Goal: Task Accomplishment & Management: Complete application form

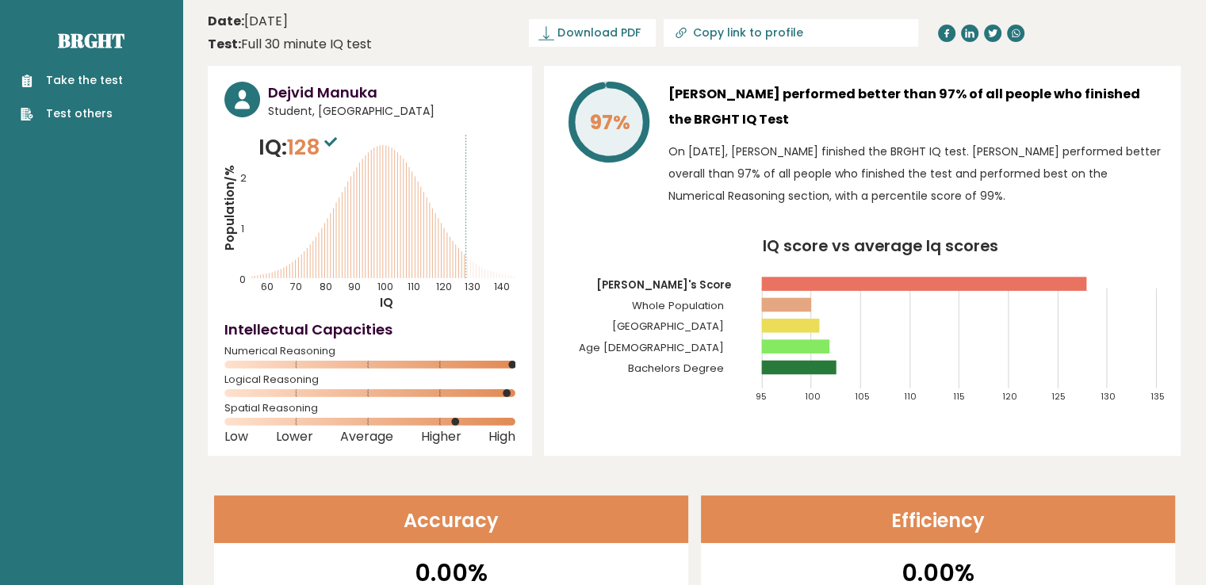
click at [97, 83] on link "Take the test" at bounding box center [72, 80] width 102 height 17
click at [86, 95] on ul "Take the test Test others" at bounding box center [72, 97] width 118 height 50
click at [110, 86] on link "Take the test" at bounding box center [72, 80] width 102 height 17
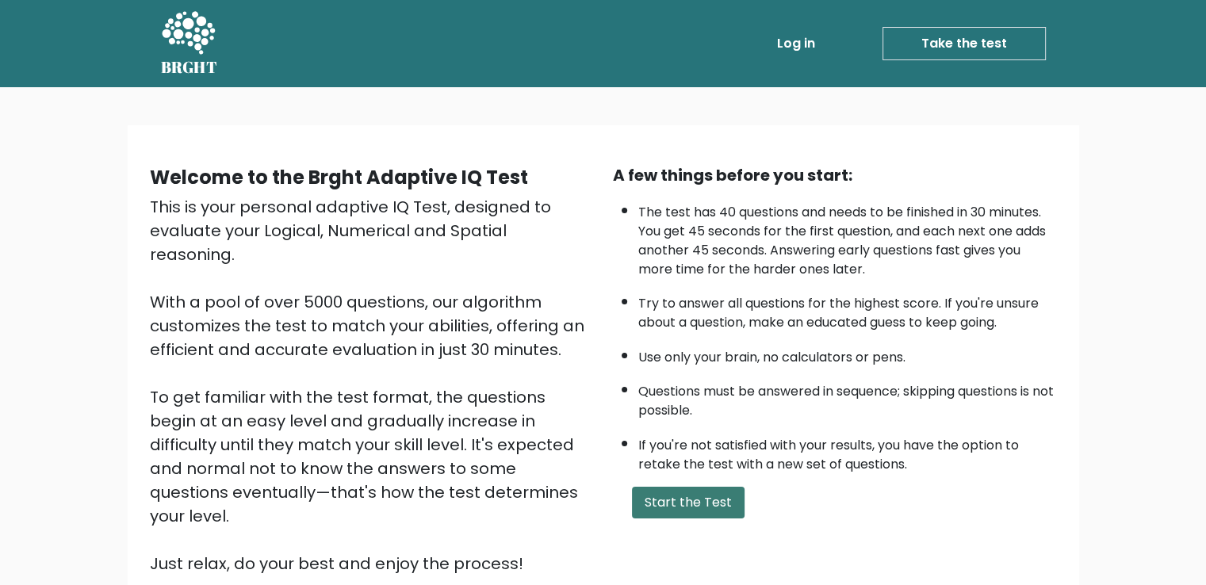
click at [701, 491] on button "Start the Test" at bounding box center [688, 503] width 113 height 32
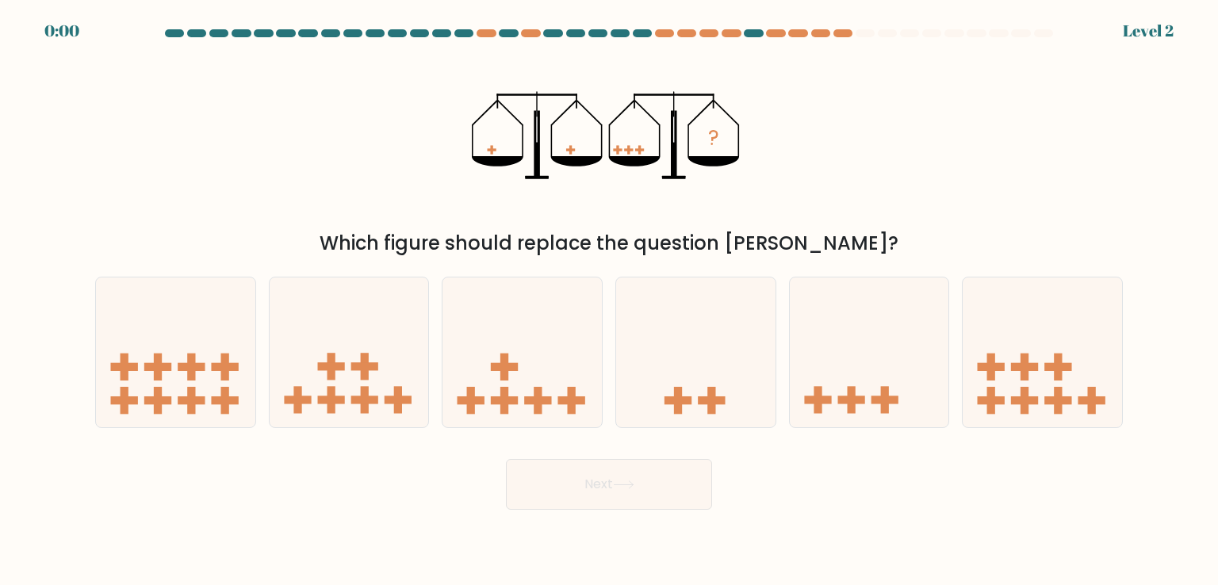
click at [638, 267] on div "a. b. c." at bounding box center [609, 345] width 1041 height 163
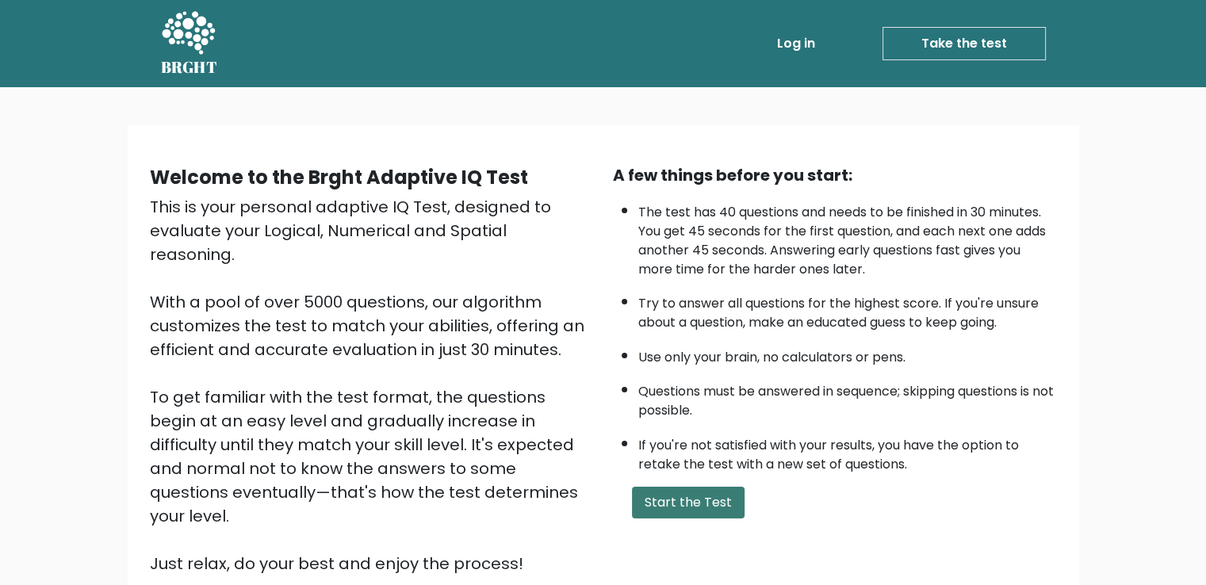
click at [681, 489] on button "Start the Test" at bounding box center [688, 503] width 113 height 32
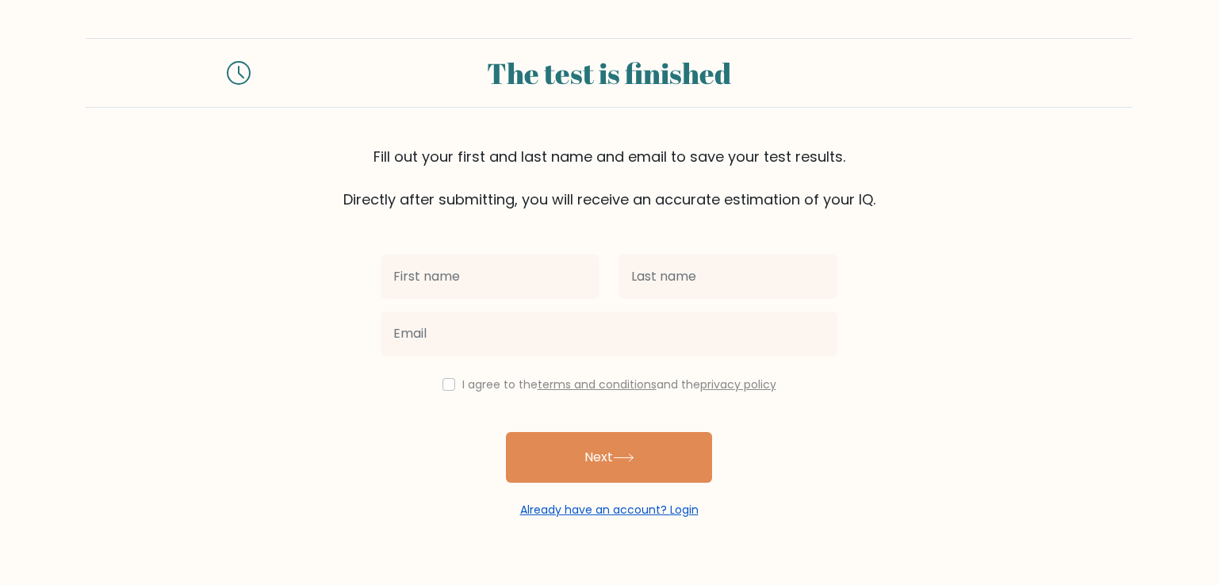
click at [649, 511] on link "Already have an account? Login" at bounding box center [609, 510] width 178 height 16
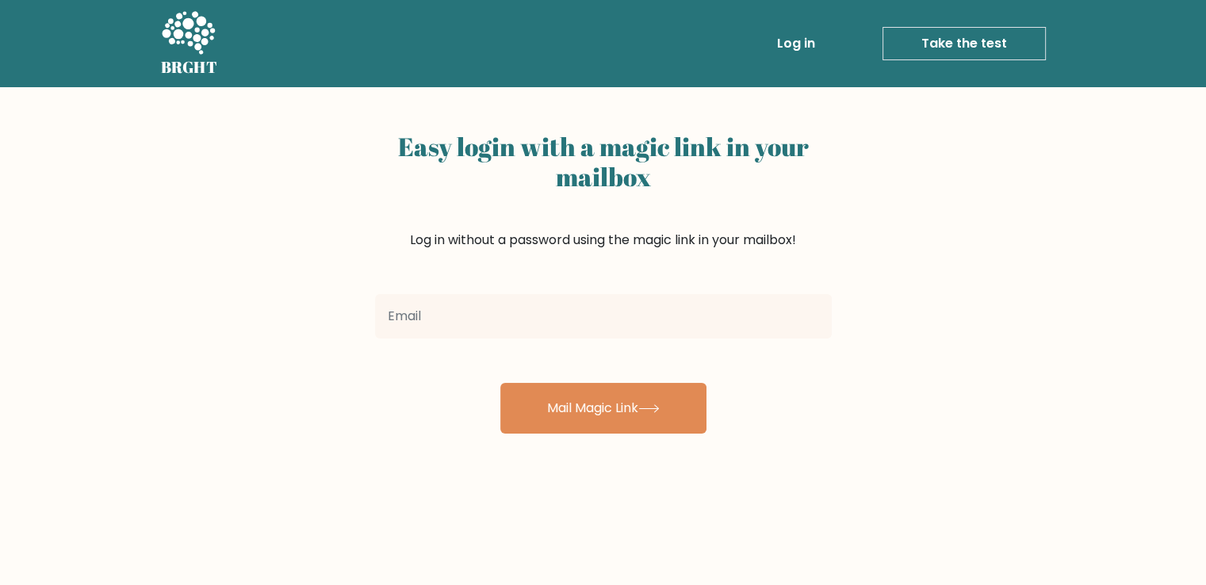
type input "c"
type input "[EMAIL_ADDRESS][DOMAIN_NAME]"
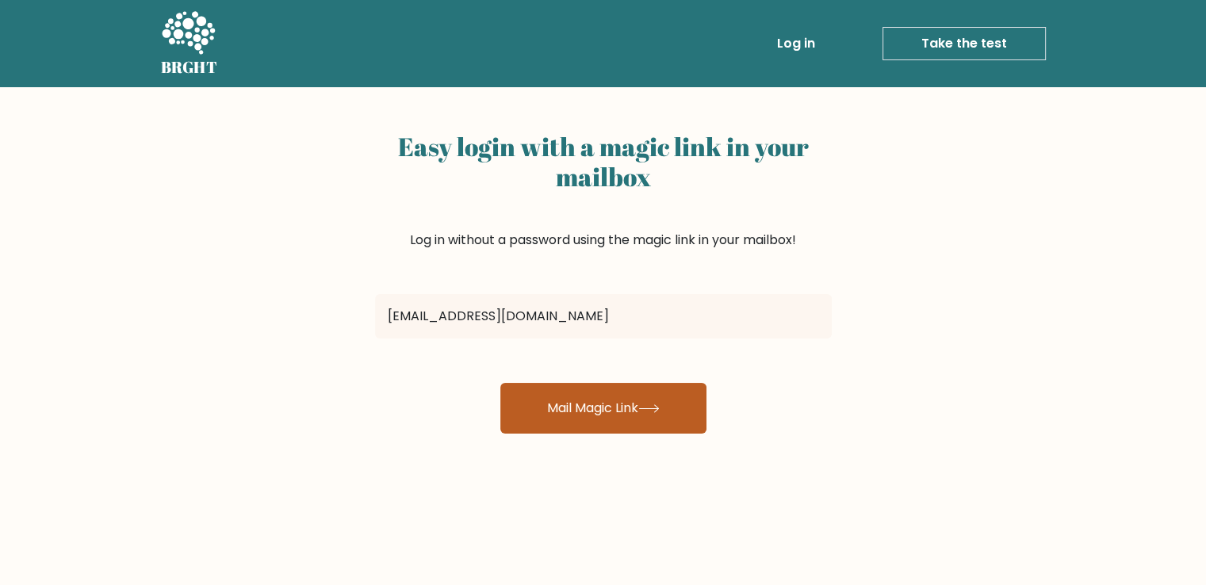
click at [610, 405] on button "Mail Magic Link" at bounding box center [603, 408] width 206 height 51
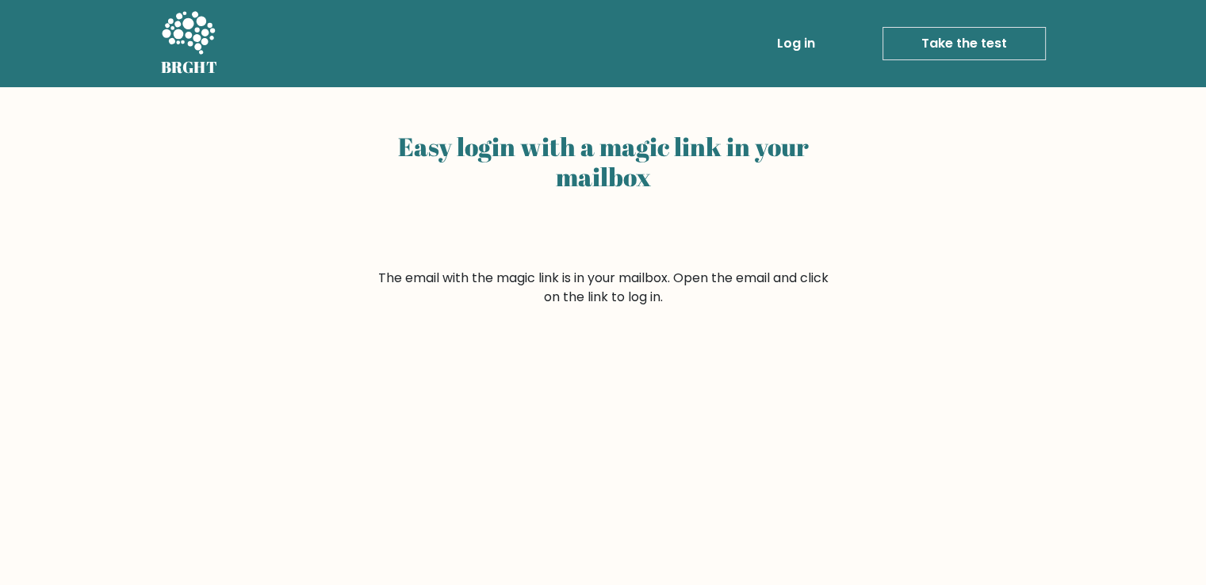
click at [200, 52] on icon at bounding box center [188, 32] width 53 height 43
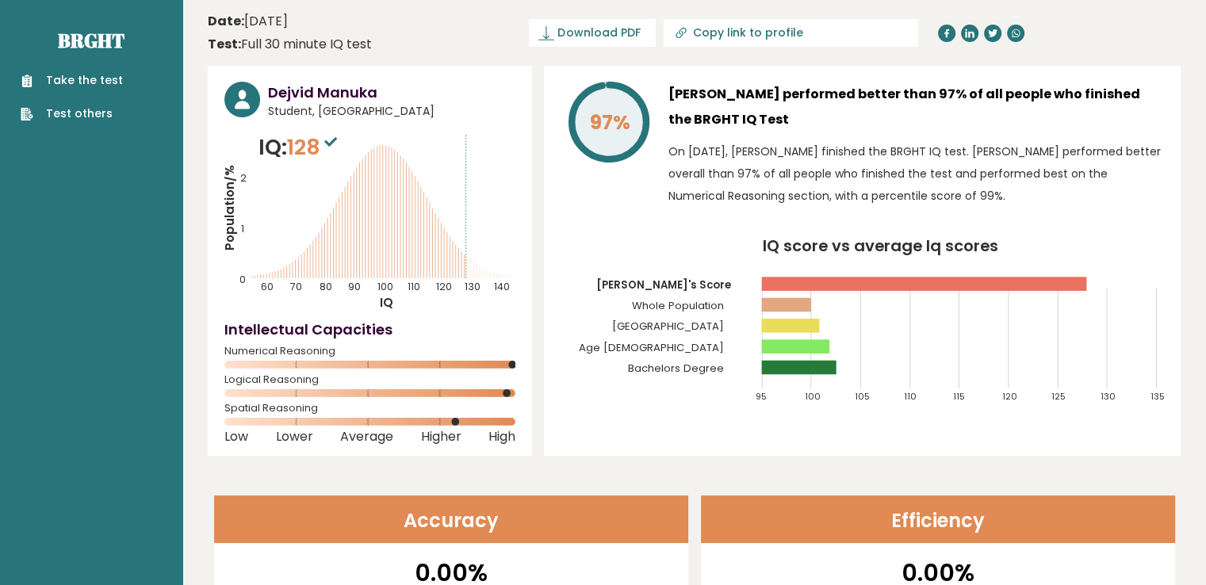
click at [129, 82] on div "Take the test Test others" at bounding box center [91, 87] width 157 height 69
click at [84, 77] on link "Take the test" at bounding box center [72, 80] width 102 height 17
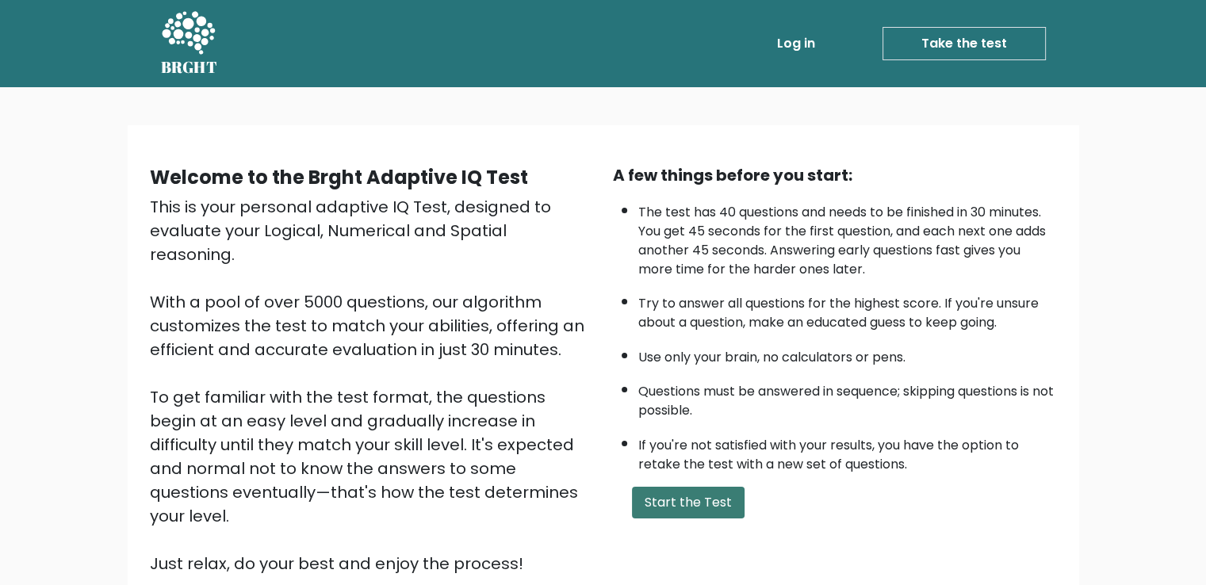
click at [708, 487] on button "Start the Test" at bounding box center [688, 503] width 113 height 32
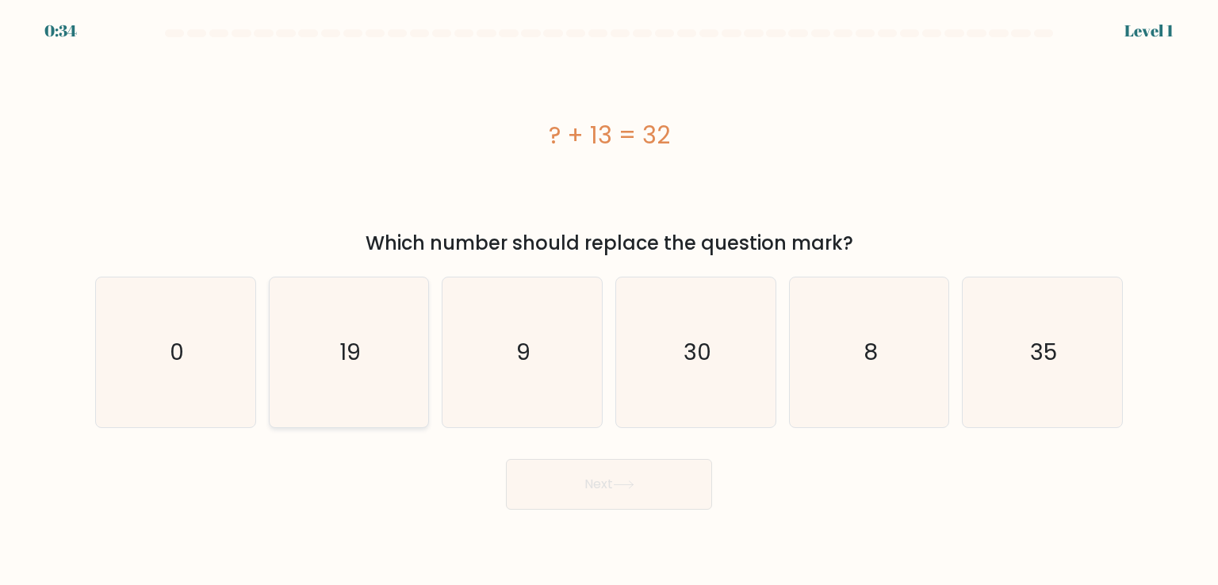
click at [301, 349] on icon "19" at bounding box center [348, 352] width 149 height 149
click at [609, 301] on input "b. 19" at bounding box center [609, 297] width 1 height 8
radio input "true"
click at [653, 484] on button "Next" at bounding box center [609, 484] width 206 height 51
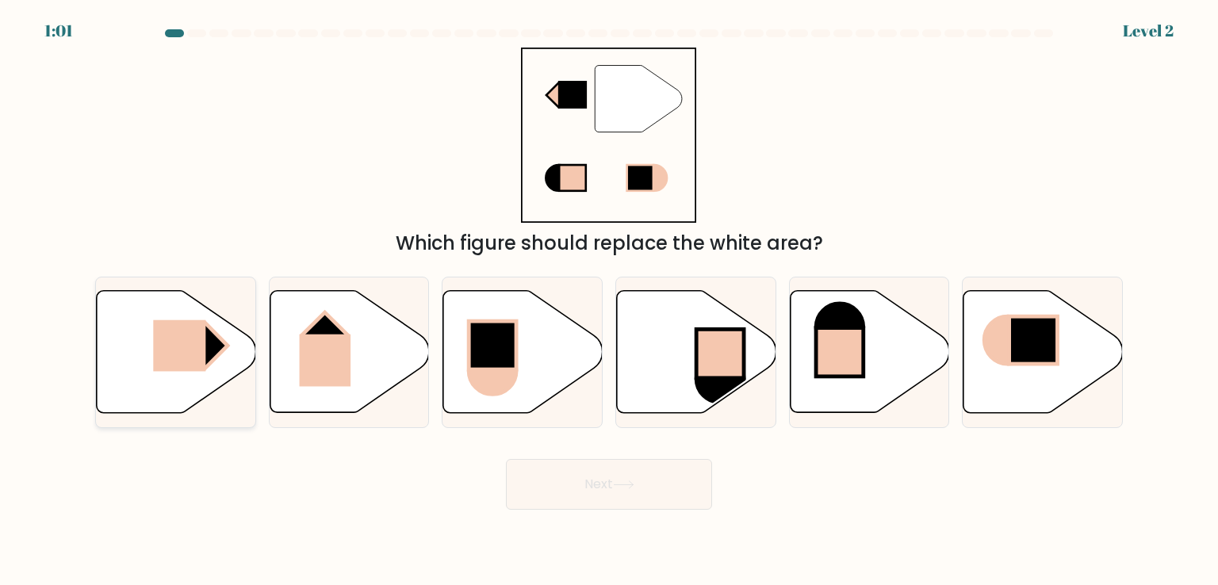
click at [190, 361] on rect at bounding box center [179, 346] width 52 height 52
click at [609, 301] on input "a." at bounding box center [609, 297] width 1 height 8
radio input "true"
click at [610, 470] on button "Next" at bounding box center [609, 484] width 206 height 51
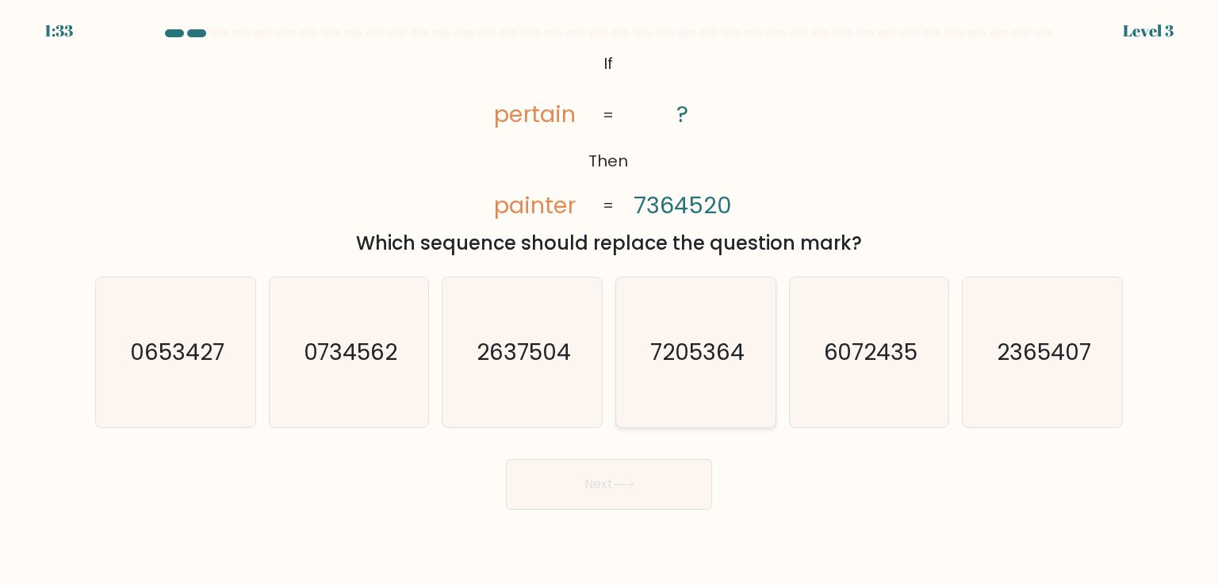
click at [734, 373] on icon "7205364" at bounding box center [695, 352] width 149 height 149
click at [610, 301] on input "d. 7205364" at bounding box center [609, 297] width 1 height 8
radio input "true"
click at [562, 500] on button "Next" at bounding box center [609, 484] width 206 height 51
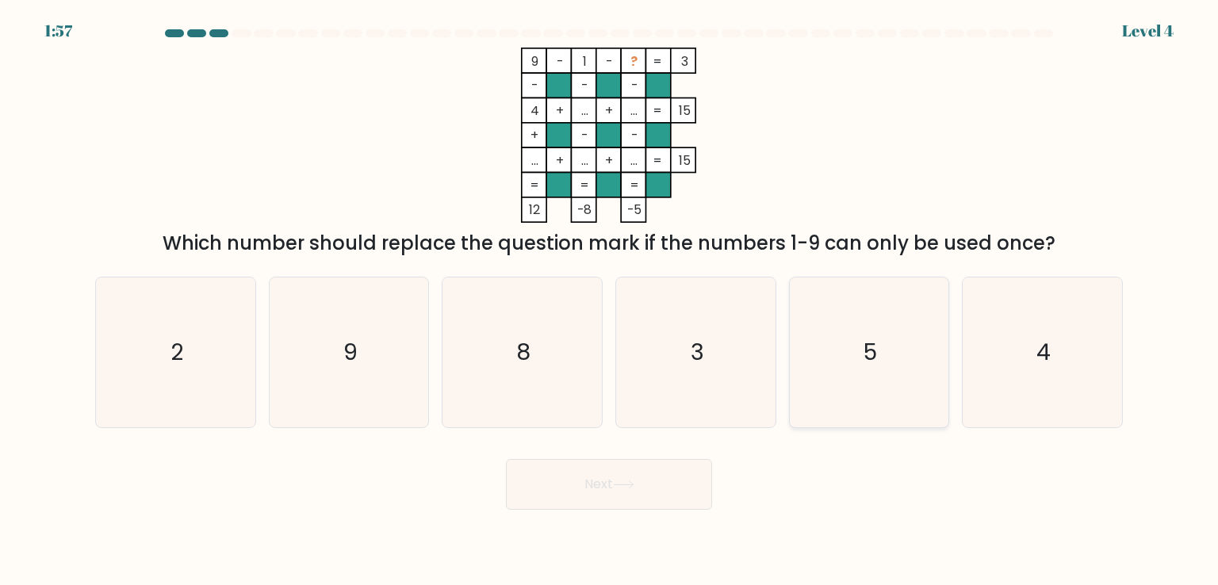
click at [882, 330] on icon "5" at bounding box center [869, 352] width 149 height 149
click at [610, 301] on input "e. 5" at bounding box center [609, 297] width 1 height 8
radio input "true"
click at [610, 491] on button "Next" at bounding box center [609, 484] width 206 height 51
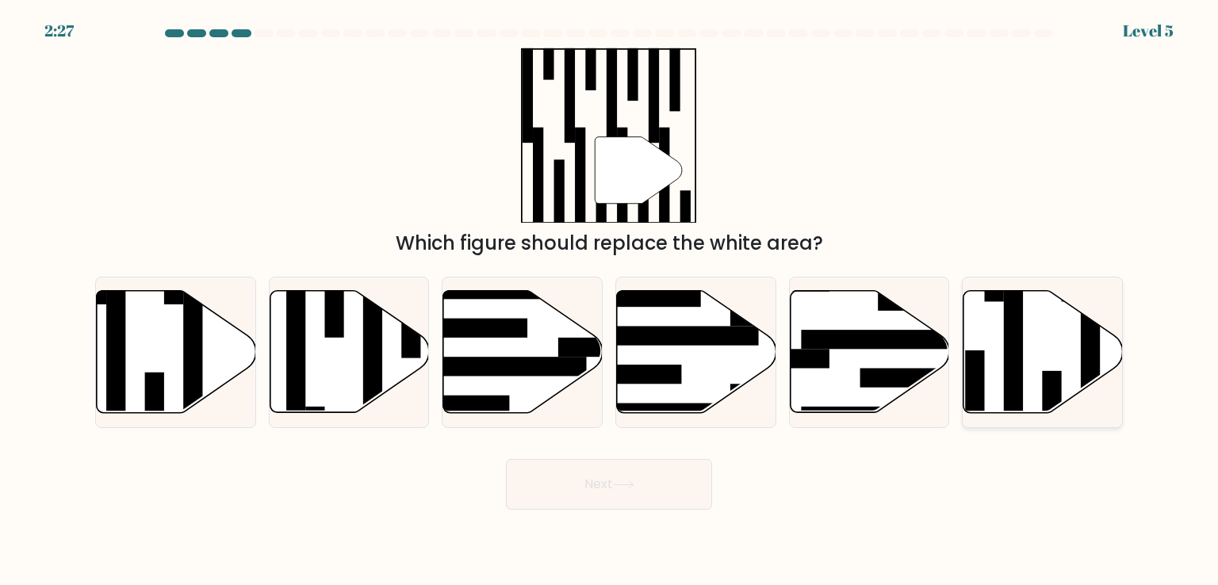
click at [1049, 373] on rect at bounding box center [1052, 409] width 19 height 77
click at [610, 301] on input "f." at bounding box center [609, 297] width 1 height 8
radio input "true"
click at [654, 494] on button "Next" at bounding box center [609, 484] width 206 height 51
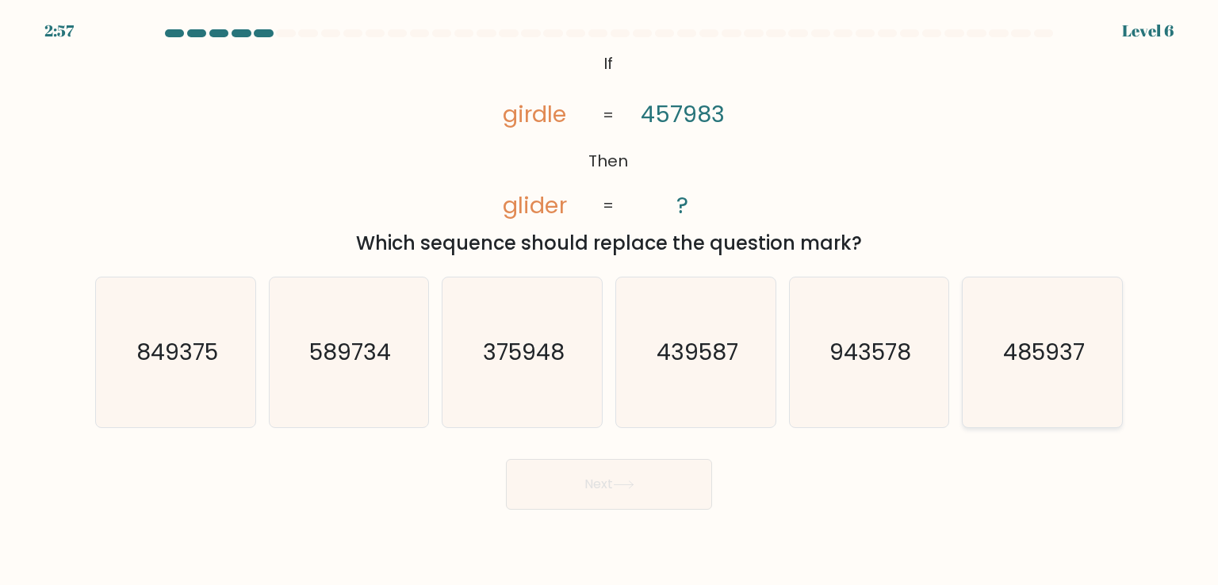
click at [1044, 359] on text "485937" at bounding box center [1044, 352] width 82 height 32
click at [610, 301] on input "f. 485937" at bounding box center [609, 297] width 1 height 8
radio input "true"
click at [554, 496] on button "Next" at bounding box center [609, 484] width 206 height 51
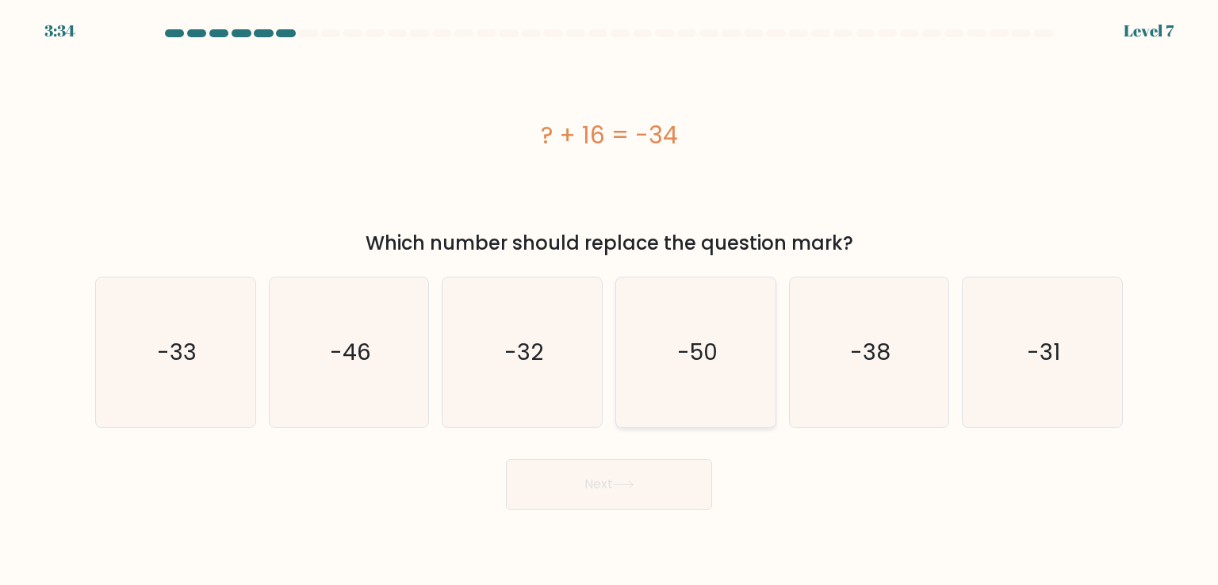
click at [704, 370] on icon "-50" at bounding box center [695, 352] width 149 height 149
click at [610, 301] on input "d. -50" at bounding box center [609, 297] width 1 height 8
radio input "true"
click at [582, 483] on button "Next" at bounding box center [609, 484] width 206 height 51
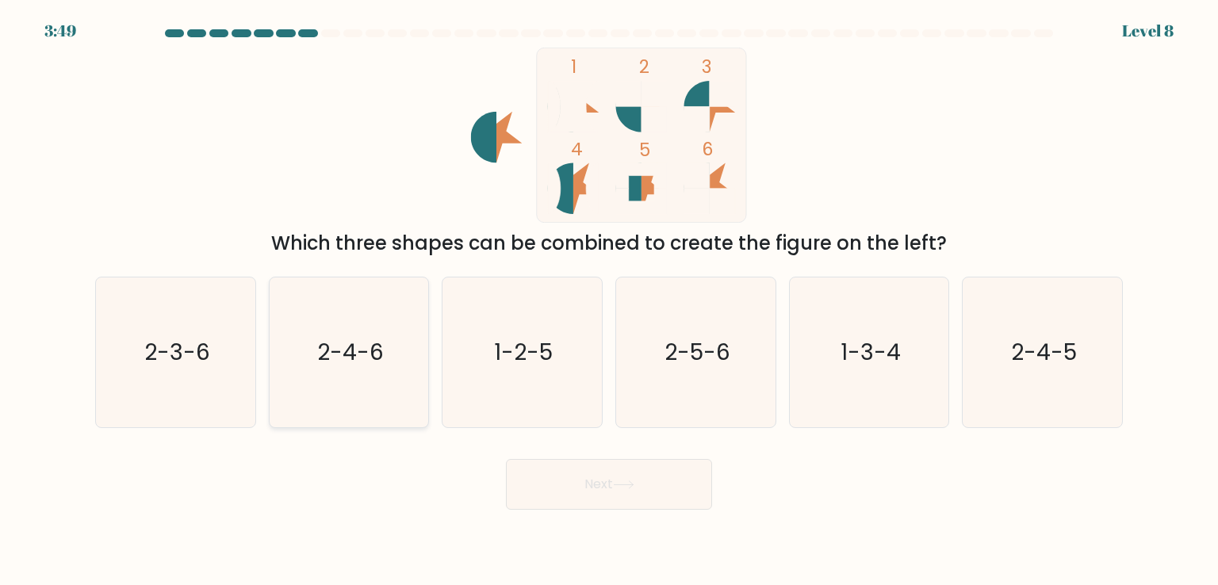
click at [325, 389] on icon "2-4-6" at bounding box center [348, 352] width 149 height 149
click at [609, 301] on input "b. 2-4-6" at bounding box center [609, 297] width 1 height 8
radio input "true"
click at [650, 487] on button "Next" at bounding box center [609, 484] width 206 height 51
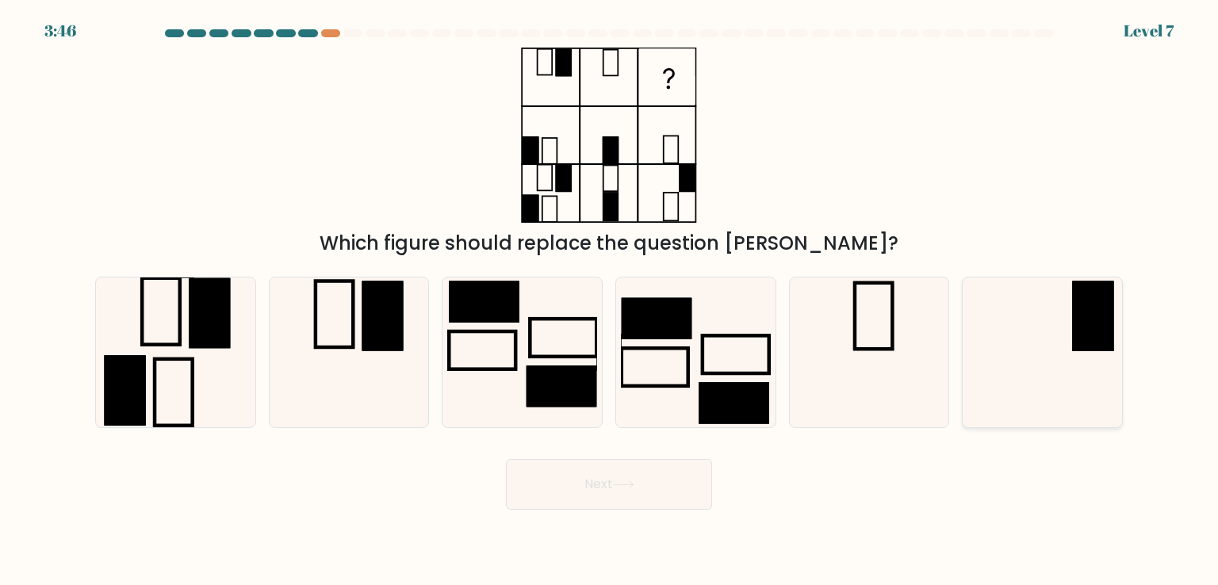
click at [1058, 315] on icon at bounding box center [1042, 352] width 149 height 149
click at [610, 301] on input "f." at bounding box center [609, 297] width 1 height 8
radio input "true"
click at [651, 489] on button "Next" at bounding box center [609, 484] width 206 height 51
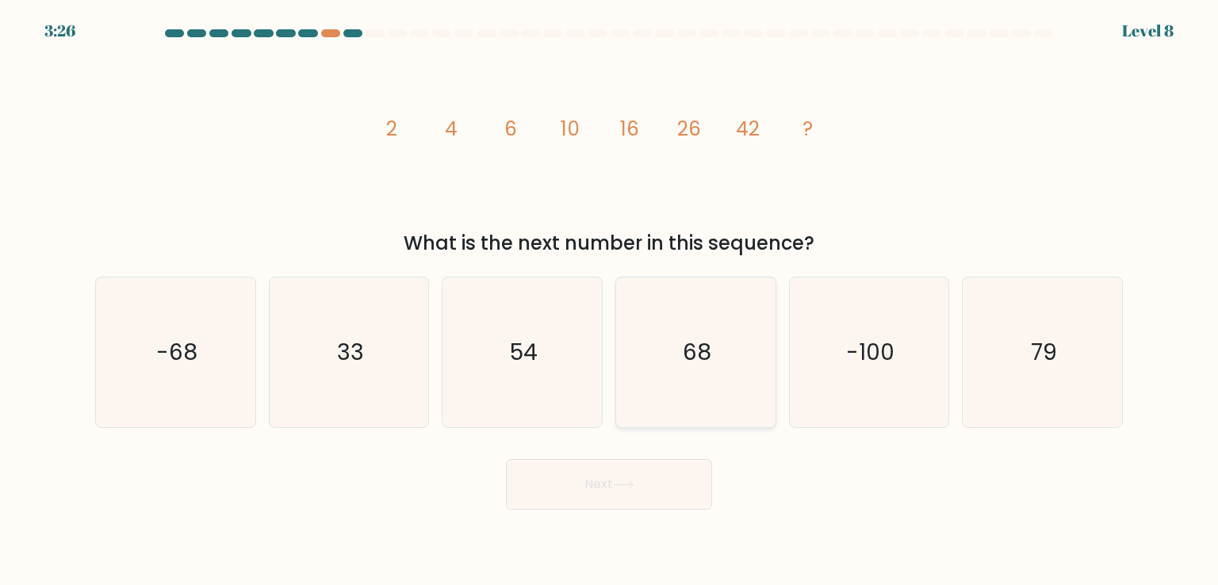
click at [733, 319] on icon "68" at bounding box center [695, 352] width 149 height 149
click at [610, 301] on input "d. 68" at bounding box center [609, 297] width 1 height 8
radio input "true"
click at [671, 472] on button "Next" at bounding box center [609, 484] width 206 height 51
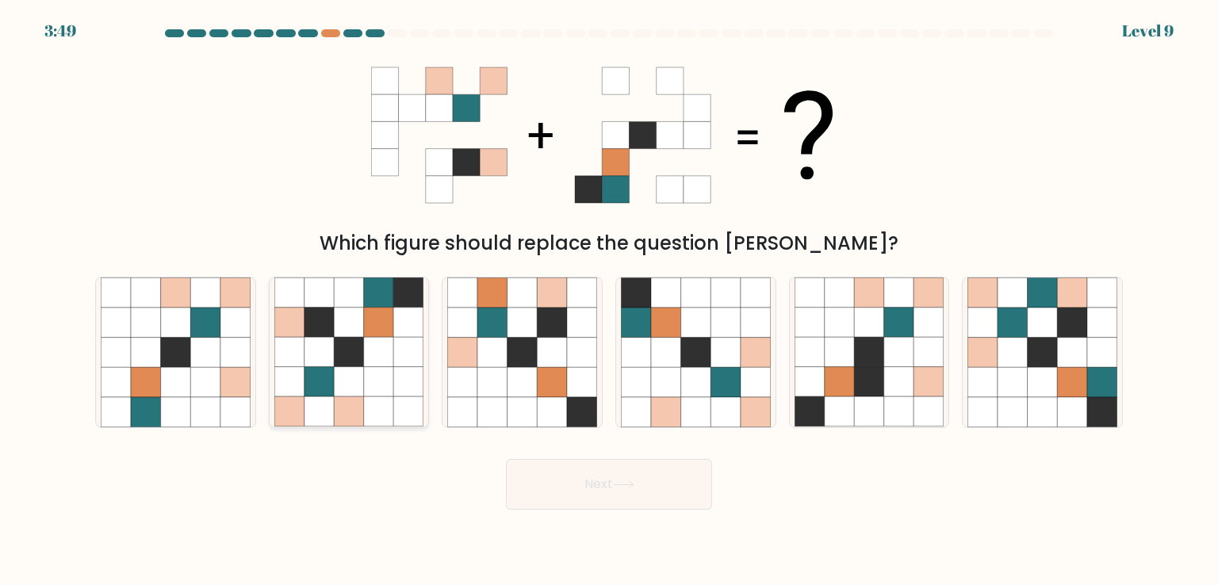
click at [336, 389] on icon at bounding box center [349, 382] width 30 height 30
click at [609, 301] on input "b." at bounding box center [609, 297] width 1 height 8
radio input "true"
click at [668, 492] on button "Next" at bounding box center [609, 484] width 206 height 51
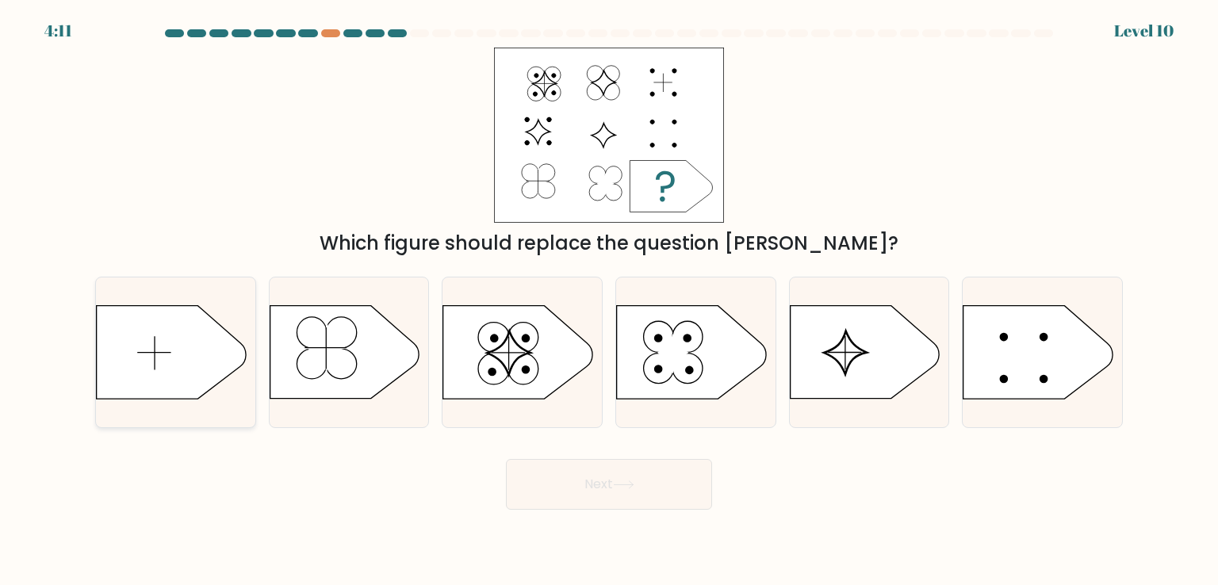
click at [158, 342] on icon at bounding box center [171, 352] width 149 height 93
click at [609, 301] on input "a." at bounding box center [609, 297] width 1 height 8
radio input "true"
click at [660, 497] on button "Next" at bounding box center [609, 484] width 206 height 51
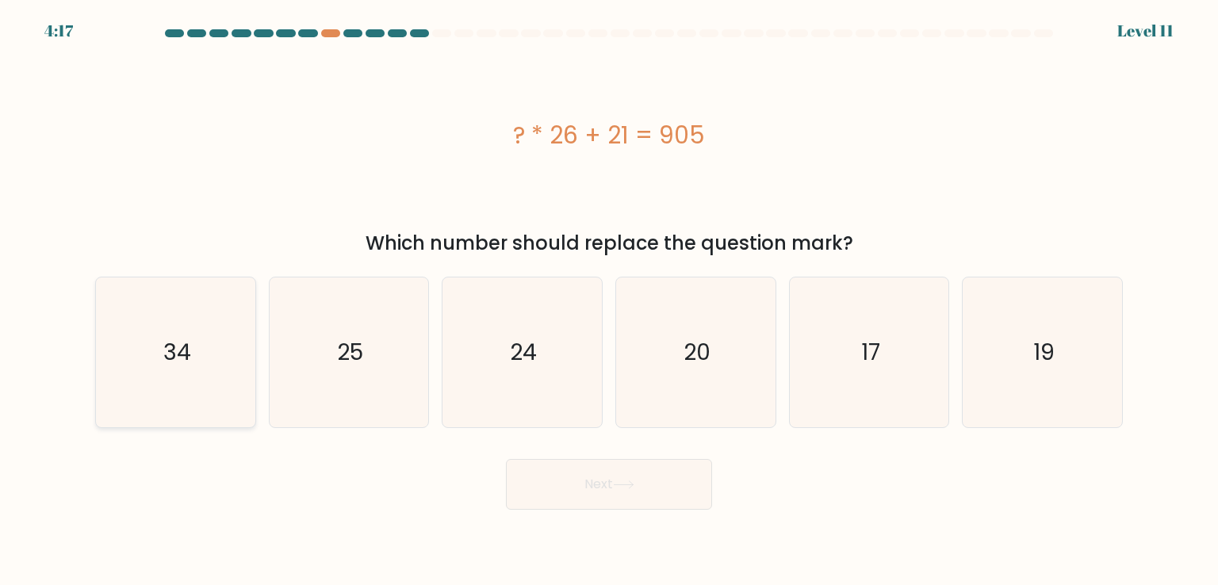
click at [145, 401] on icon "34" at bounding box center [175, 352] width 149 height 149
click at [609, 301] on input "a. 34" at bounding box center [609, 297] width 1 height 8
radio input "true"
click at [614, 481] on button "Next" at bounding box center [609, 484] width 206 height 51
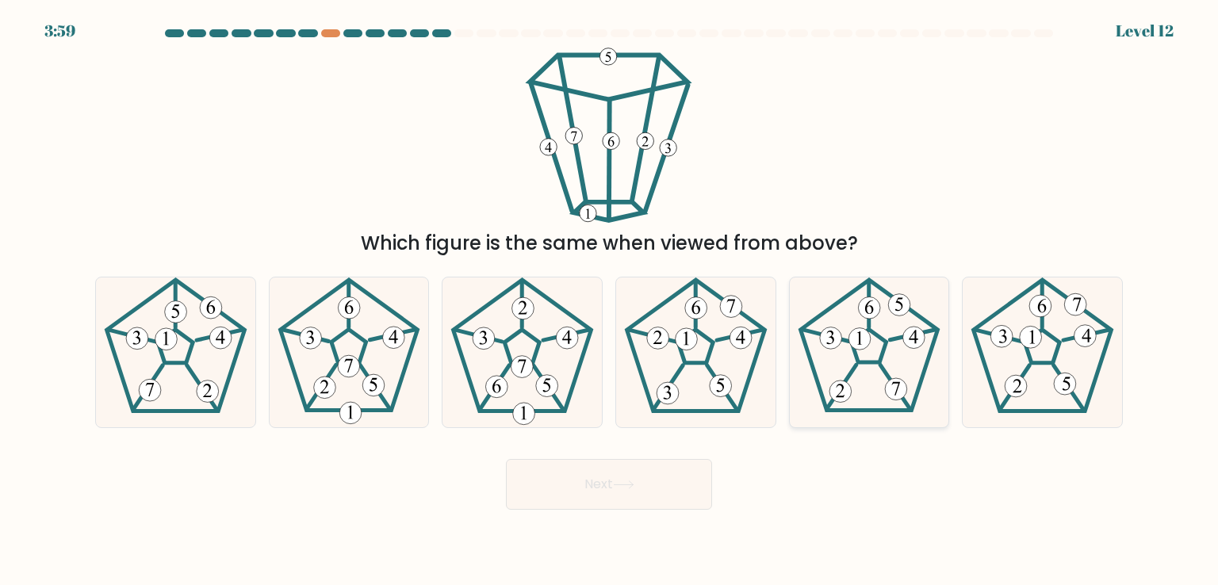
click at [845, 306] on icon at bounding box center [869, 352] width 149 height 149
click at [610, 301] on input "e." at bounding box center [609, 297] width 1 height 8
radio input "true"
click at [601, 504] on button "Next" at bounding box center [609, 484] width 206 height 51
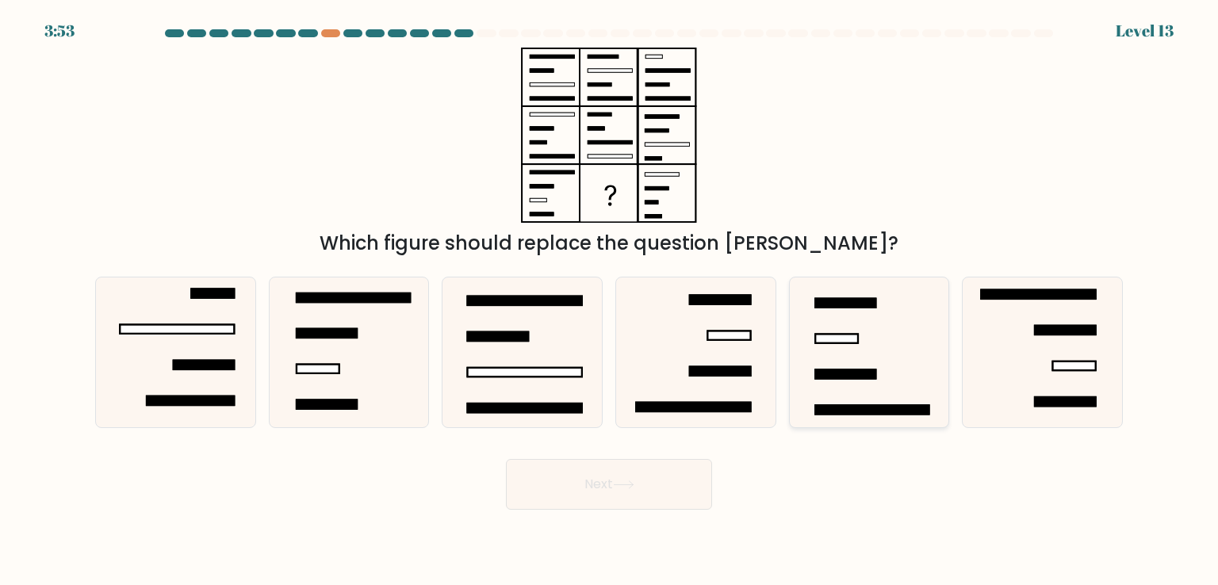
click at [892, 370] on icon at bounding box center [869, 352] width 149 height 149
click at [610, 301] on input "e." at bounding box center [609, 297] width 1 height 8
radio input "true"
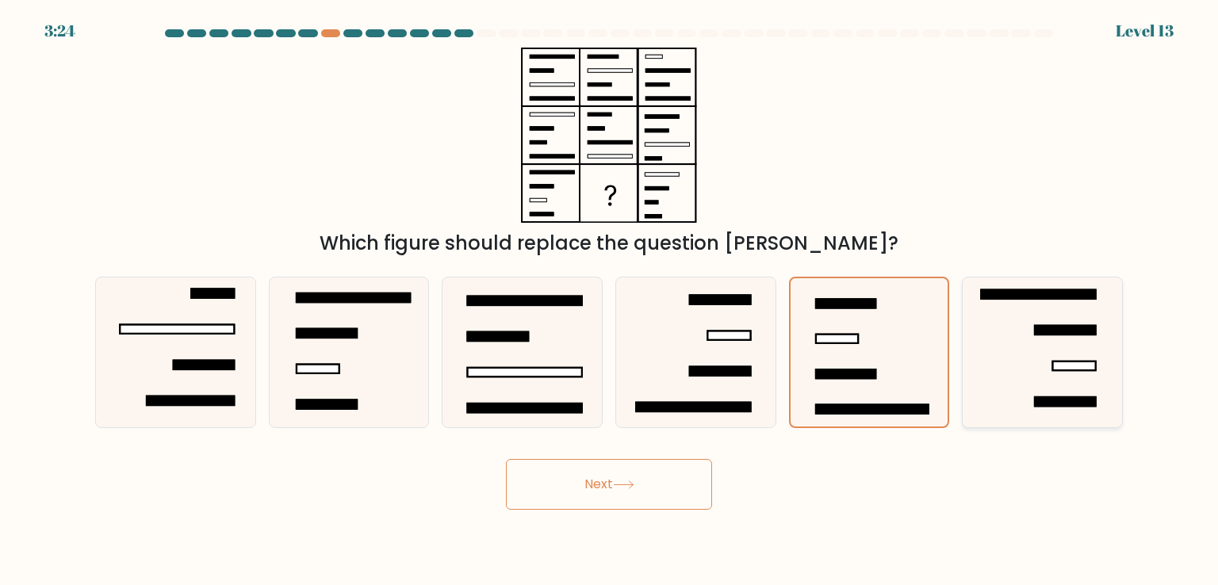
click at [1060, 380] on icon at bounding box center [1042, 352] width 149 height 149
click at [610, 301] on input "f." at bounding box center [609, 297] width 1 height 8
radio input "true"
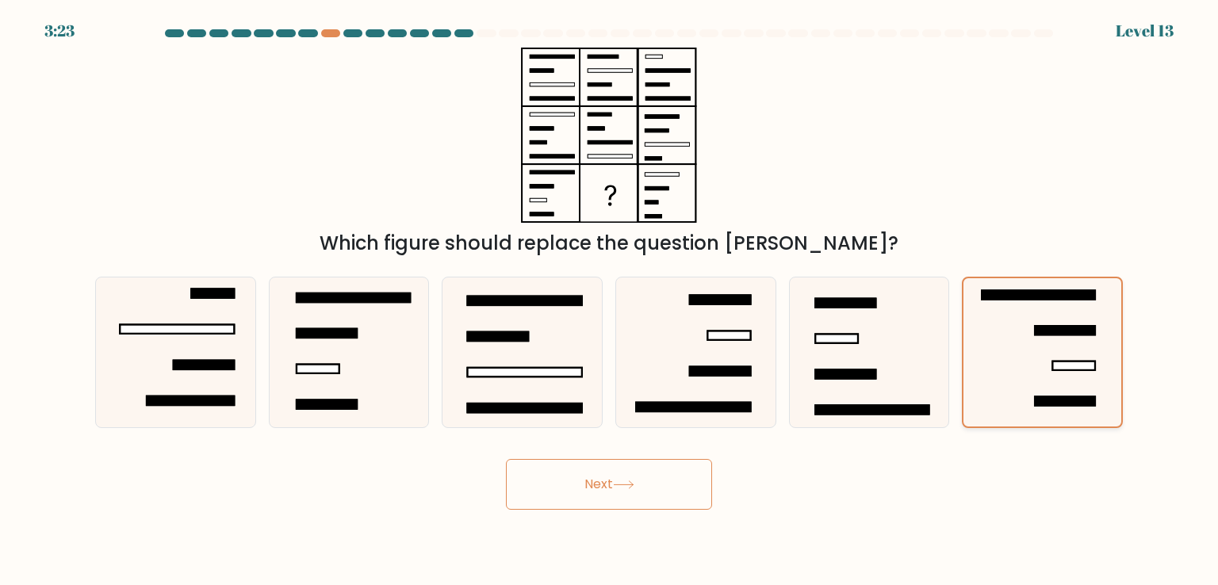
click at [1060, 380] on icon at bounding box center [1042, 352] width 148 height 148
click at [610, 301] on input "f." at bounding box center [609, 297] width 1 height 8
click at [1060, 380] on icon at bounding box center [1042, 352] width 148 height 148
click at [610, 301] on input "f." at bounding box center [609, 297] width 1 height 8
click at [539, 326] on icon at bounding box center [521, 352] width 149 height 149
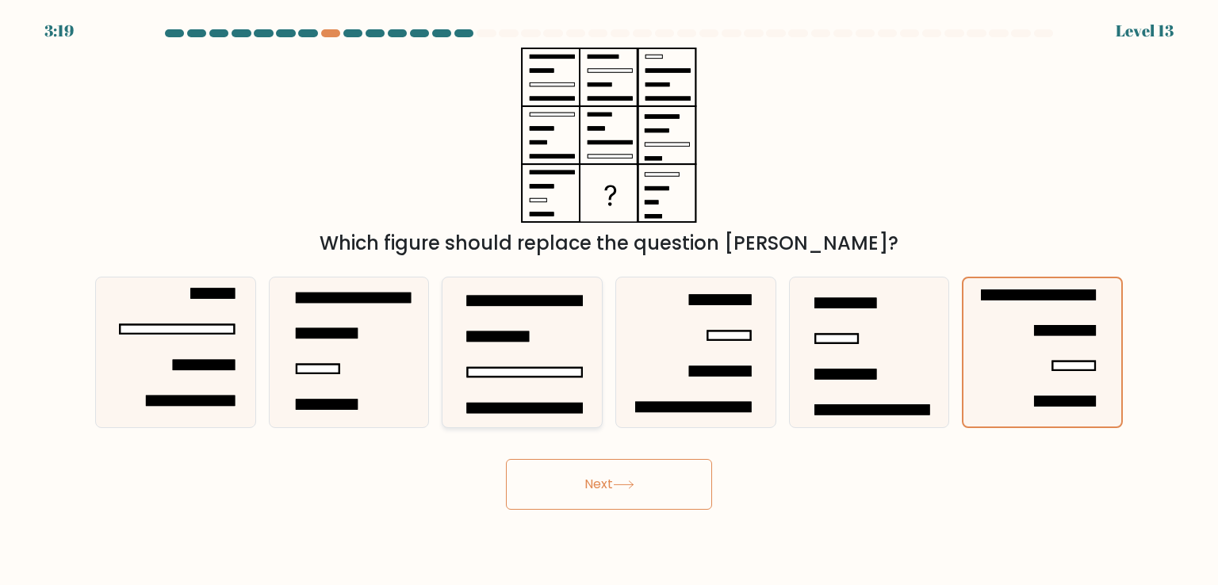
click at [609, 301] on input "c." at bounding box center [609, 297] width 1 height 8
radio input "true"
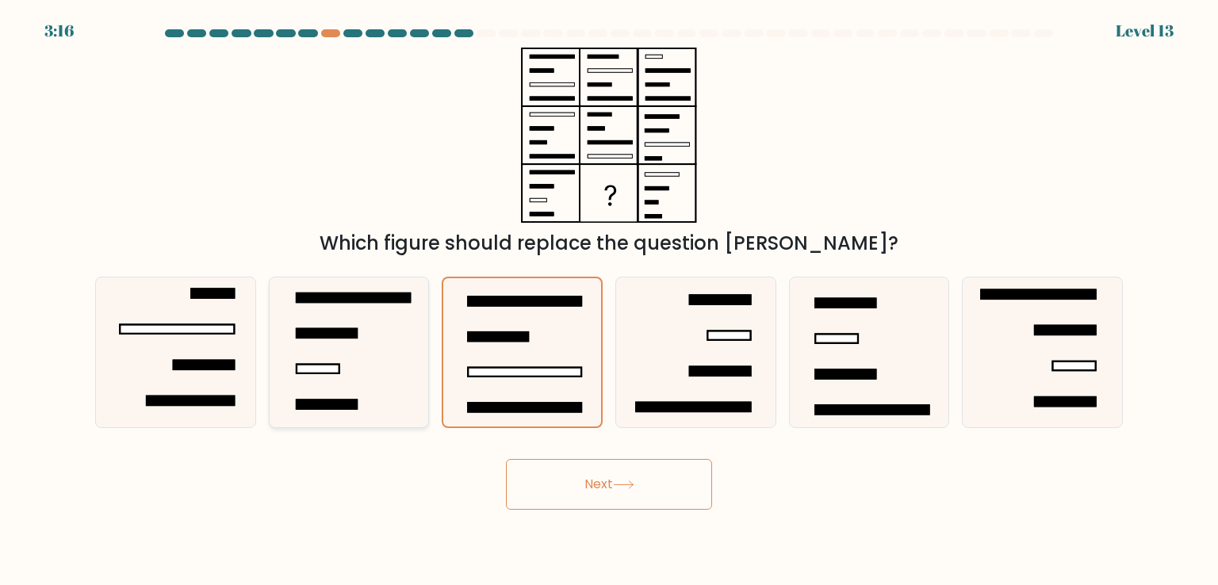
click at [309, 401] on rect at bounding box center [327, 405] width 60 height 9
click at [609, 301] on input "b." at bounding box center [609, 297] width 1 height 8
radio input "true"
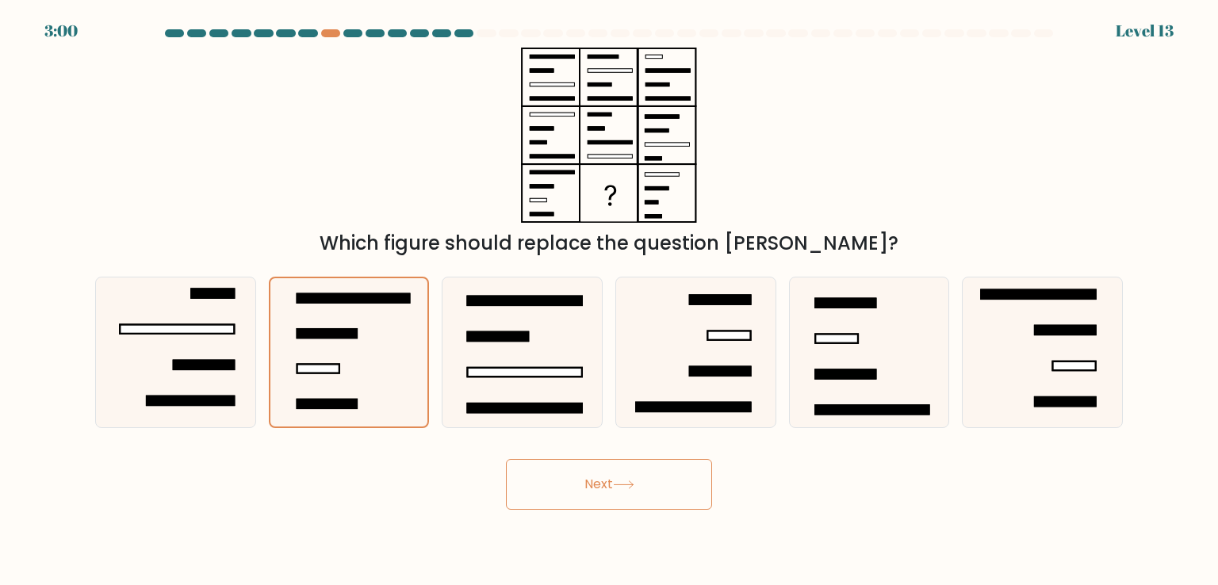
click at [577, 467] on button "Next" at bounding box center [609, 484] width 206 height 51
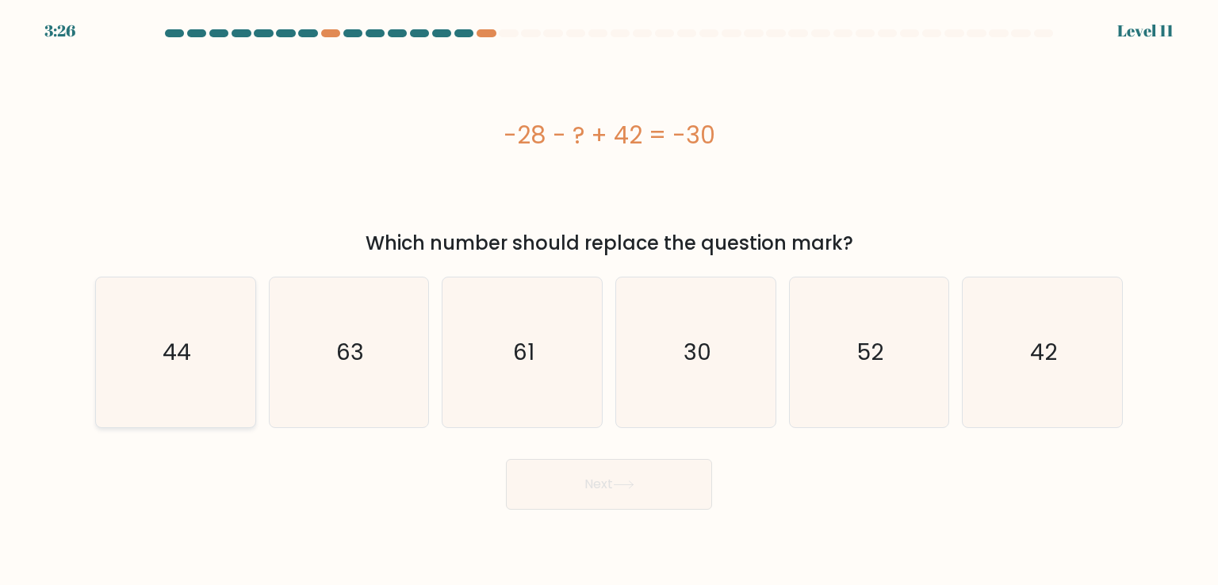
click at [200, 401] on icon "44" at bounding box center [175, 352] width 149 height 149
click at [609, 301] on input "a. 44" at bounding box center [609, 297] width 1 height 8
radio input "true"
click at [630, 487] on icon at bounding box center [623, 485] width 21 height 9
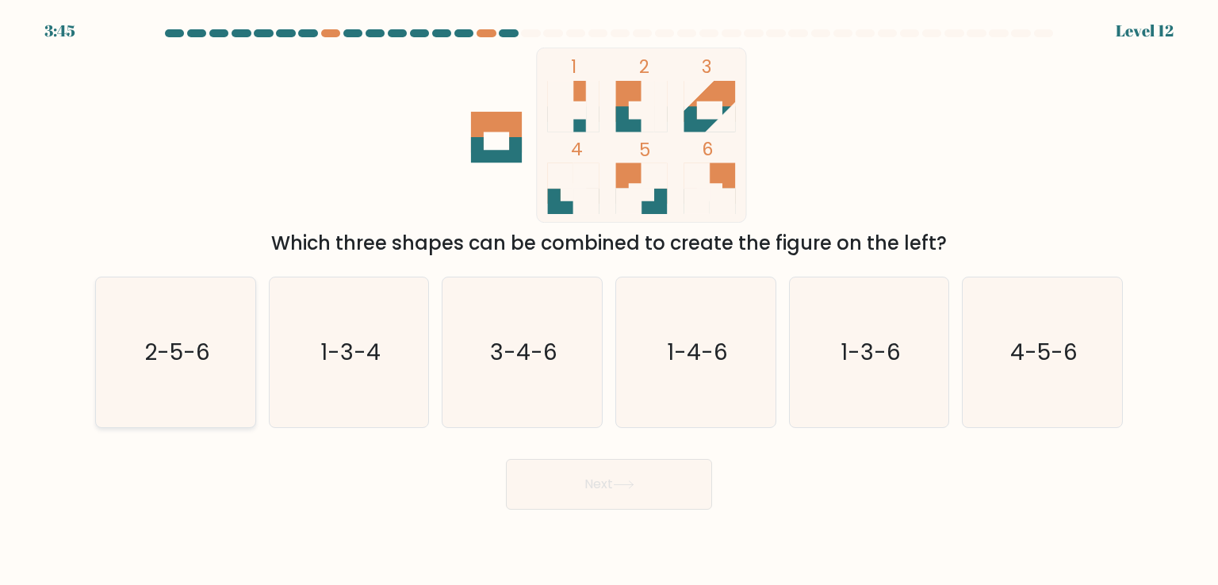
click at [154, 390] on icon "2-5-6" at bounding box center [175, 352] width 149 height 149
click at [609, 301] on input "a. 2-5-6" at bounding box center [609, 297] width 1 height 8
radio input "true"
click at [673, 493] on button "Next" at bounding box center [609, 484] width 206 height 51
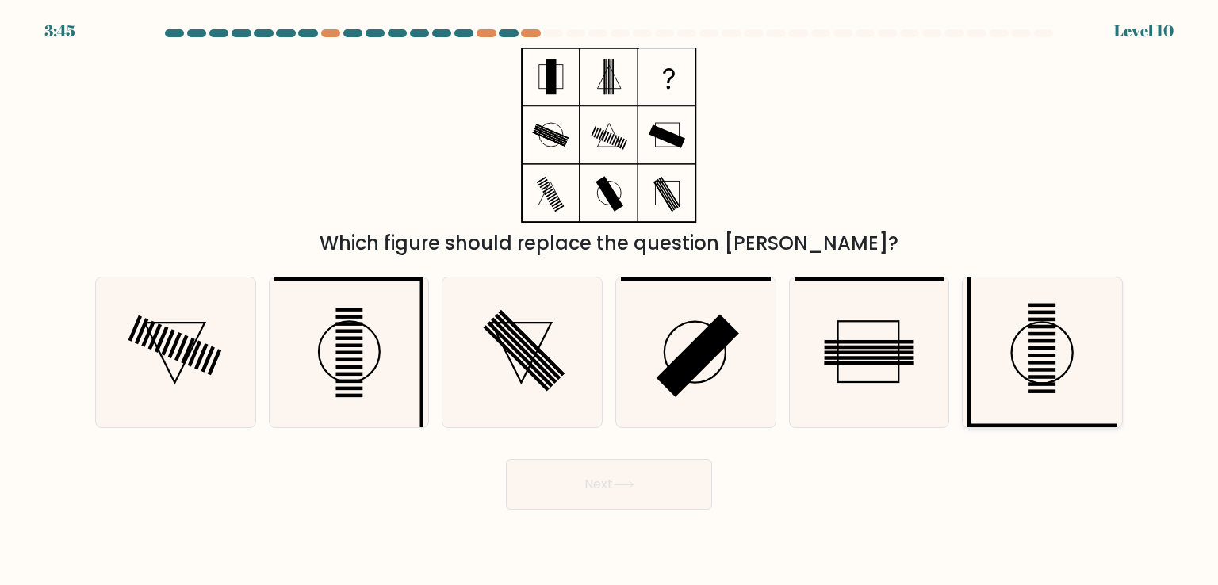
click at [1089, 373] on icon at bounding box center [1042, 352] width 149 height 149
click at [610, 301] on input "f." at bounding box center [609, 297] width 1 height 8
radio input "true"
click at [409, 369] on icon at bounding box center [348, 352] width 149 height 149
click at [609, 301] on input "b." at bounding box center [609, 297] width 1 height 8
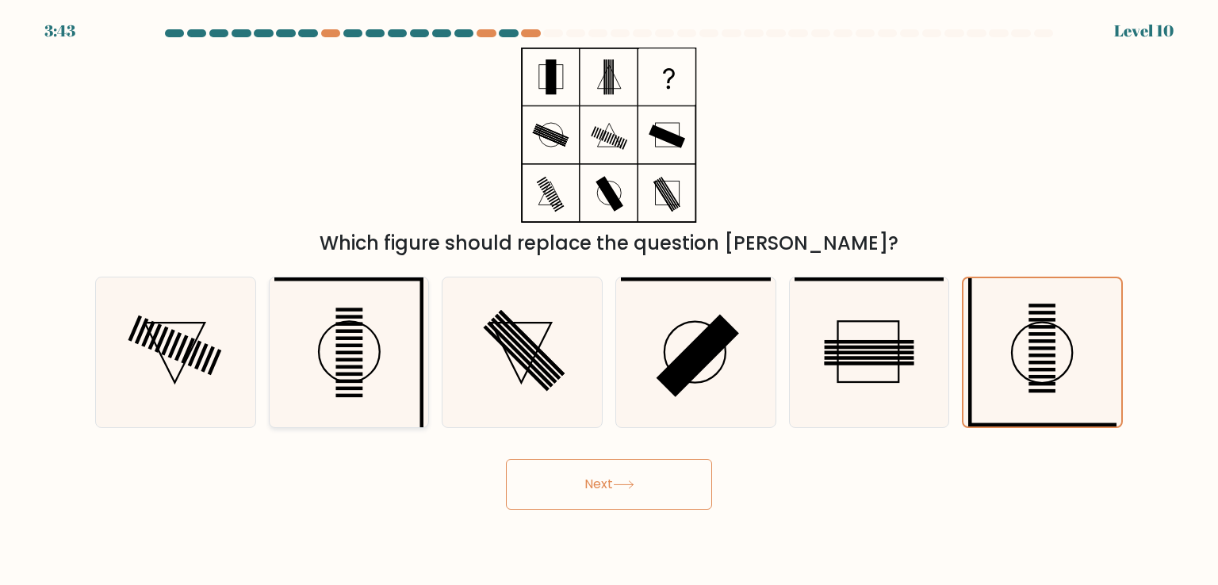
radio input "true"
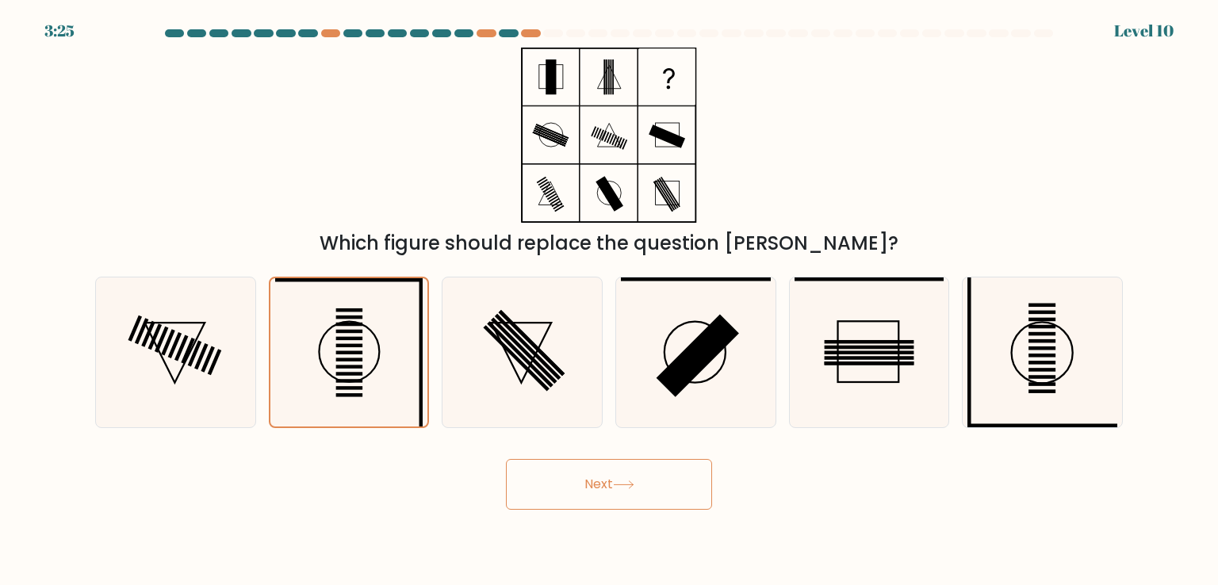
click at [640, 486] on button "Next" at bounding box center [609, 484] width 206 height 51
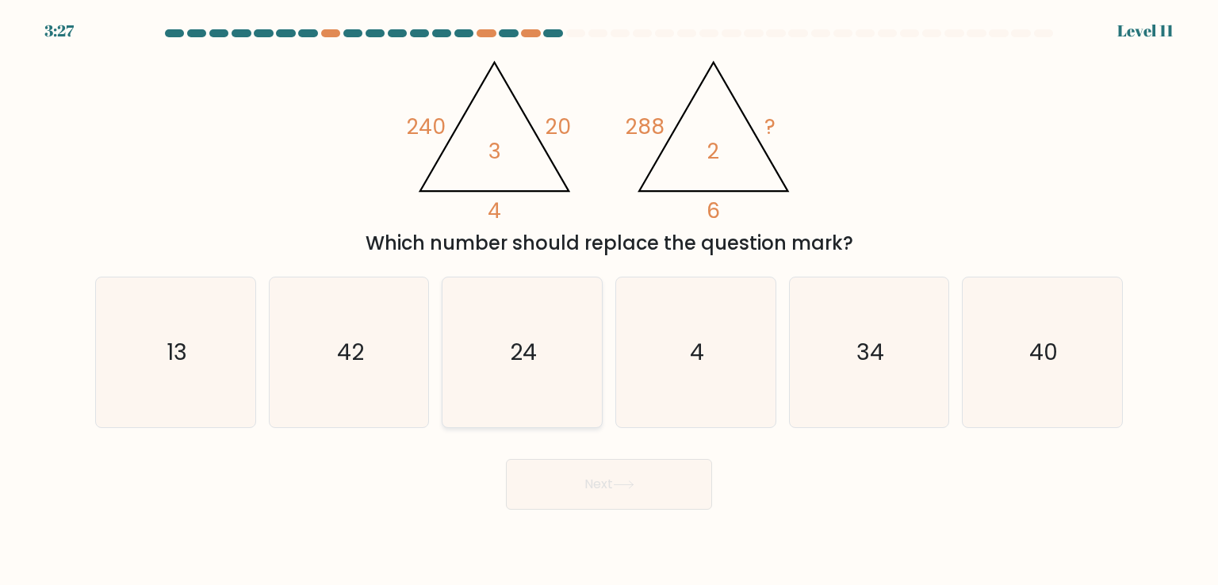
click at [531, 322] on icon "24" at bounding box center [521, 352] width 149 height 149
click at [609, 301] on input "c. 24" at bounding box center [609, 297] width 1 height 8
radio input "true"
click at [586, 496] on button "Next" at bounding box center [609, 484] width 206 height 51
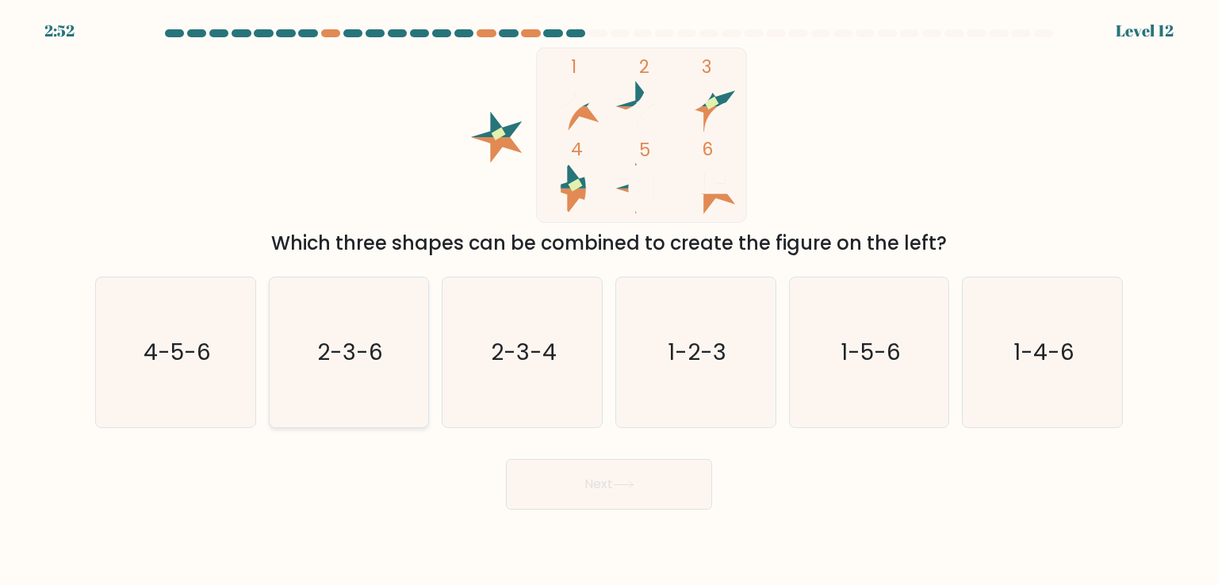
click at [313, 313] on icon "2-3-6" at bounding box center [348, 352] width 149 height 149
click at [609, 301] on input "b. 2-3-6" at bounding box center [609, 297] width 1 height 8
radio input "true"
click at [593, 495] on button "Next" at bounding box center [609, 484] width 206 height 51
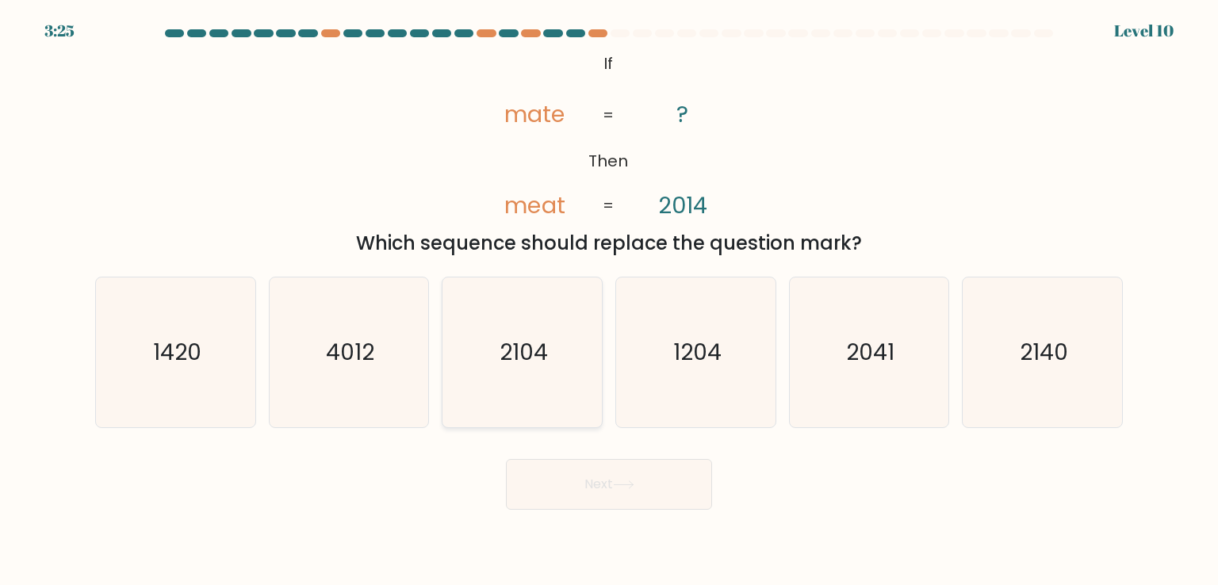
click at [504, 365] on text "2104" at bounding box center [524, 352] width 48 height 32
click at [609, 301] on input "c. 2104" at bounding box center [609, 297] width 1 height 8
radio input "true"
click at [638, 493] on button "Next" at bounding box center [609, 484] width 206 height 51
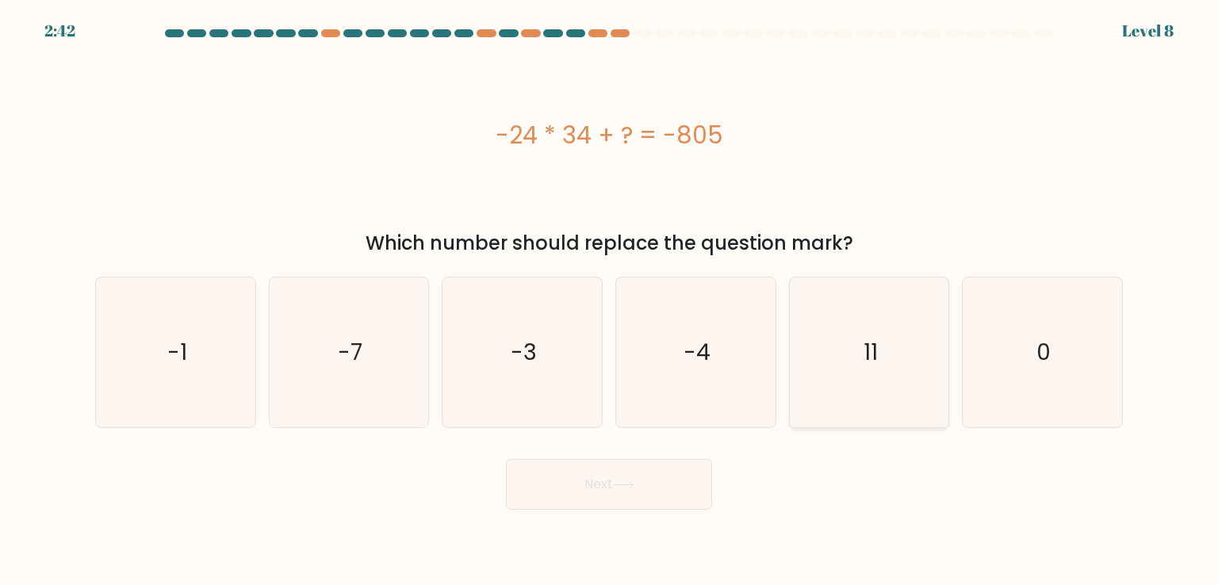
click at [872, 391] on icon "11" at bounding box center [869, 352] width 149 height 149
click at [610, 301] on input "e. 11" at bounding box center [609, 297] width 1 height 8
radio input "true"
click at [628, 515] on body "2:41 Level 8 a." at bounding box center [609, 292] width 1218 height 585
click at [648, 489] on button "Next" at bounding box center [609, 484] width 206 height 51
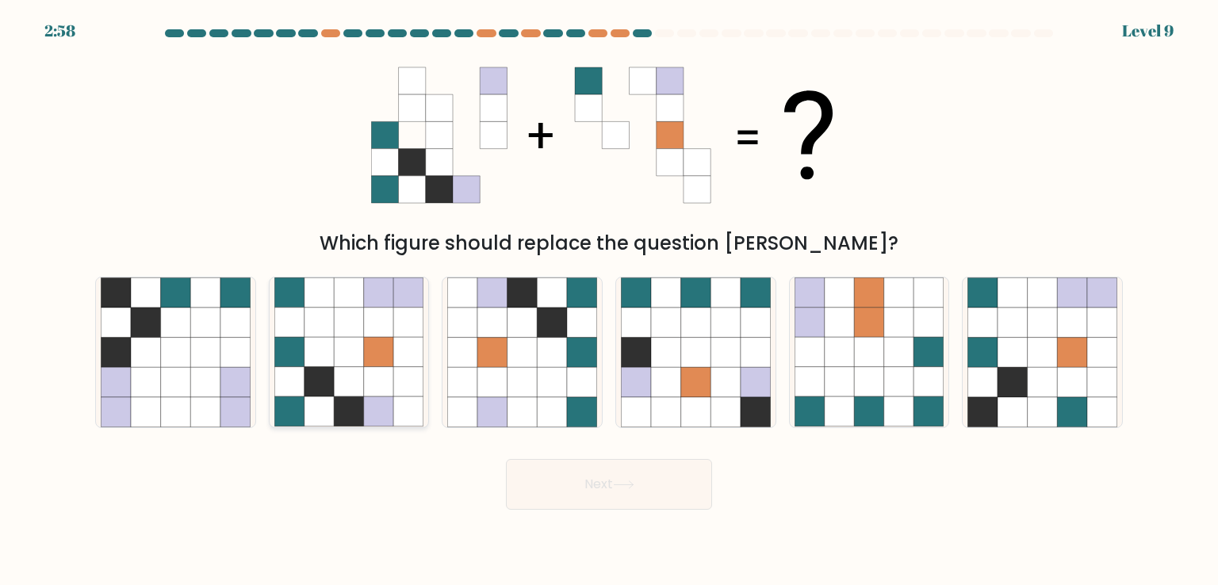
click at [311, 303] on icon at bounding box center [320, 293] width 30 height 30
click at [609, 301] on input "b." at bounding box center [609, 297] width 1 height 8
radio input "true"
click at [675, 485] on button "Next" at bounding box center [609, 484] width 206 height 51
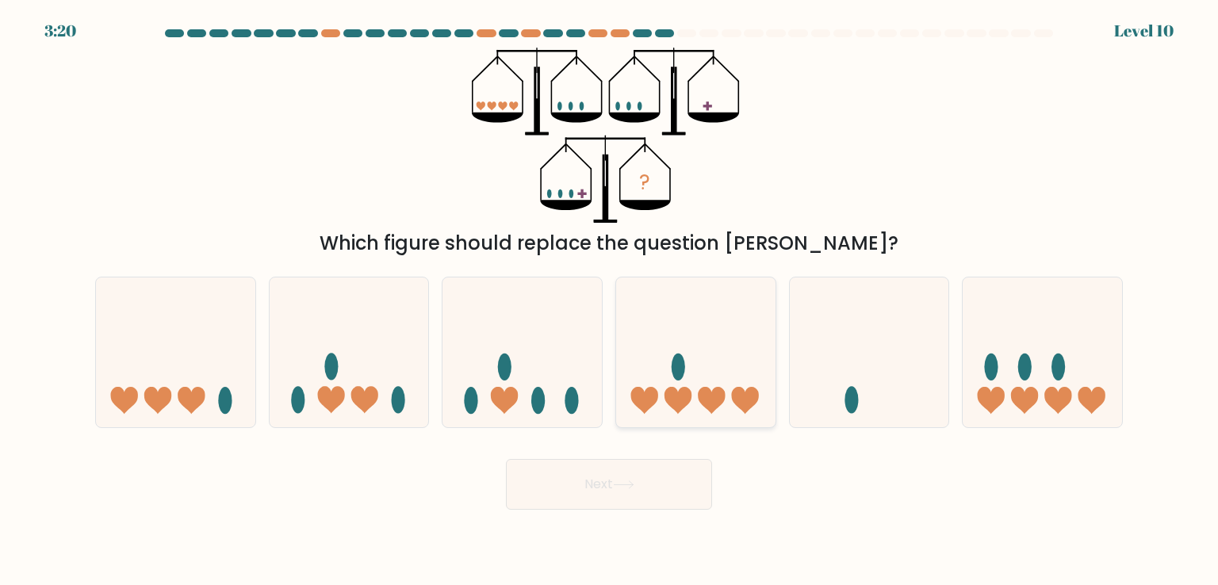
click at [679, 376] on ellipse at bounding box center [678, 367] width 13 height 27
click at [610, 301] on input "d." at bounding box center [609, 297] width 1 height 8
radio input "true"
click at [1055, 362] on ellipse at bounding box center [1058, 367] width 13 height 27
click at [610, 301] on input "f." at bounding box center [609, 297] width 1 height 8
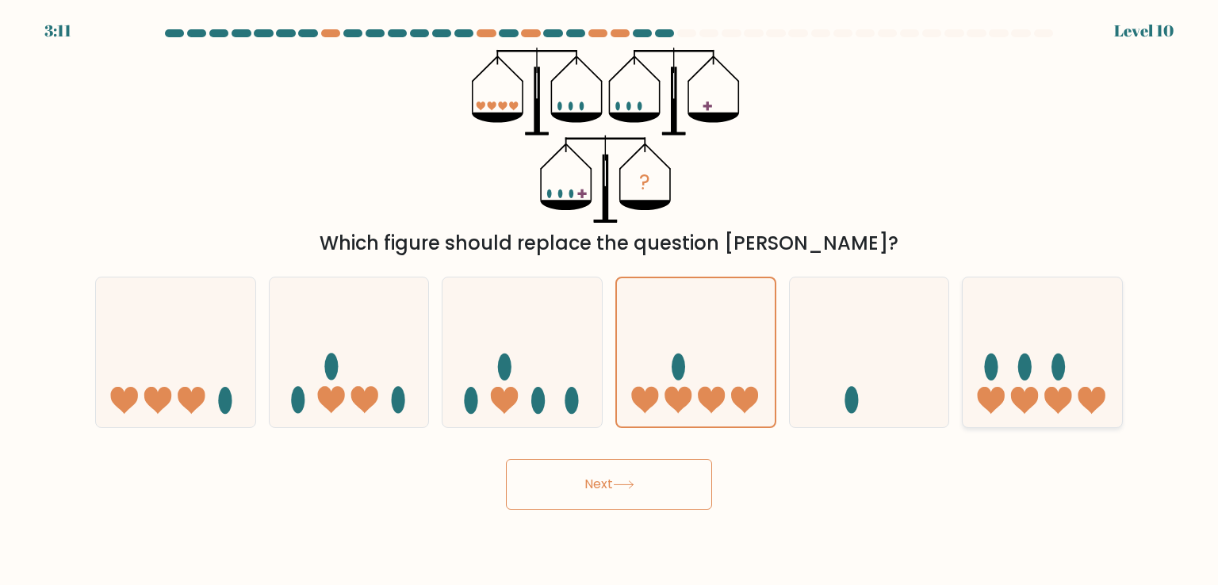
radio input "true"
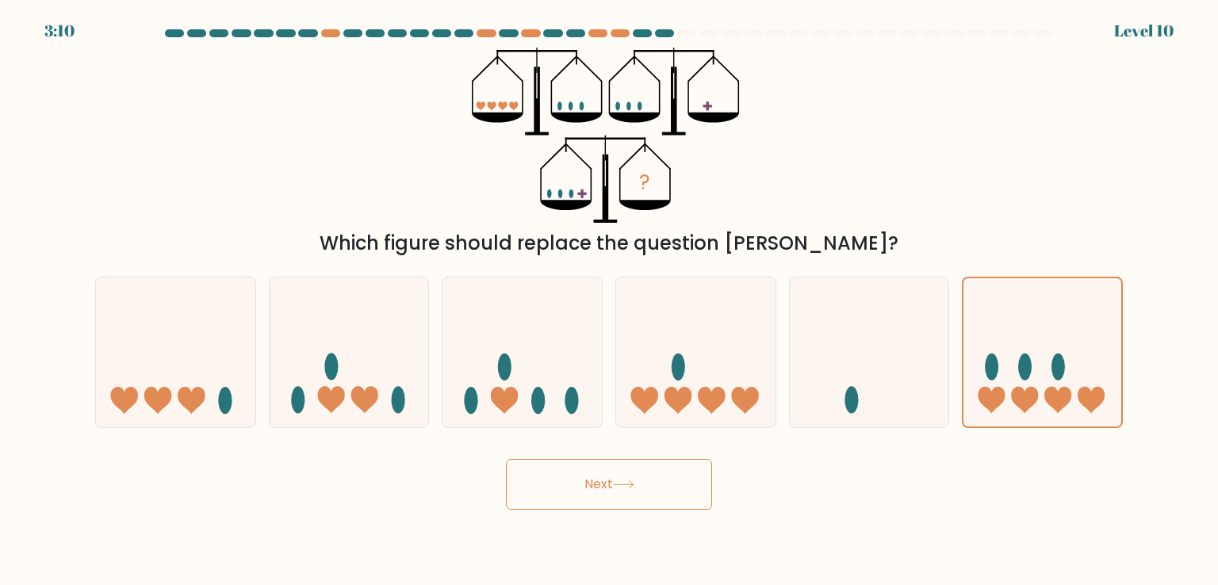
click at [708, 474] on button "Next" at bounding box center [609, 484] width 206 height 51
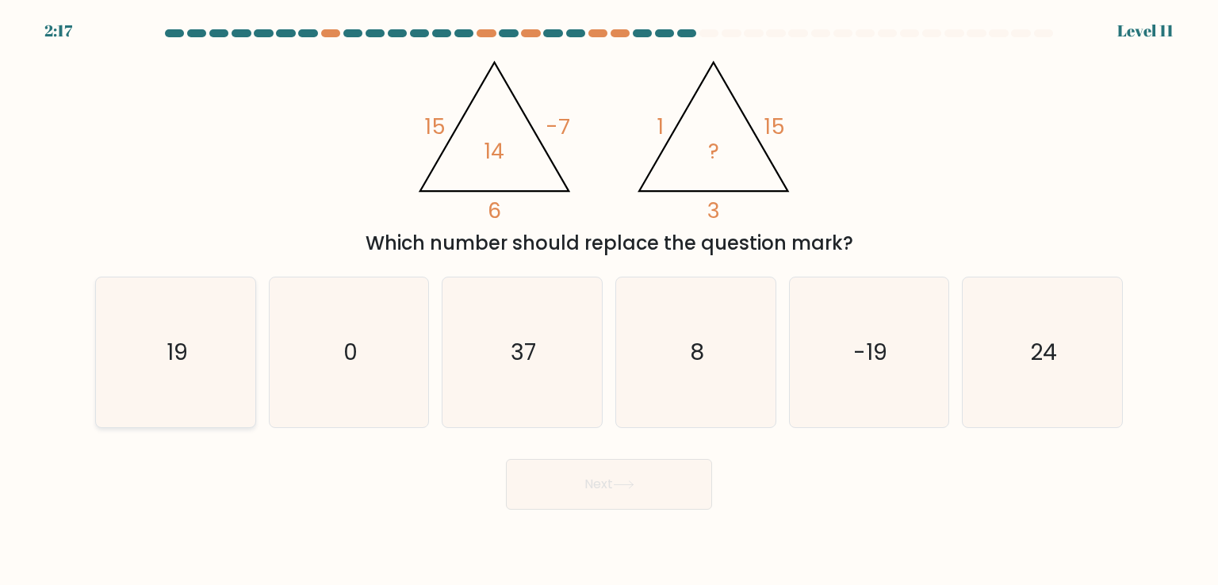
click at [244, 373] on icon "19" at bounding box center [175, 352] width 149 height 149
click at [609, 301] on input "a. 19" at bounding box center [609, 297] width 1 height 8
radio input "true"
click at [607, 472] on button "Next" at bounding box center [609, 484] width 206 height 51
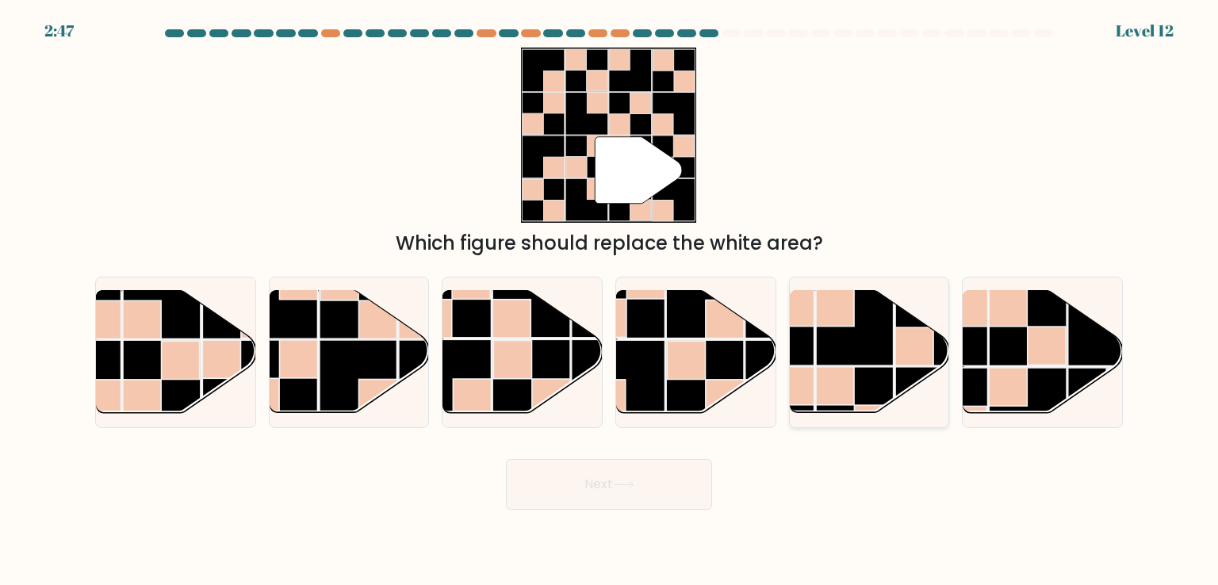
click at [843, 405] on rect at bounding box center [835, 386] width 38 height 38
click at [610, 301] on input "e." at bounding box center [609, 297] width 1 height 8
radio input "true"
click at [592, 476] on button "Next" at bounding box center [609, 484] width 206 height 51
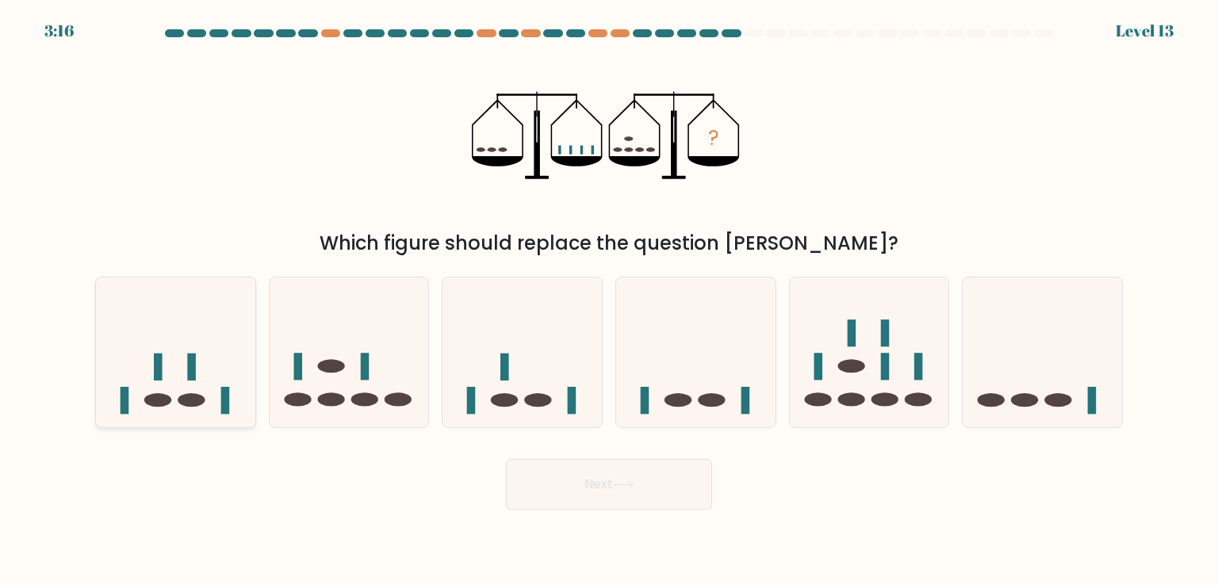
click at [168, 397] on ellipse at bounding box center [157, 399] width 27 height 13
click at [609, 301] on input "a." at bounding box center [609, 297] width 1 height 8
radio input "true"
click at [644, 502] on button "Next" at bounding box center [609, 484] width 206 height 51
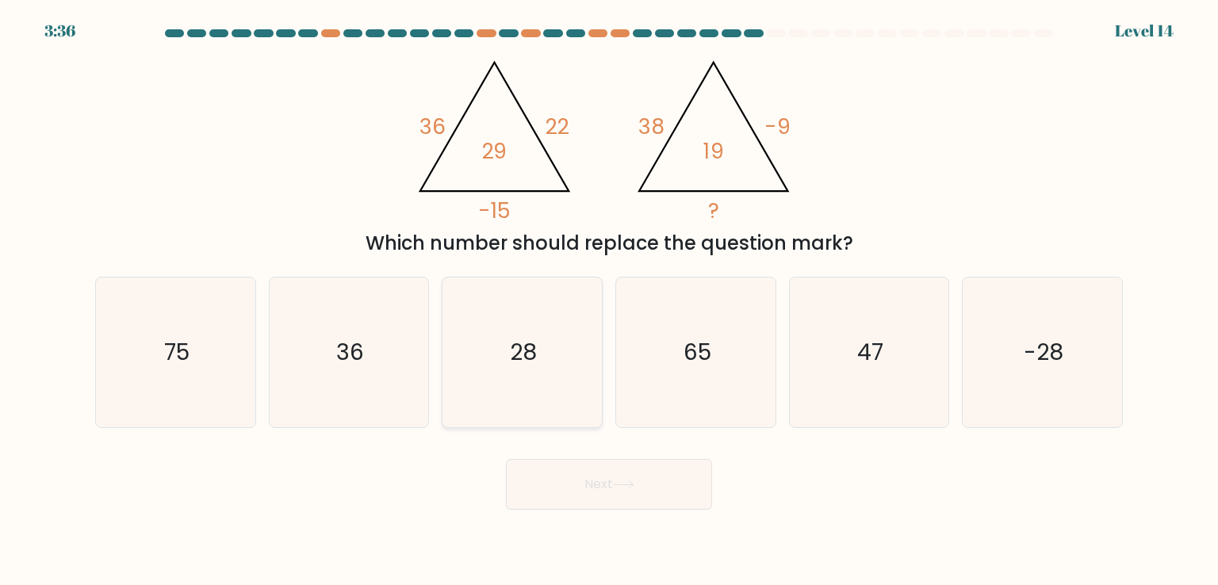
click at [528, 334] on icon "28" at bounding box center [521, 352] width 149 height 149
click at [609, 301] on input "c. 28" at bounding box center [609, 297] width 1 height 8
radio input "true"
click at [569, 498] on button "Next" at bounding box center [609, 484] width 206 height 51
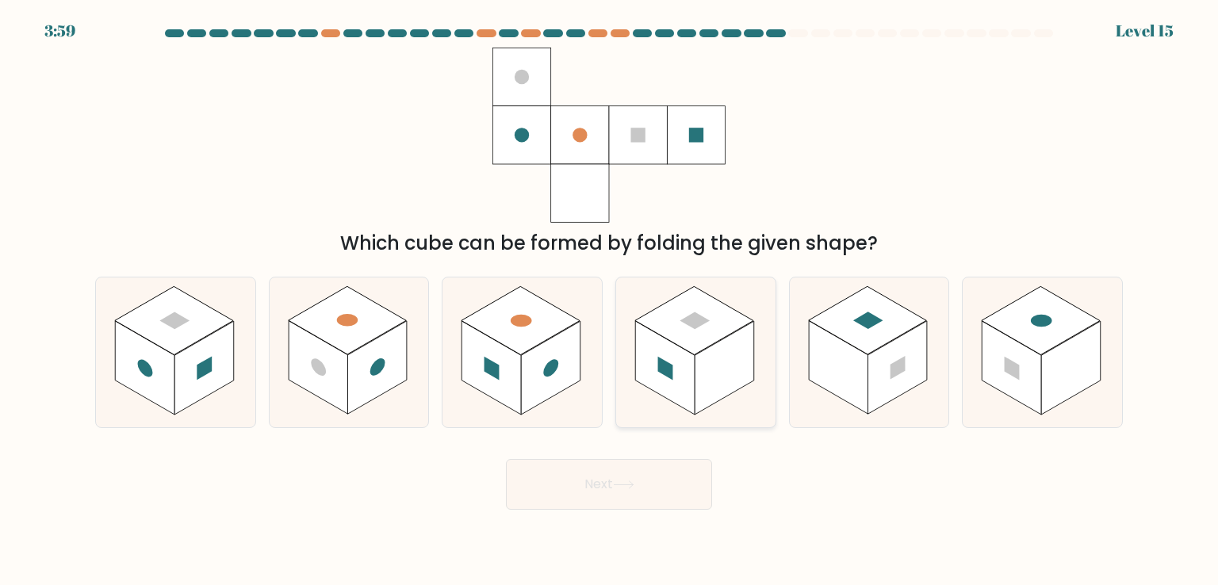
click at [727, 391] on rect at bounding box center [724, 368] width 59 height 94
click at [610, 301] on input "d." at bounding box center [609, 297] width 1 height 8
radio input "true"
click at [624, 485] on icon at bounding box center [623, 485] width 21 height 9
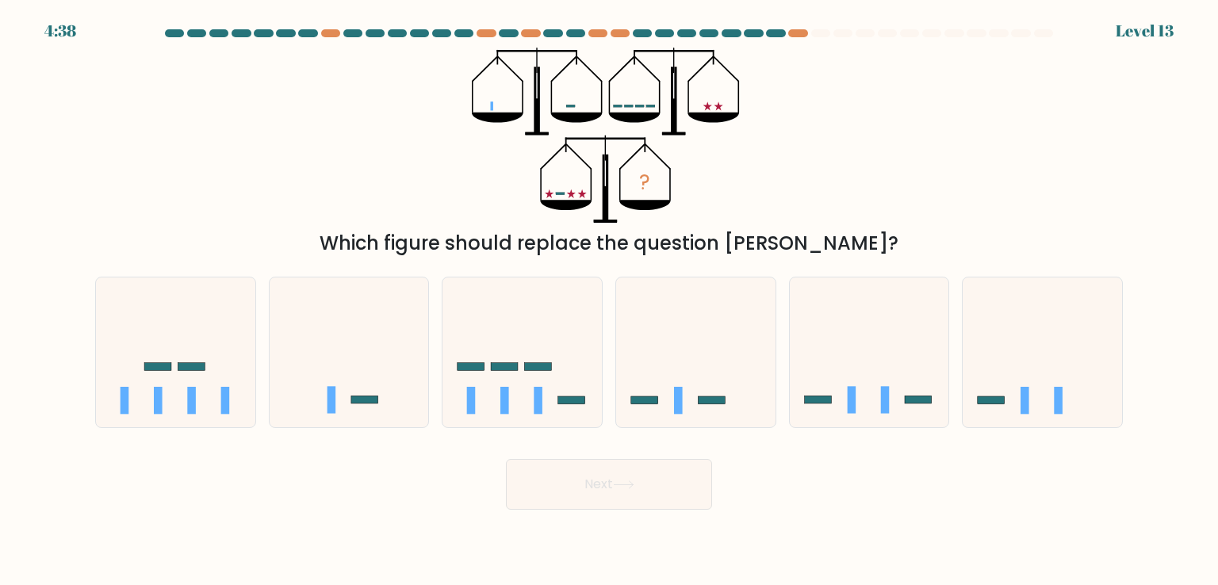
click at [736, 232] on div "Which figure should replace the question mark?" at bounding box center [609, 243] width 1009 height 29
click at [553, 408] on icon at bounding box center [522, 352] width 159 height 132
click at [609, 301] on input "c." at bounding box center [609, 297] width 1 height 8
radio input "true"
click at [631, 489] on button "Next" at bounding box center [609, 484] width 206 height 51
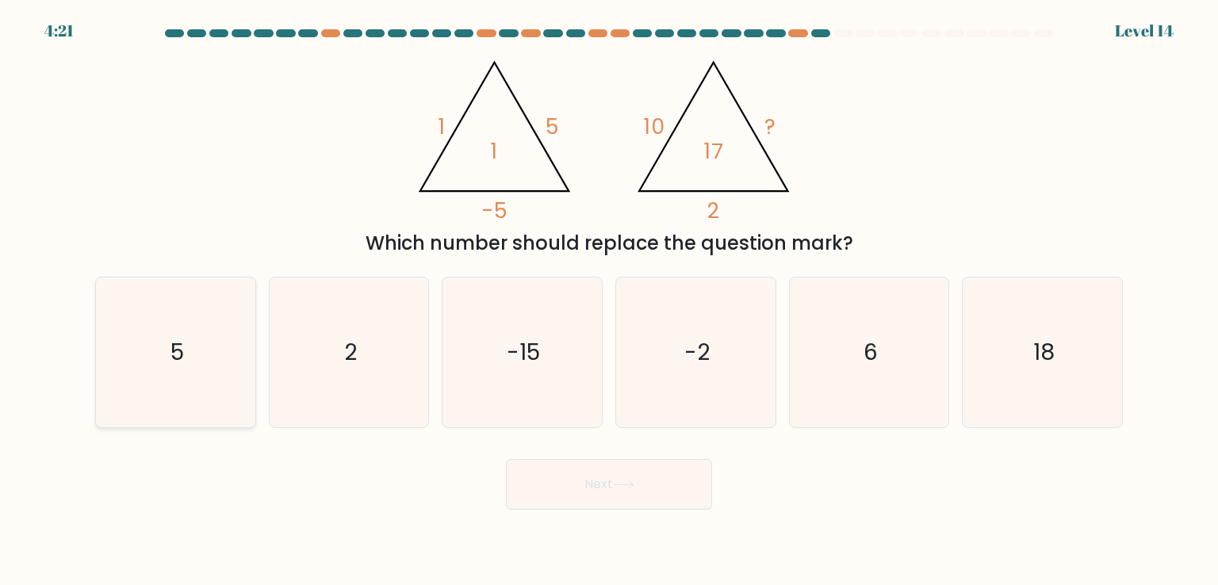
click at [197, 366] on icon "5" at bounding box center [175, 352] width 149 height 149
click at [609, 301] on input "a. 5" at bounding box center [609, 297] width 1 height 8
radio input "true"
click at [618, 493] on button "Next" at bounding box center [609, 484] width 206 height 51
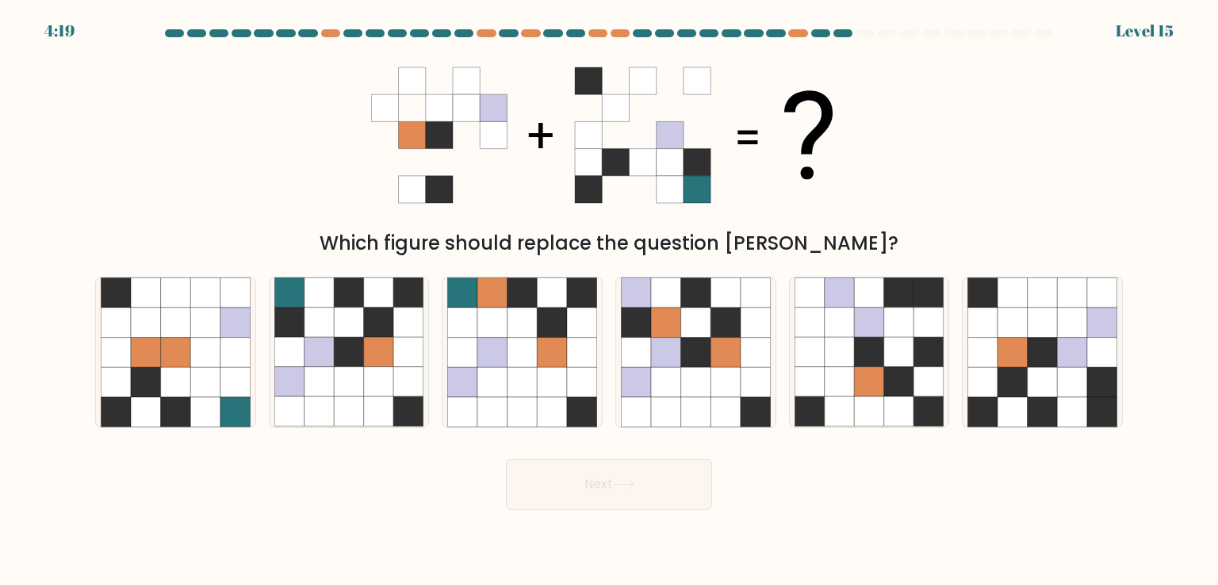
click at [618, 493] on button "Next" at bounding box center [609, 484] width 206 height 51
click at [696, 194] on icon at bounding box center [697, 189] width 27 height 27
click at [358, 375] on icon at bounding box center [349, 382] width 30 height 30
click at [609, 301] on input "b." at bounding box center [609, 297] width 1 height 8
radio input "true"
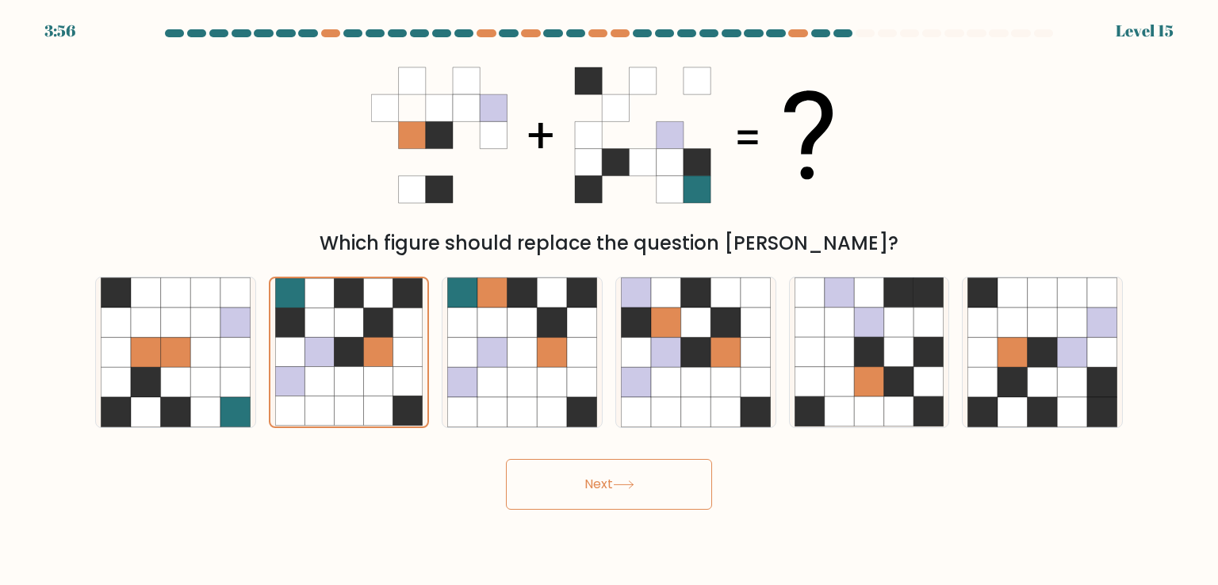
click at [603, 485] on button "Next" at bounding box center [609, 484] width 206 height 51
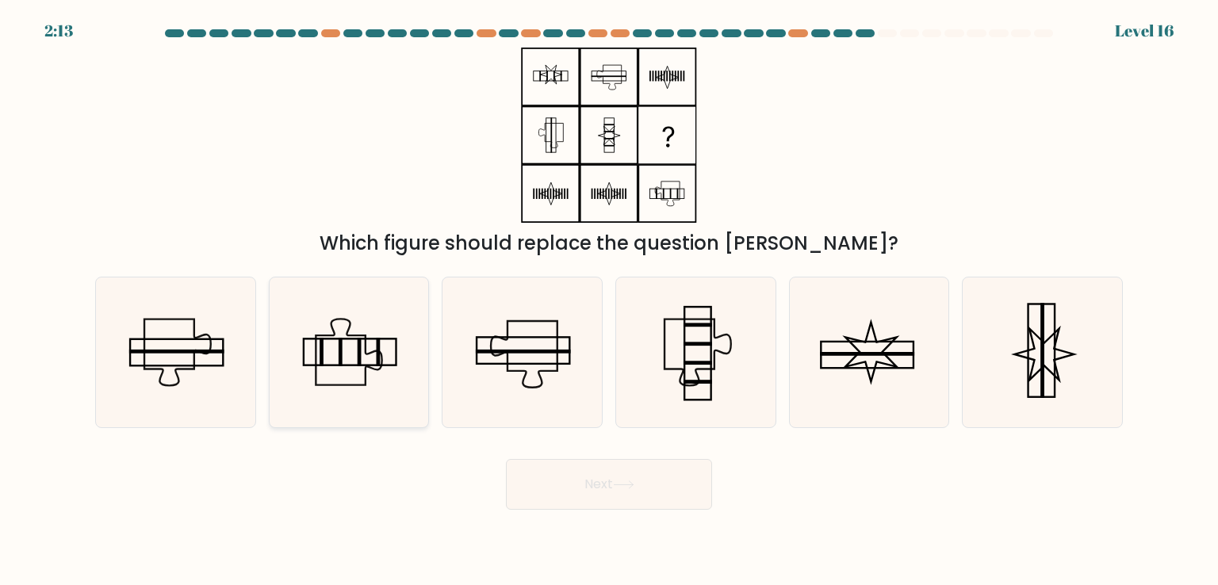
click at [346, 385] on icon at bounding box center [349, 353] width 66 height 66
click at [609, 301] on input "b." at bounding box center [609, 297] width 1 height 8
radio input "true"
click at [600, 502] on button "Next" at bounding box center [609, 484] width 206 height 51
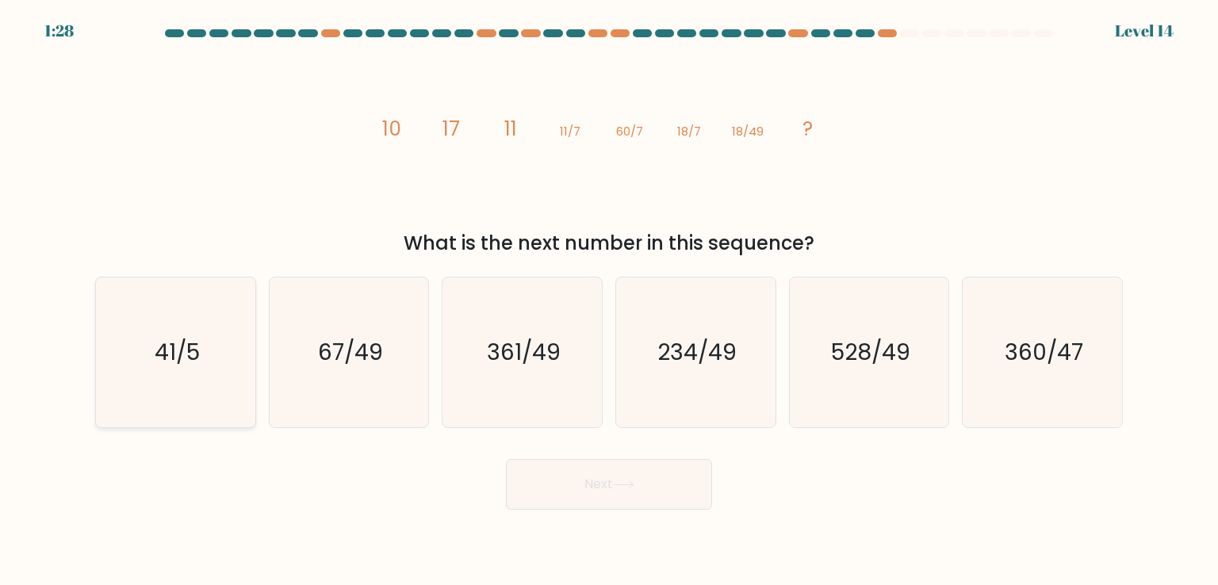
click at [249, 389] on icon "41/5" at bounding box center [175, 352] width 149 height 149
click at [609, 301] on input "a. 41/5" at bounding box center [609, 297] width 1 height 8
radio input "true"
click at [359, 355] on text "67/49" at bounding box center [350, 352] width 65 height 32
click at [609, 301] on input "b. 67/49" at bounding box center [609, 297] width 1 height 8
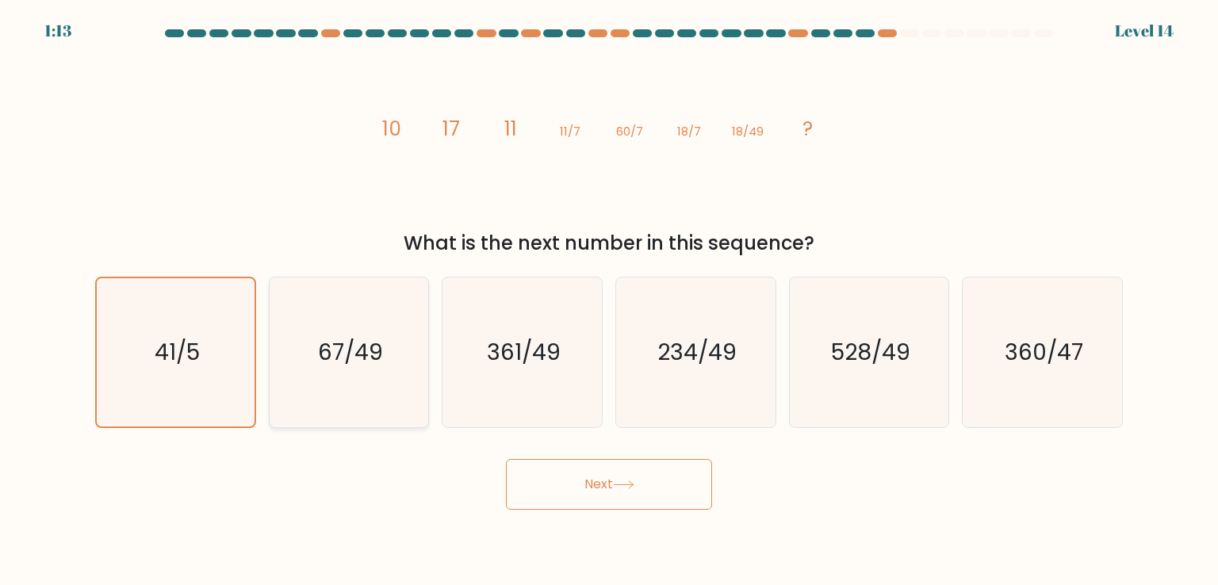
radio input "true"
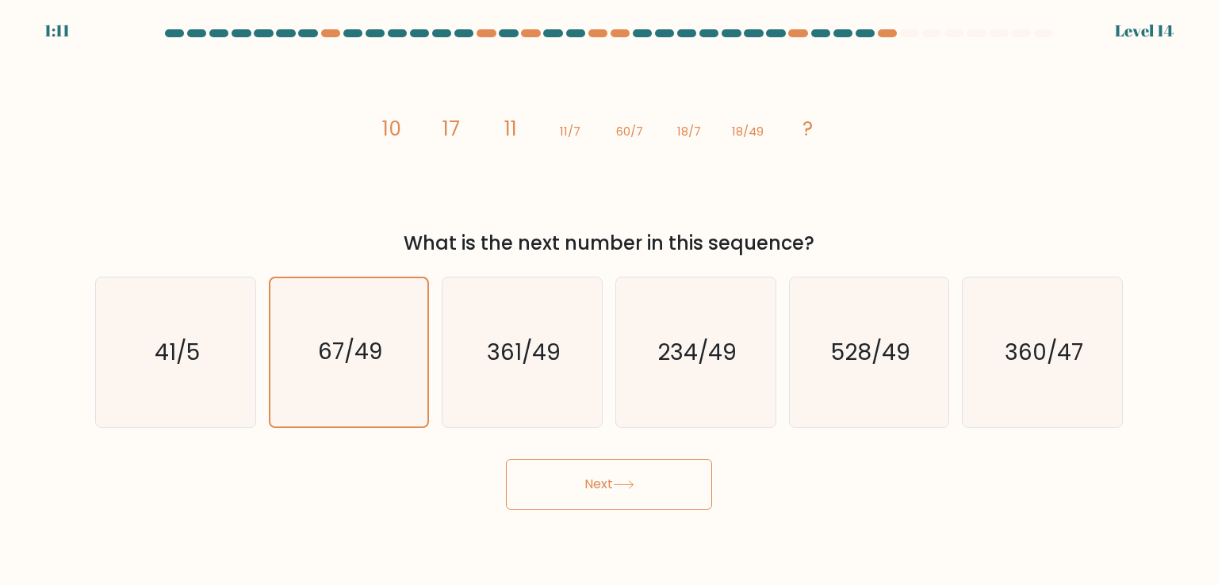
click at [597, 477] on button "Next" at bounding box center [609, 484] width 206 height 51
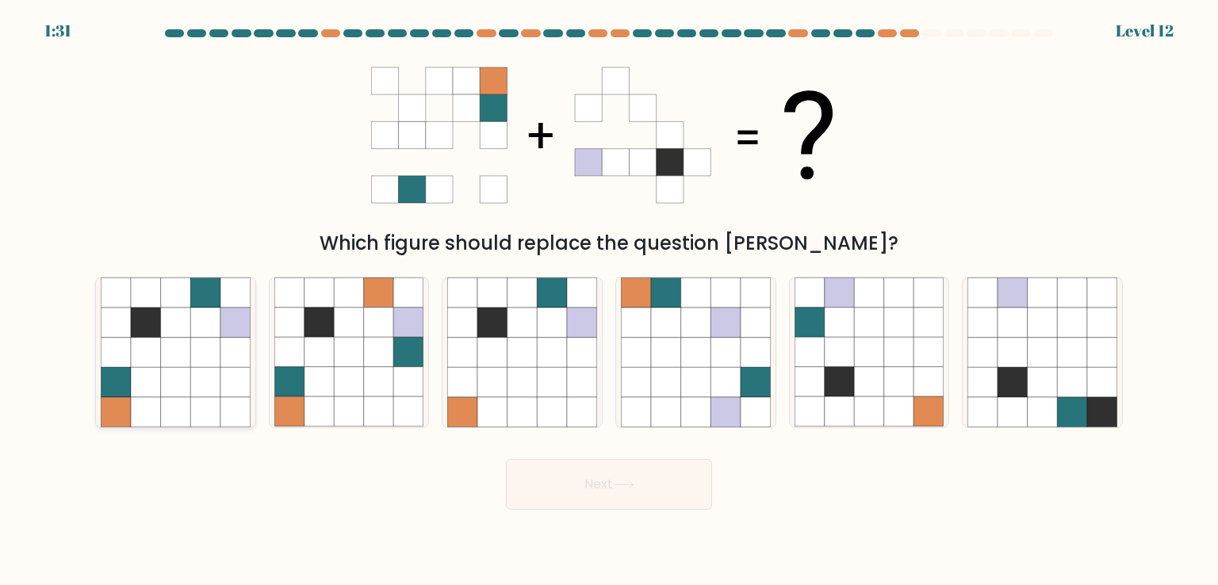
click at [185, 354] on icon at bounding box center [176, 353] width 30 height 30
click at [609, 301] on input "a." at bounding box center [609, 297] width 1 height 8
radio input "true"
click at [585, 471] on button "Next" at bounding box center [609, 484] width 206 height 51
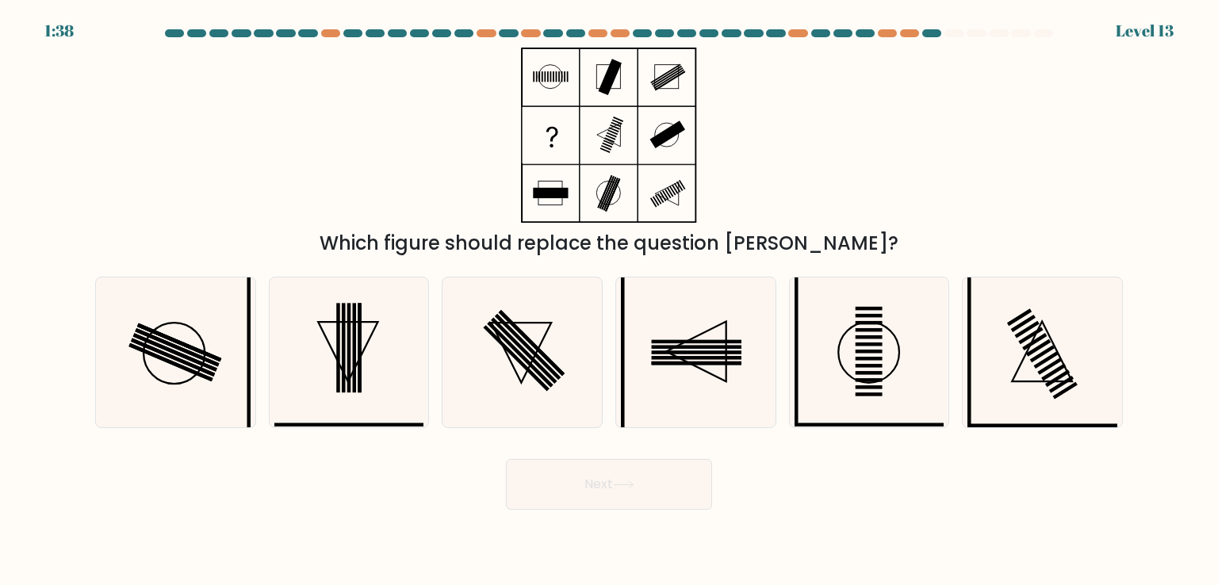
click at [757, 207] on div "Which figure should replace the question mark?" at bounding box center [609, 153] width 1047 height 210
click at [372, 375] on icon at bounding box center [348, 352] width 149 height 149
click at [609, 301] on input "b." at bounding box center [609, 297] width 1 height 8
radio input "true"
click at [629, 477] on button "Next" at bounding box center [609, 484] width 206 height 51
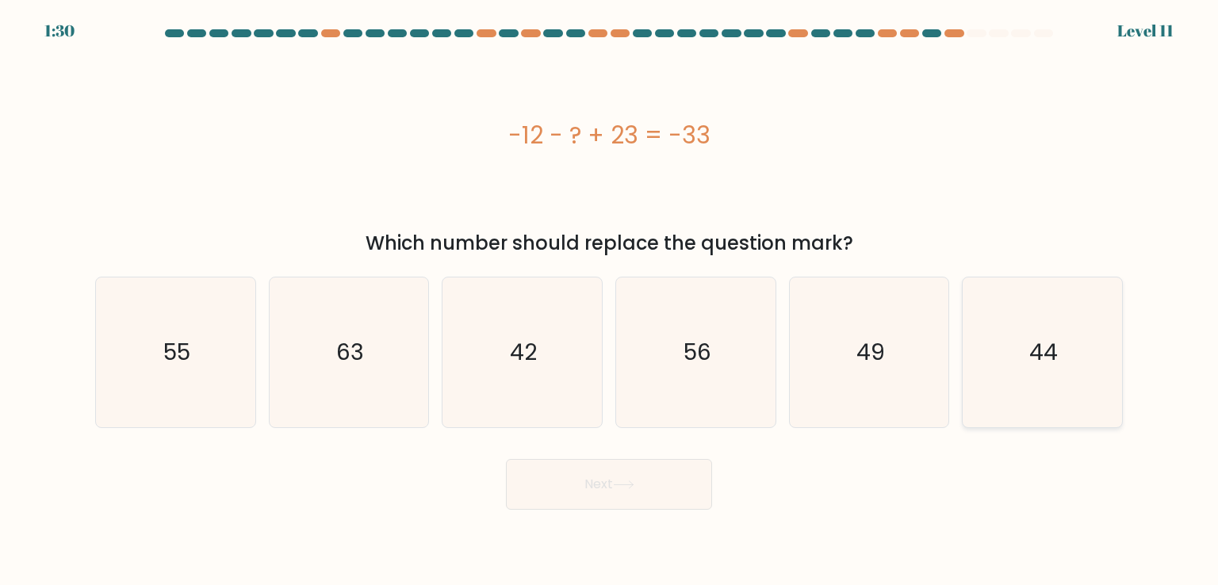
click at [979, 347] on icon "44" at bounding box center [1042, 352] width 149 height 149
click at [610, 301] on input "f. 44" at bounding box center [609, 297] width 1 height 8
radio input "true"
click at [689, 506] on button "Next" at bounding box center [609, 484] width 206 height 51
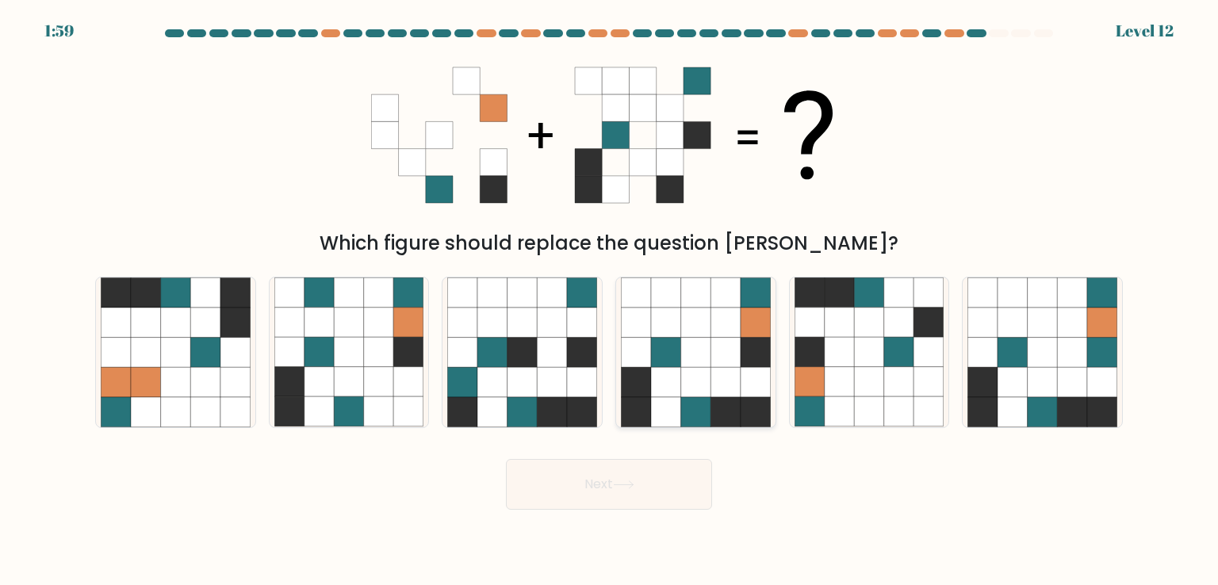
click at [713, 388] on icon at bounding box center [726, 382] width 30 height 30
click at [610, 301] on input "d." at bounding box center [609, 297] width 1 height 8
radio input "true"
click at [597, 491] on button "Next" at bounding box center [609, 484] width 206 height 51
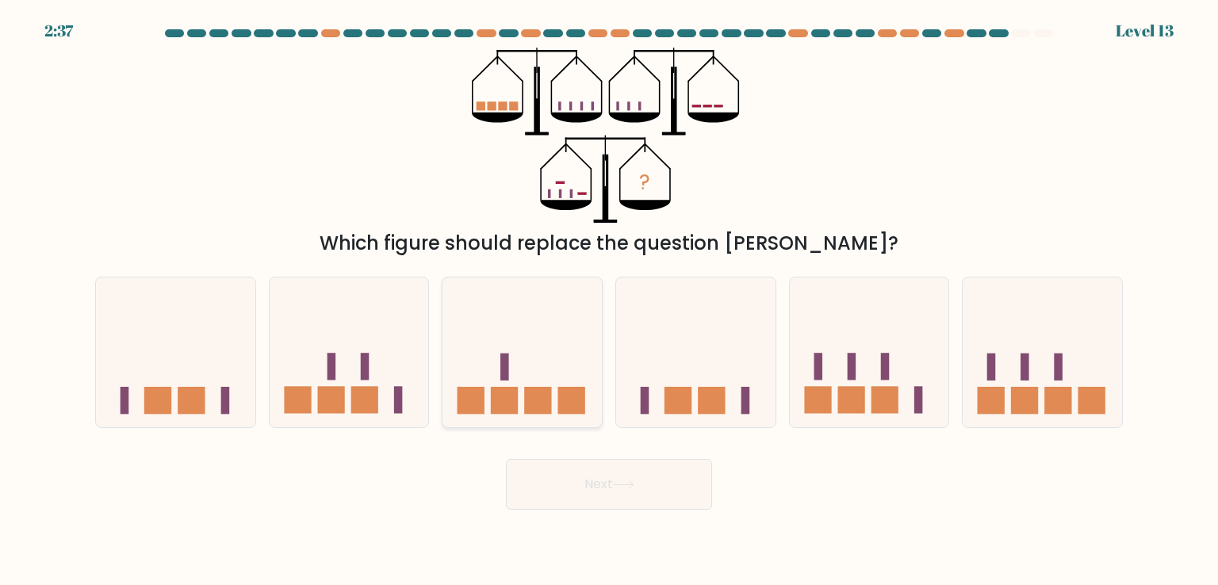
click at [511, 392] on rect at bounding box center [504, 400] width 27 height 27
click at [609, 301] on input "c." at bounding box center [609, 297] width 1 height 8
radio input "true"
click at [571, 491] on button "Next" at bounding box center [609, 484] width 206 height 51
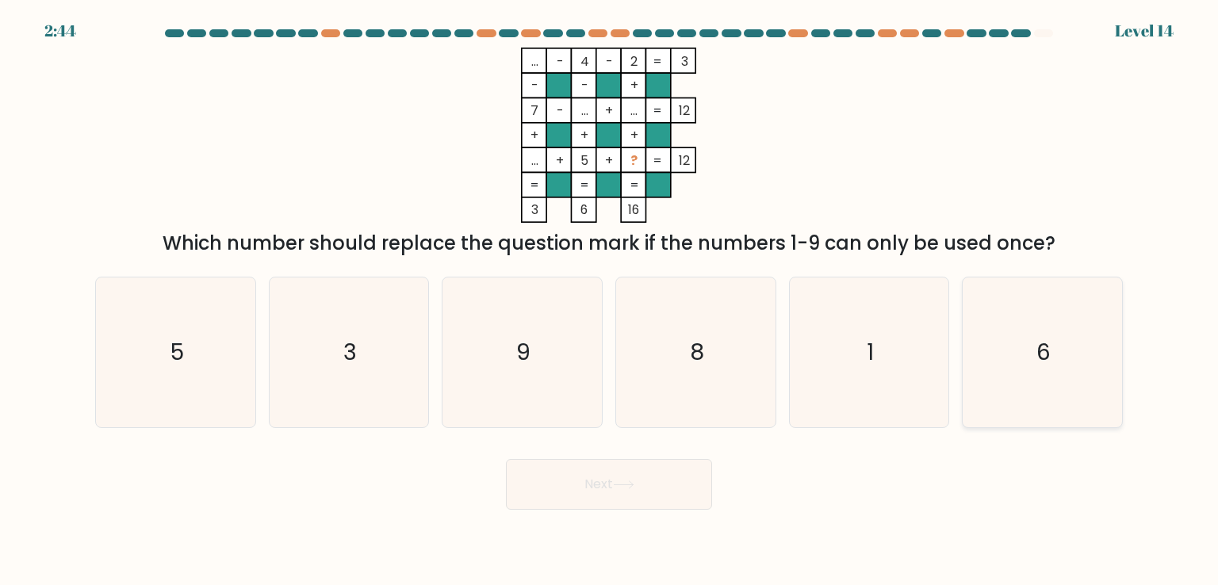
click at [1051, 378] on icon "6" at bounding box center [1042, 352] width 149 height 149
click at [610, 301] on input "f. 6" at bounding box center [609, 297] width 1 height 8
radio input "true"
click at [618, 502] on button "Next" at bounding box center [609, 484] width 206 height 51
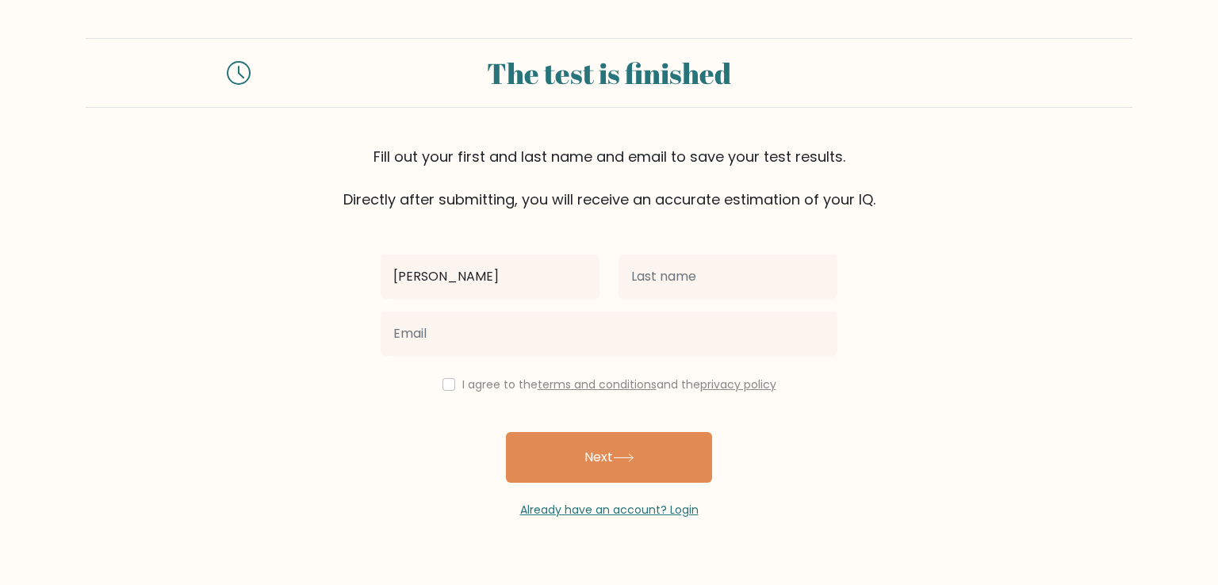
type input "[PERSON_NAME]"
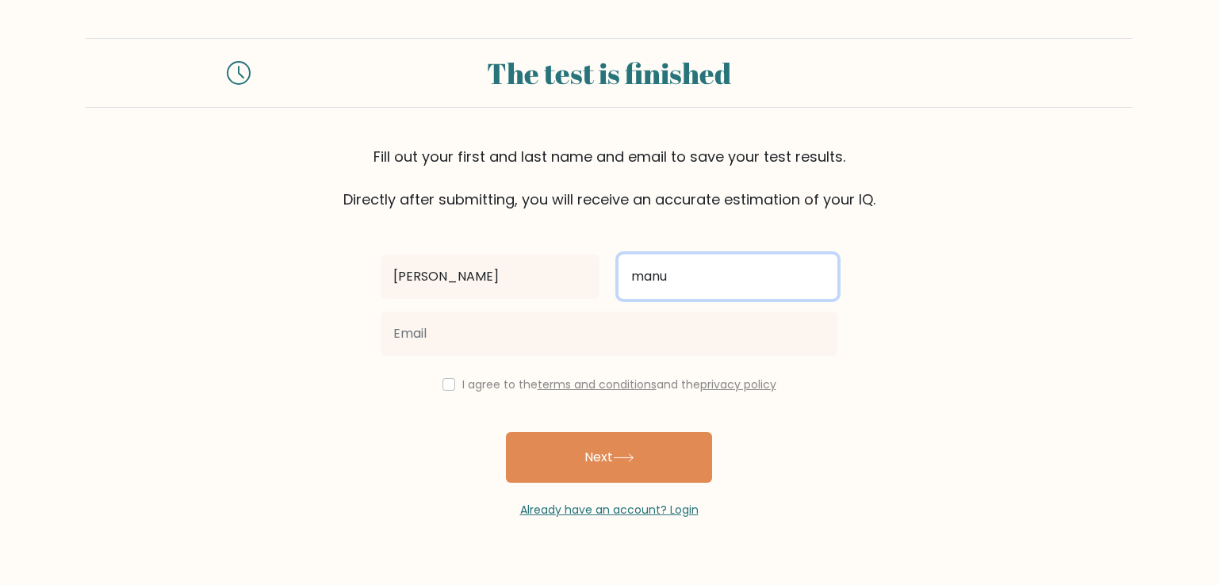
type input "manu"
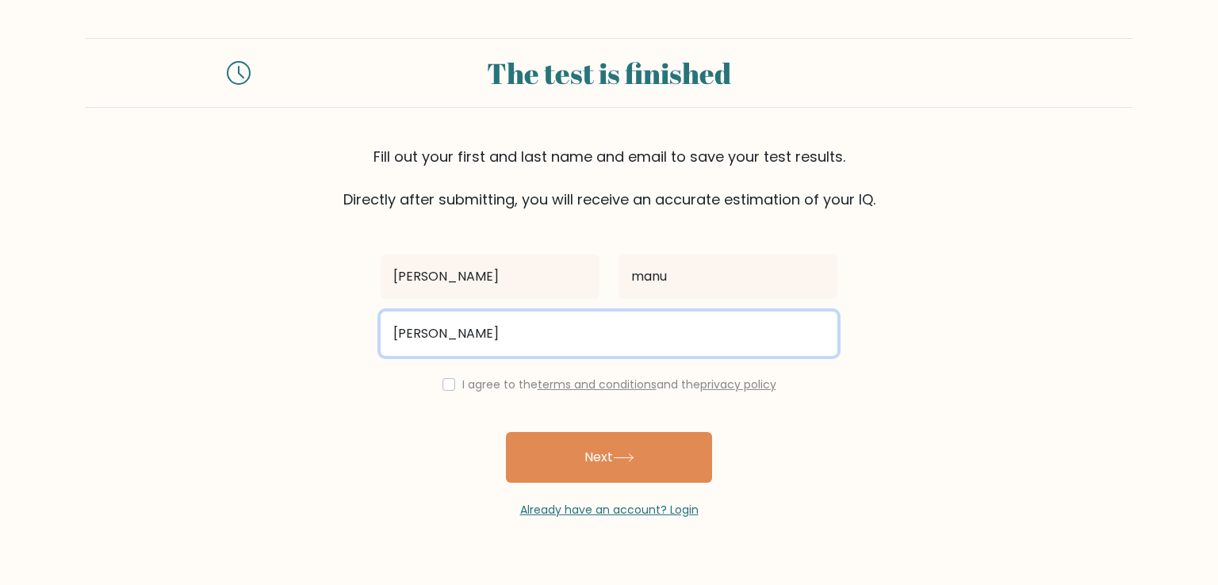
type input "davem71687@gmail.com"
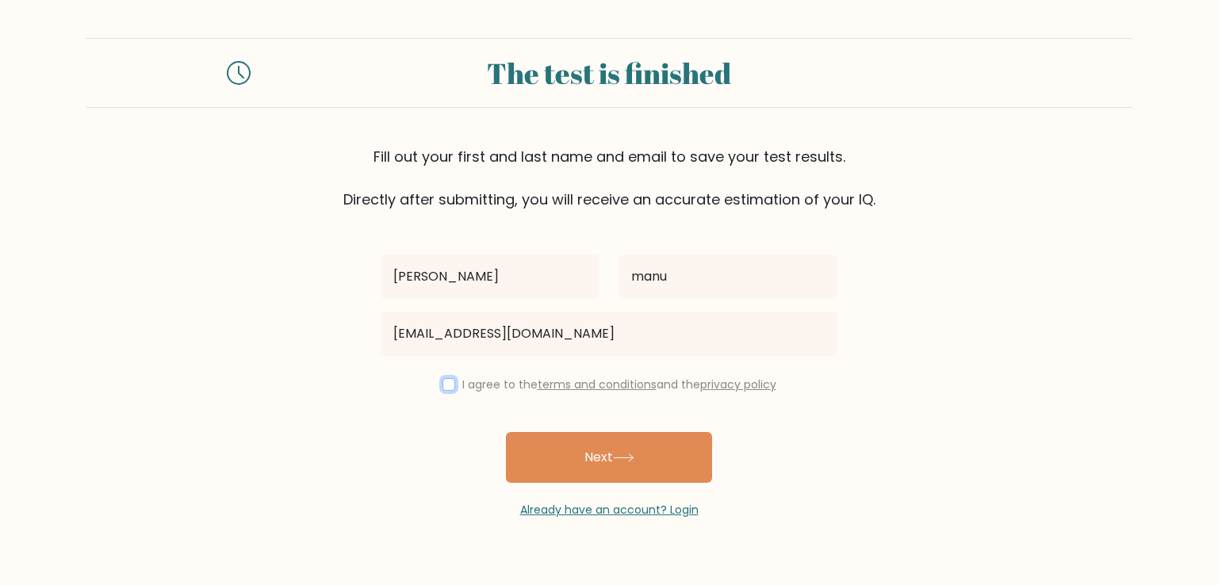
click at [445, 387] on input "checkbox" at bounding box center [449, 384] width 13 height 13
checkbox input "true"
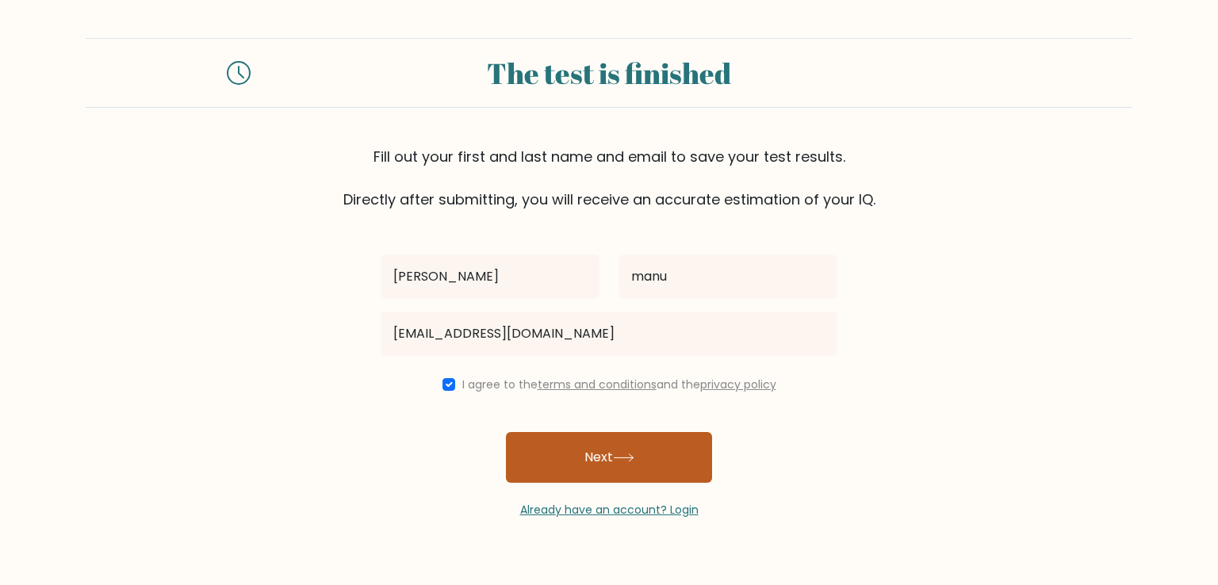
click at [618, 454] on icon at bounding box center [623, 458] width 21 height 9
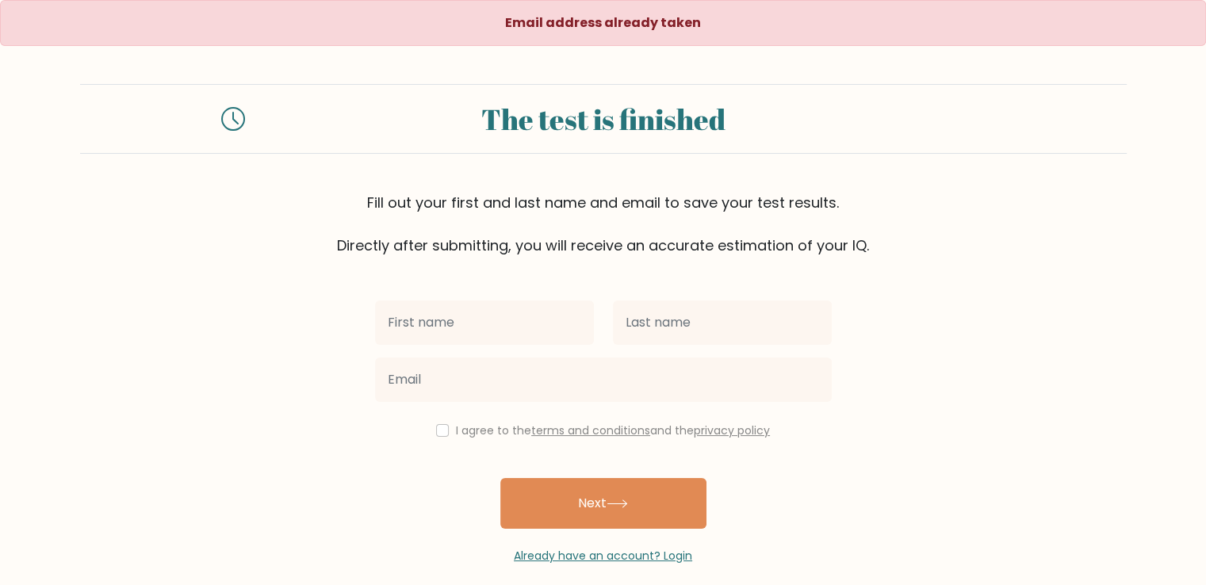
click at [520, 326] on input "text" at bounding box center [484, 323] width 219 height 44
click at [499, 257] on div "I agree to the terms and conditions and the privacy policy Next Already have an…" at bounding box center [604, 410] width 476 height 309
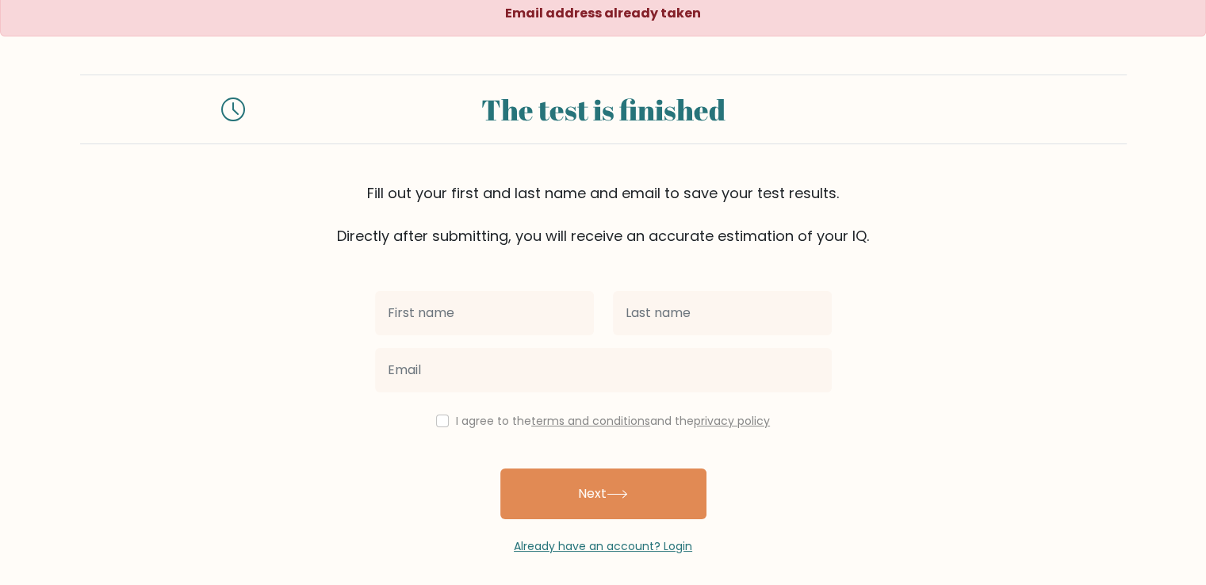
scroll to position [17, 0]
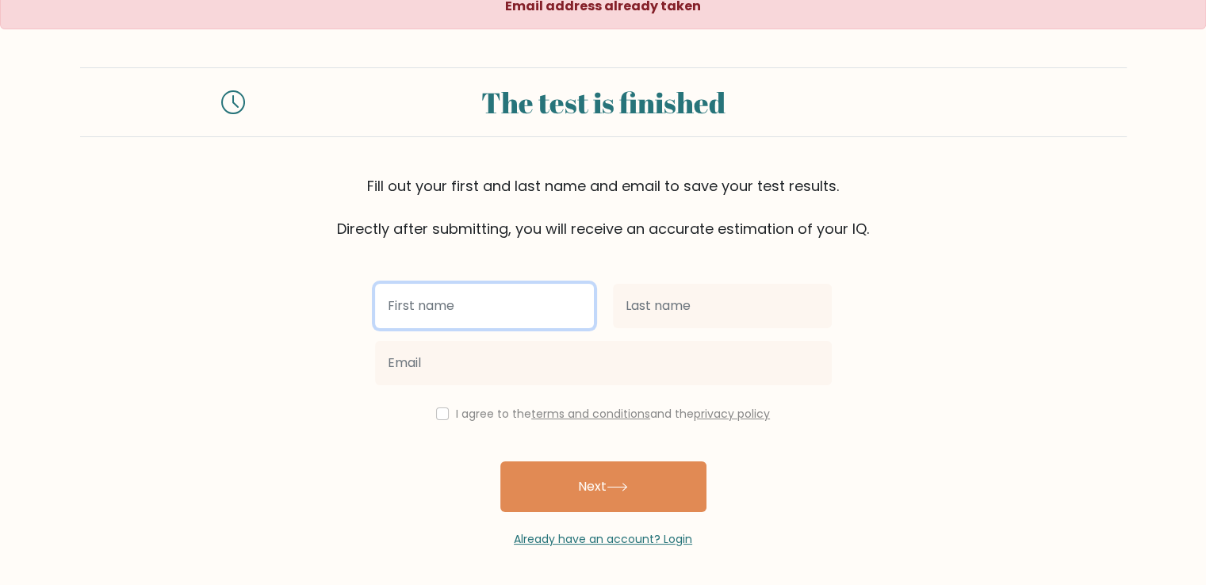
click at [504, 305] on input "text" at bounding box center [484, 306] width 219 height 44
type input "[PERSON_NAME]"
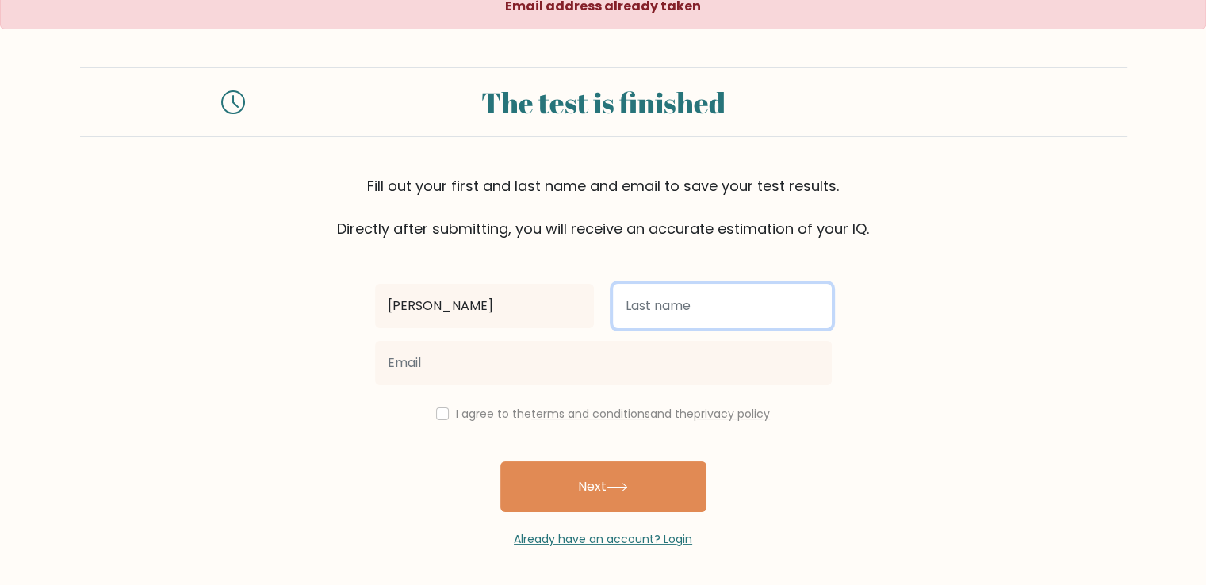
click at [754, 293] on input "text" at bounding box center [722, 306] width 219 height 44
type input "manu"
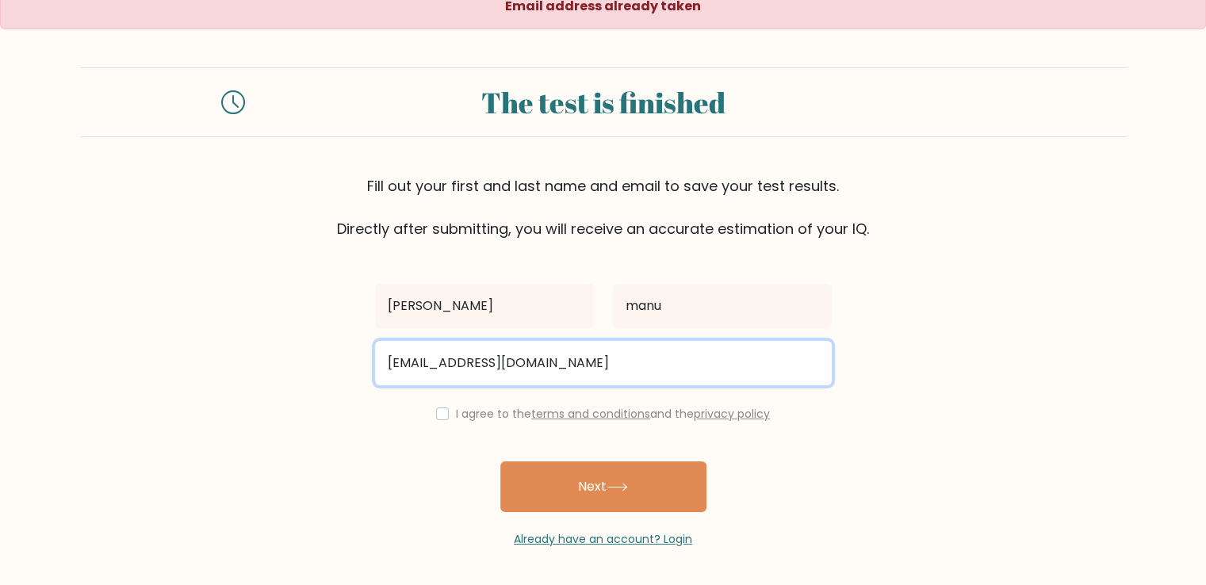
type input "dejvimanuka1@gmail.com"
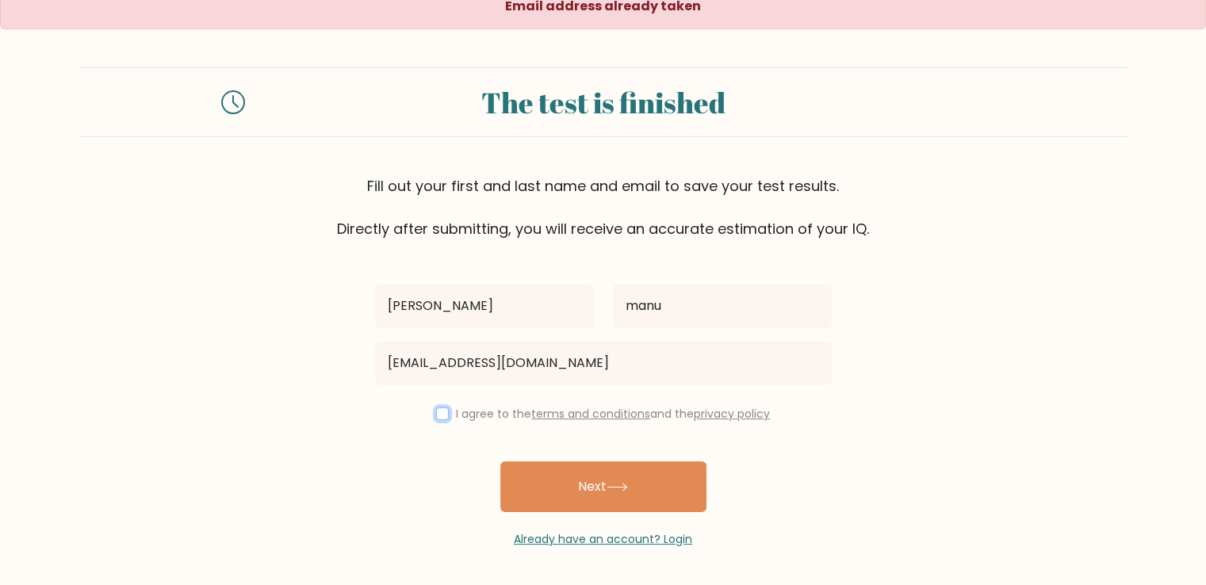
click at [500, 462] on button "Next" at bounding box center [603, 487] width 206 height 51
click at [436, 408] on input "checkbox" at bounding box center [442, 414] width 13 height 13
checkbox input "true"
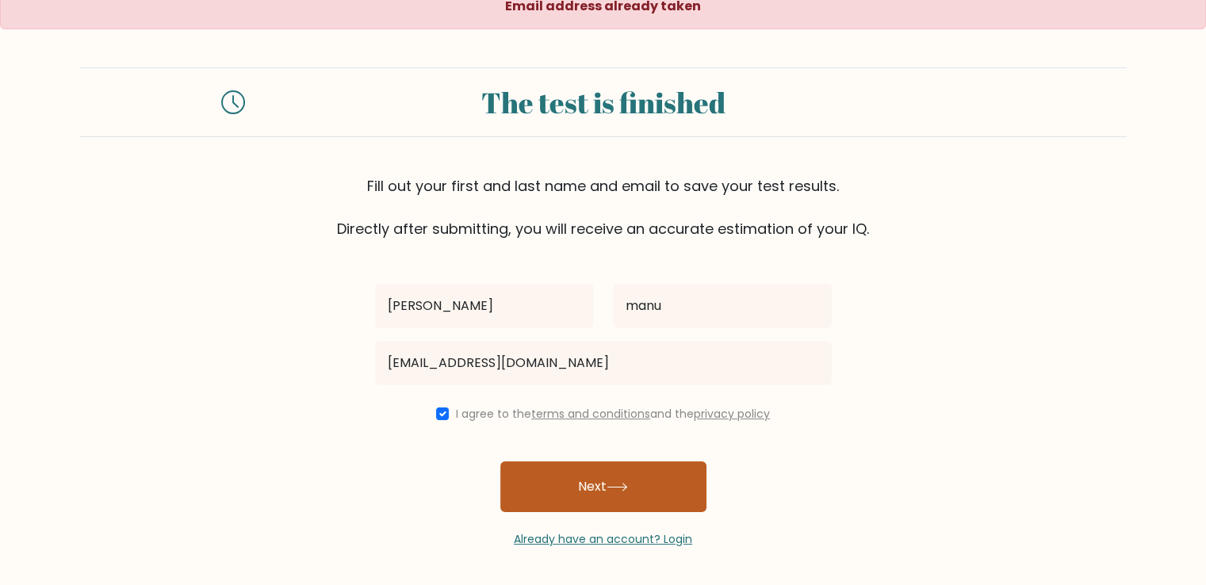
click at [616, 470] on button "Next" at bounding box center [603, 487] width 206 height 51
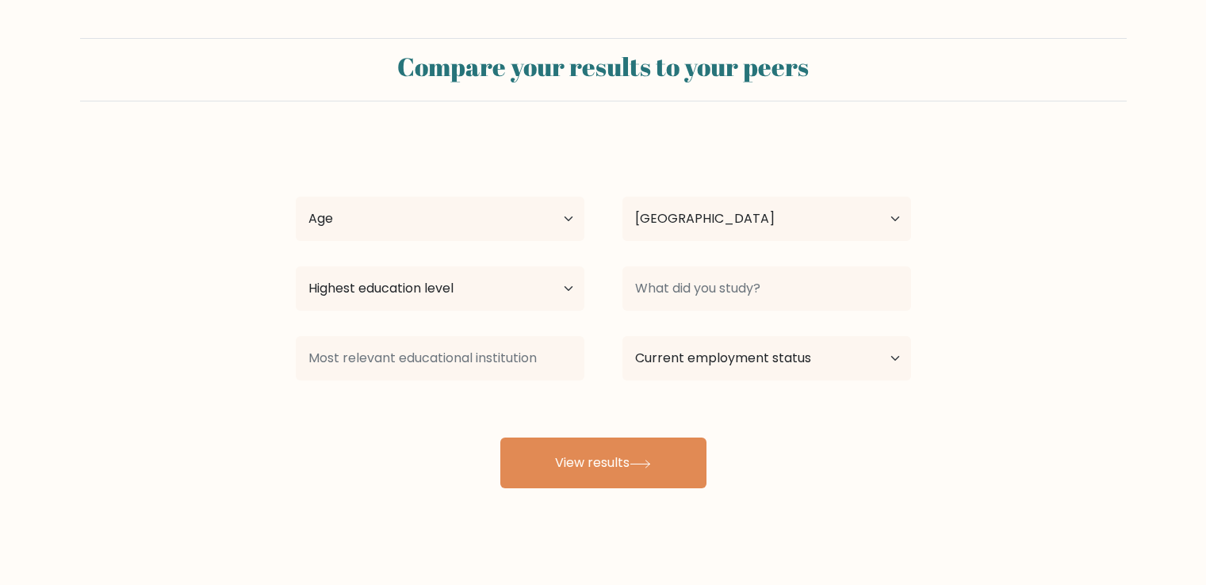
select select "AL"
click at [455, 217] on select "Age Under [DEMOGRAPHIC_DATA] [DEMOGRAPHIC_DATA] [DEMOGRAPHIC_DATA] [DEMOGRAPHIC…" at bounding box center [440, 219] width 289 height 44
select select "18_24"
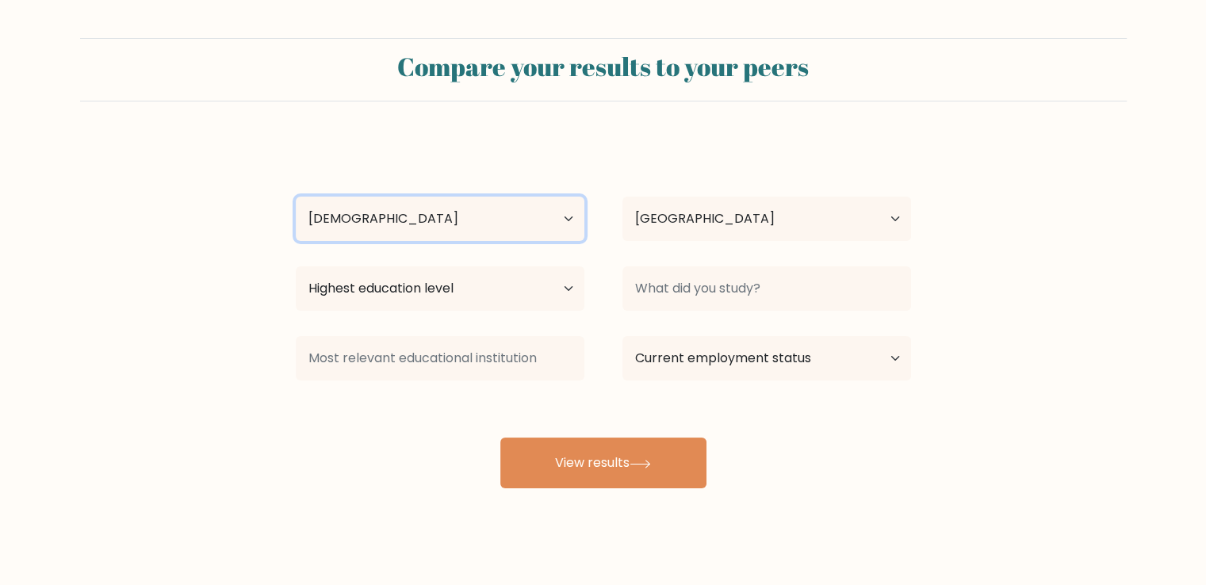
click at [296, 197] on select "Age Under [DEMOGRAPHIC_DATA] [DEMOGRAPHIC_DATA] [DEMOGRAPHIC_DATA] [DEMOGRAPHIC…" at bounding box center [440, 219] width 289 height 44
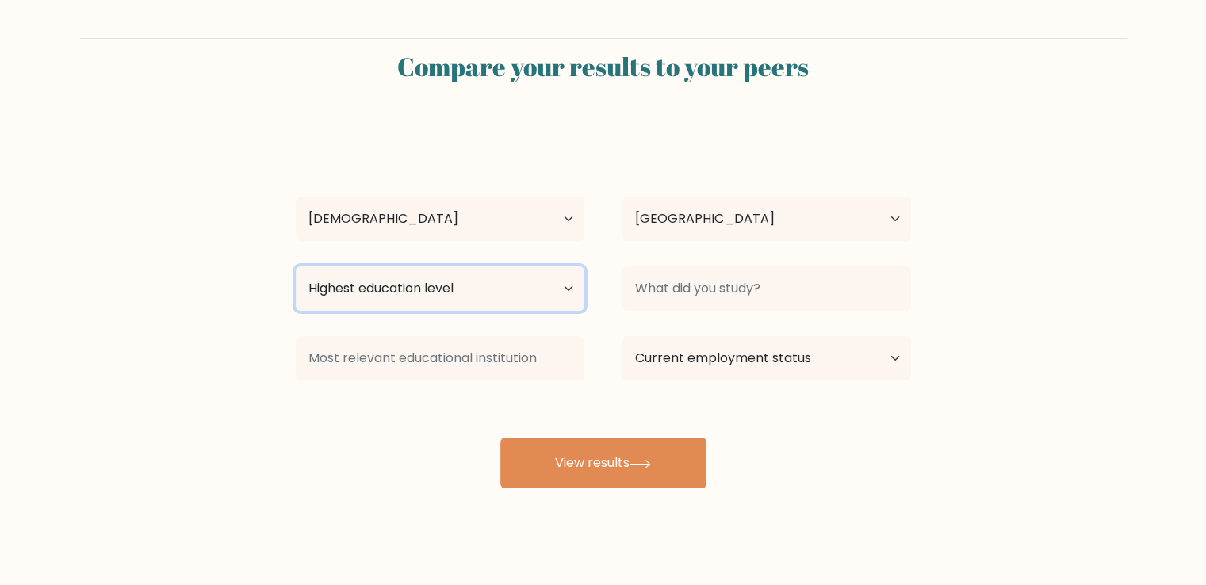
click at [485, 301] on select "Highest education level No schooling Primary Lower Secondary Upper Secondary Oc…" at bounding box center [440, 288] width 289 height 44
select select "masters_degree"
click at [296, 266] on select "Highest education level No schooling Primary Lower Secondary Upper Secondary Oc…" at bounding box center [440, 288] width 289 height 44
drag, startPoint x: 801, startPoint y: 258, endPoint x: 780, endPoint y: 277, distance: 28.1
click at [799, 262] on div "Dave manu Age Under 18 years old 18-24 years old 25-34 years old 35-44 years ol…" at bounding box center [603, 314] width 635 height 349
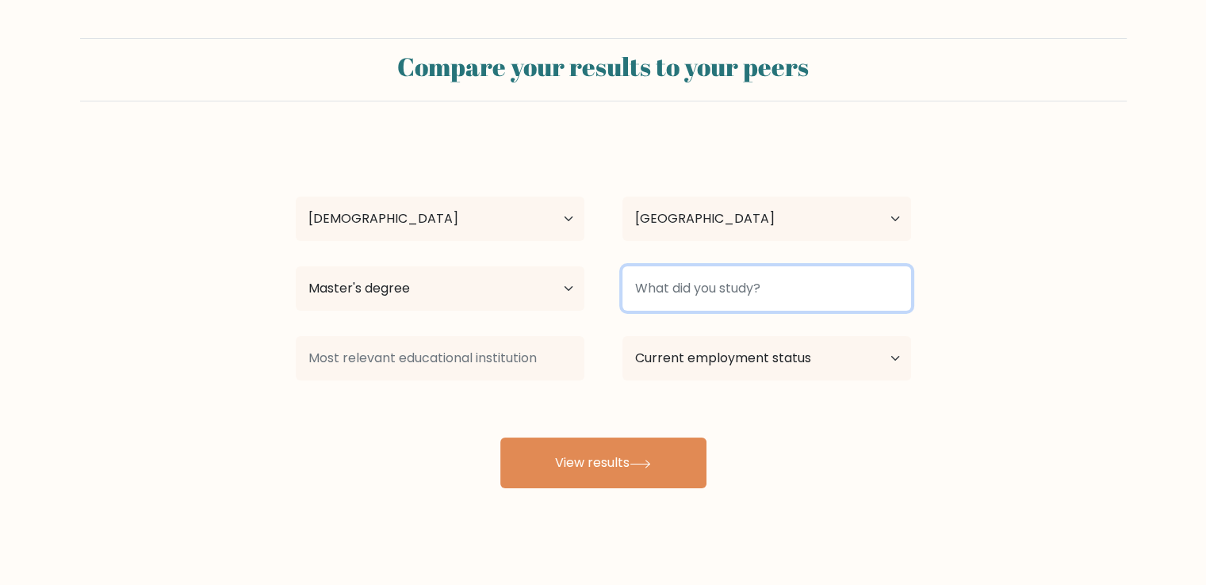
click at [768, 282] on input at bounding box center [767, 288] width 289 height 44
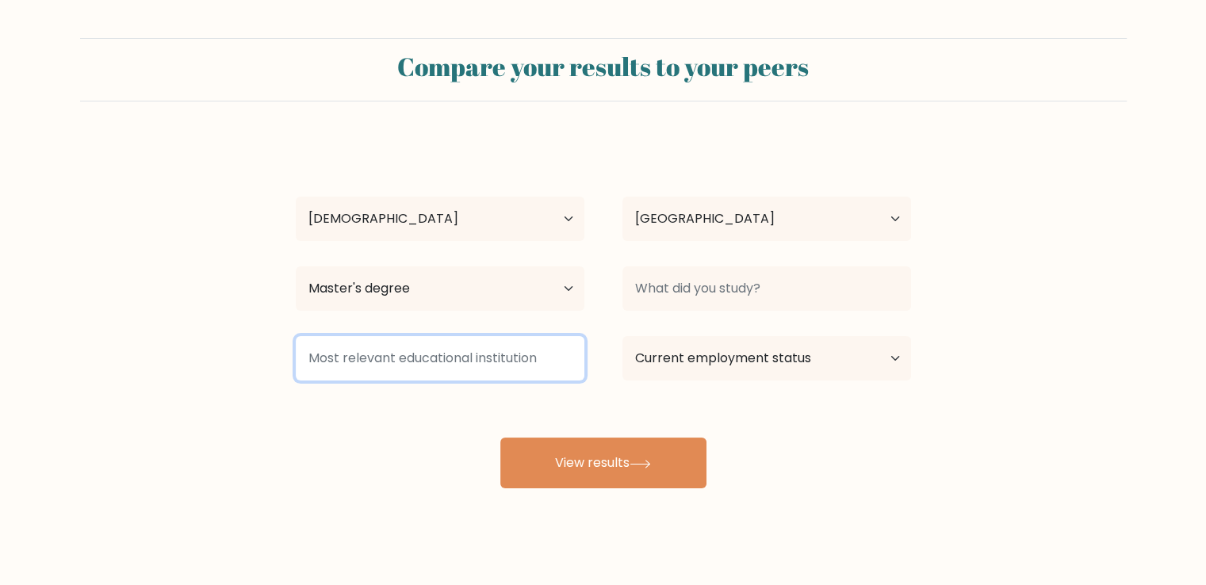
click at [513, 362] on input at bounding box center [440, 358] width 289 height 44
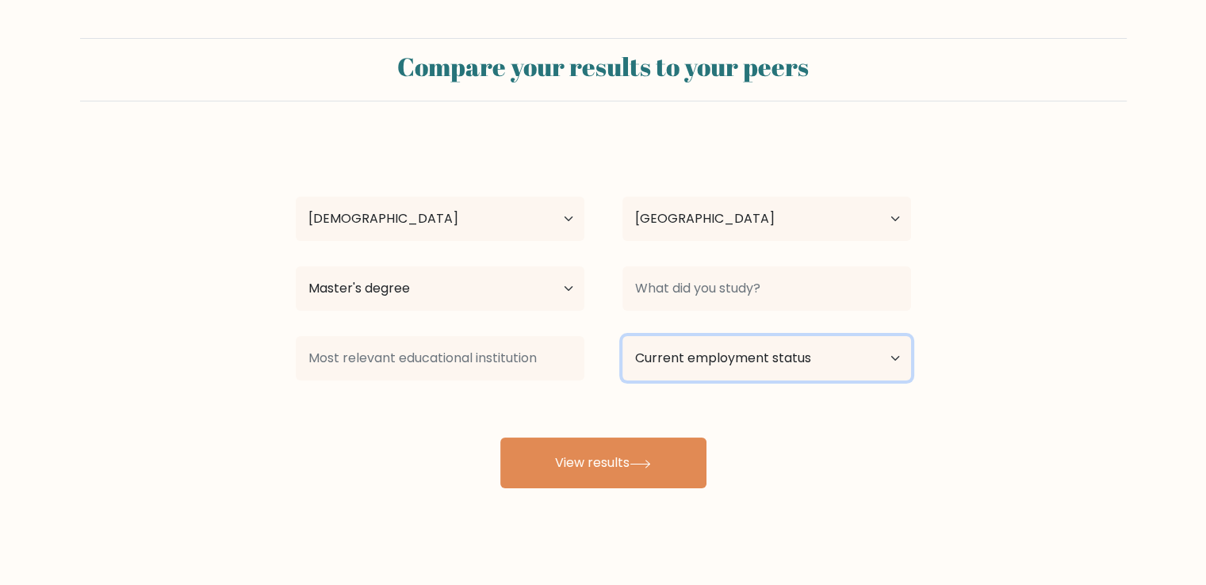
click at [734, 354] on select "Current employment status Employed Student Retired Other / prefer not to answer" at bounding box center [767, 358] width 289 height 44
select select "student"
click at [623, 336] on select "Current employment status Employed Student Retired Other / prefer not to answer" at bounding box center [767, 358] width 289 height 44
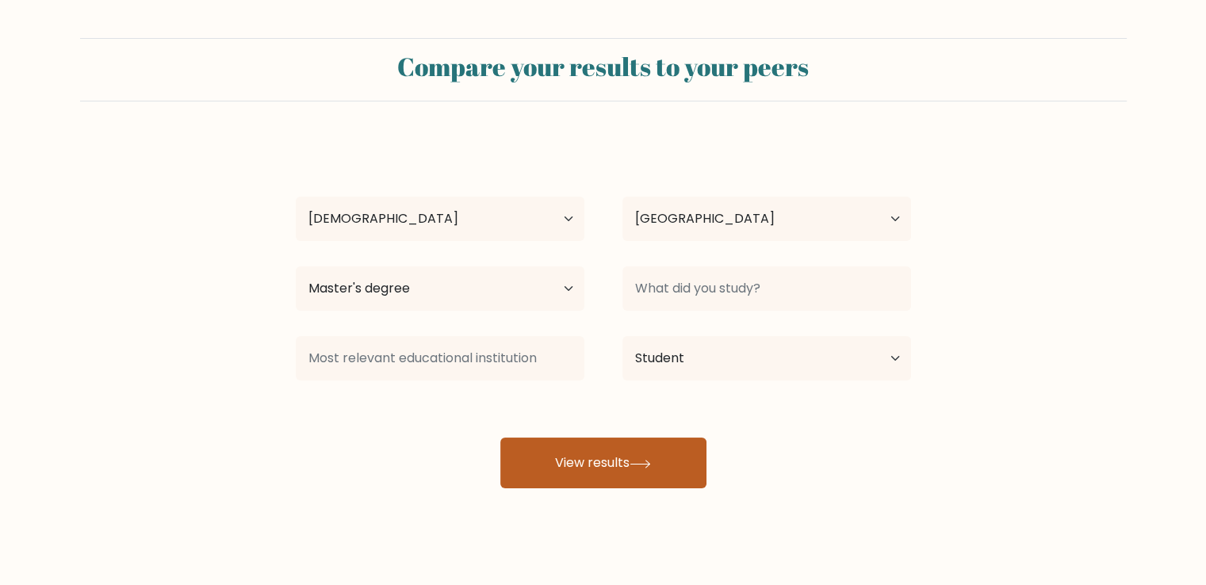
click at [508, 474] on button "View results" at bounding box center [603, 463] width 206 height 51
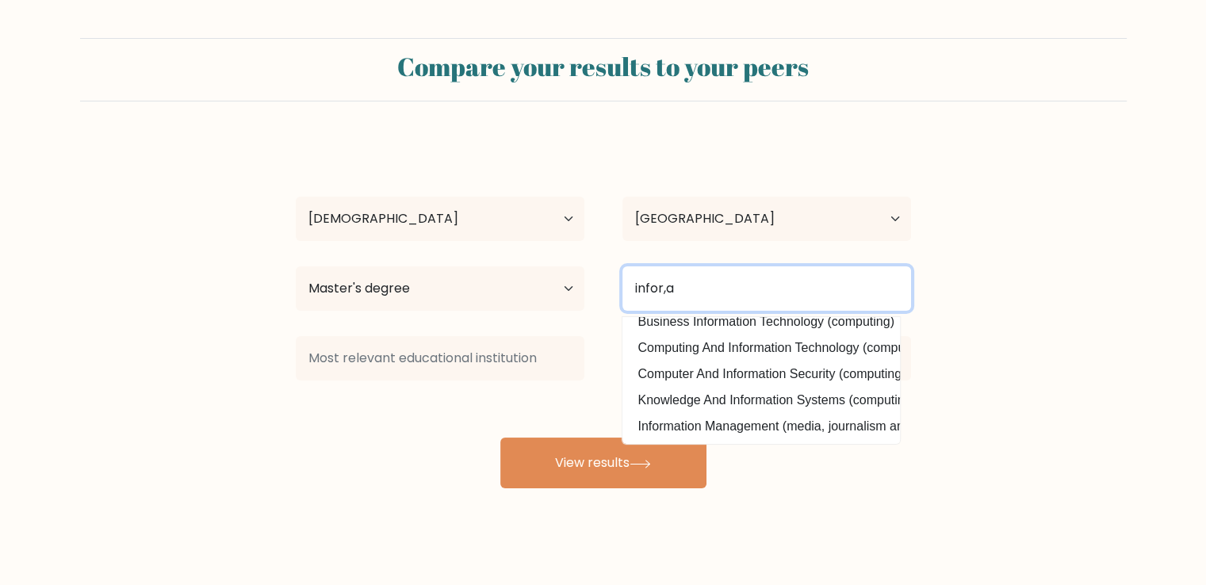
scroll to position [155, 0]
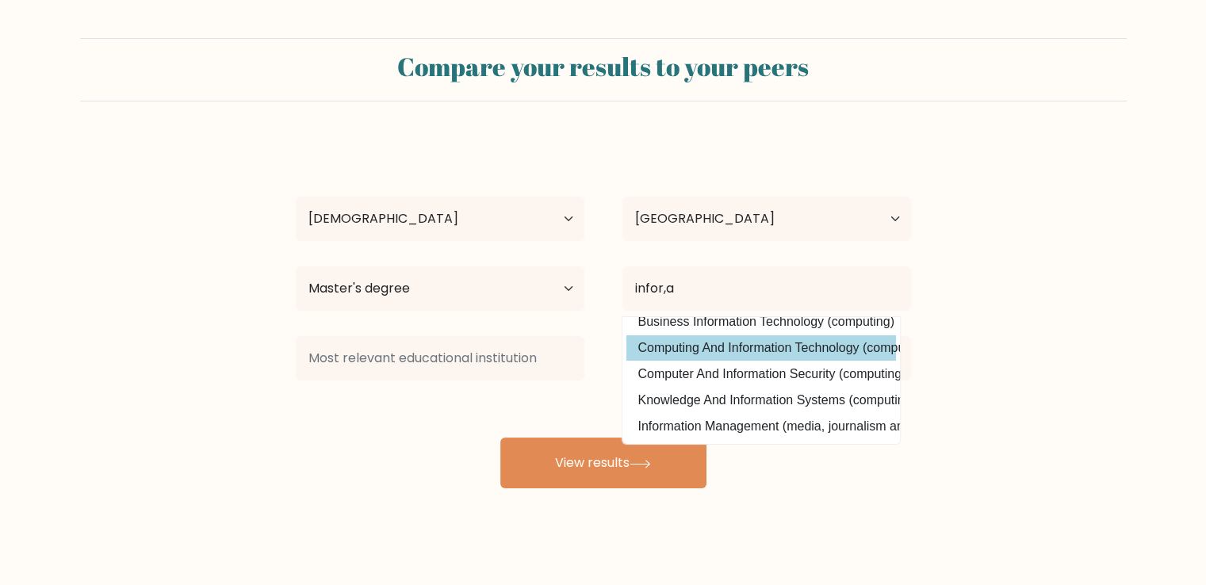
click at [796, 340] on option "Computing And Information Technology (computing)" at bounding box center [762, 348] width 270 height 25
type input "Computing And Information Technology"
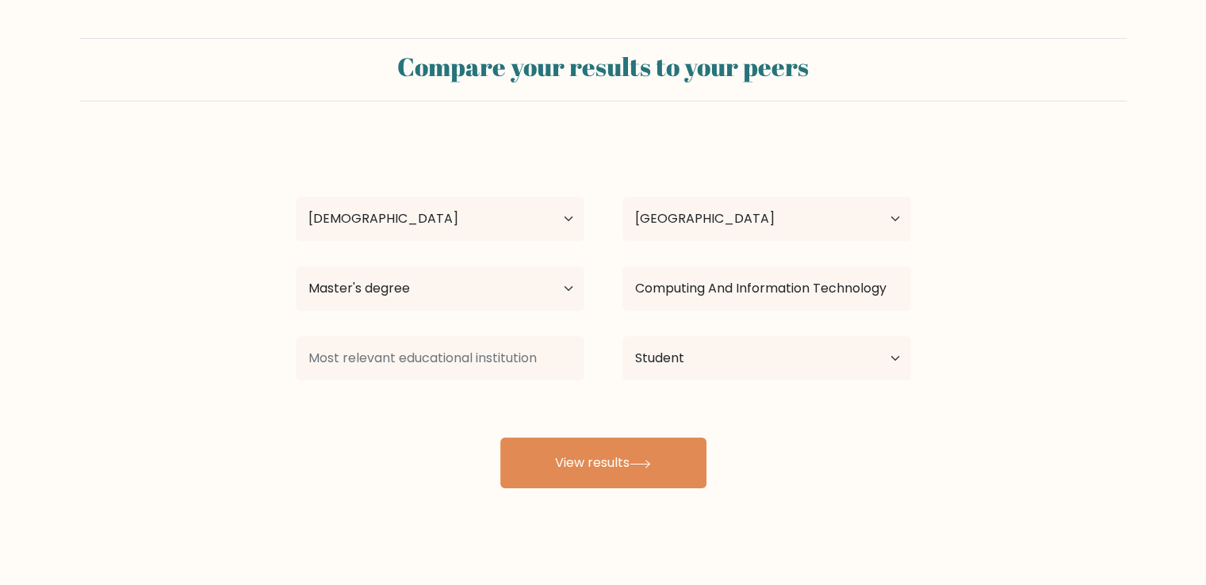
click at [449, 328] on div "Dave manu Age Under 18 years old 18-24 years old 25-34 years old 35-44 years ol…" at bounding box center [603, 314] width 635 height 349
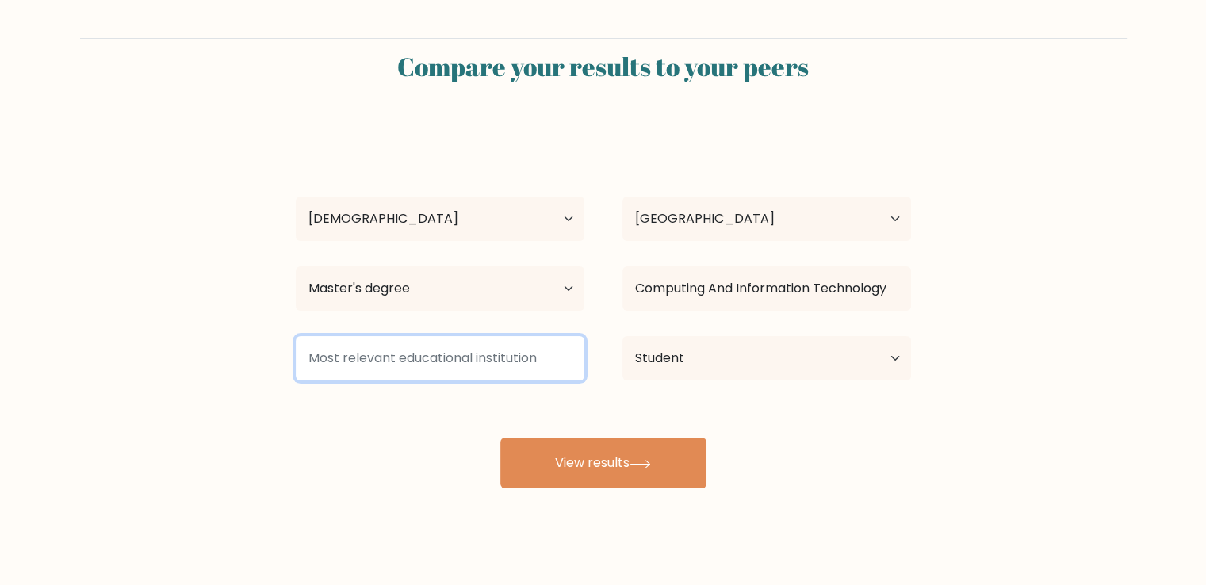
click at [449, 349] on input at bounding box center [440, 358] width 289 height 44
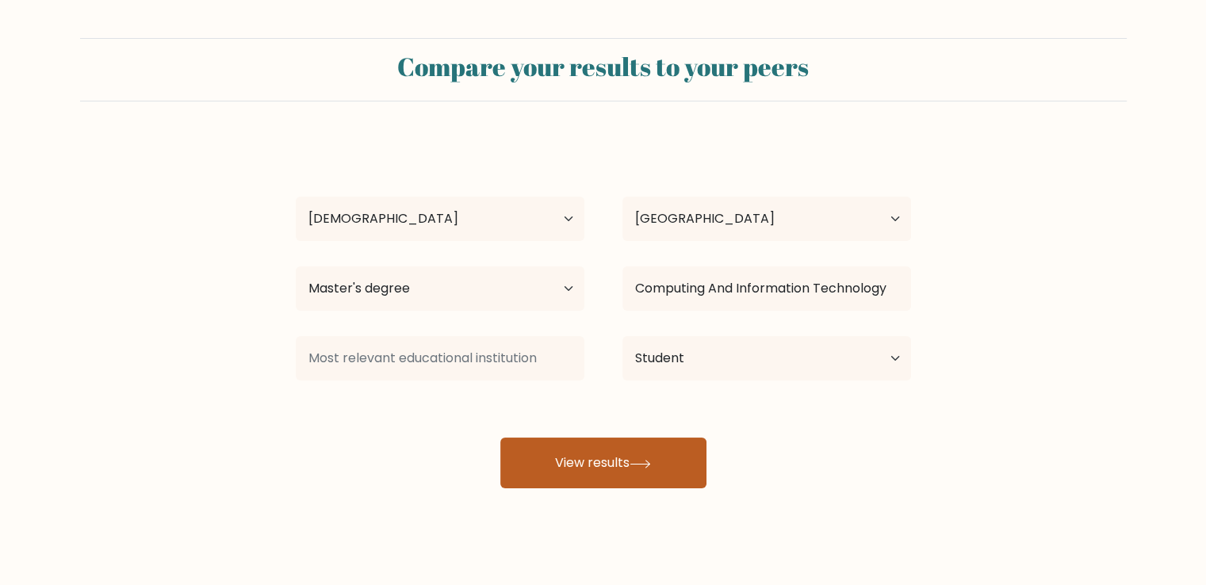
click at [607, 473] on button "View results" at bounding box center [603, 463] width 206 height 51
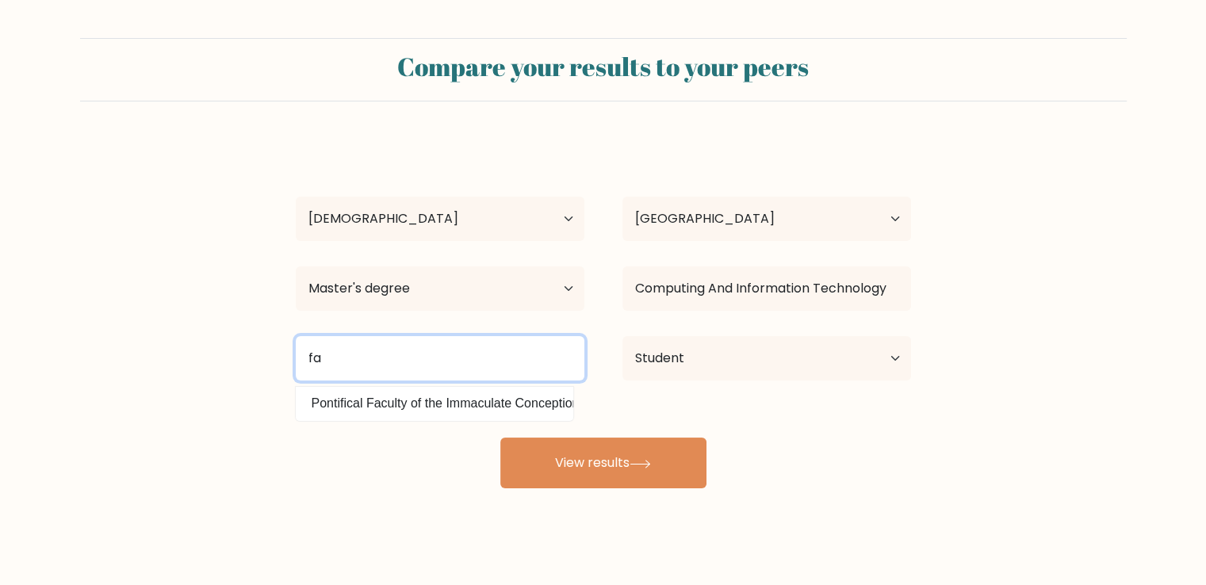
type input "f"
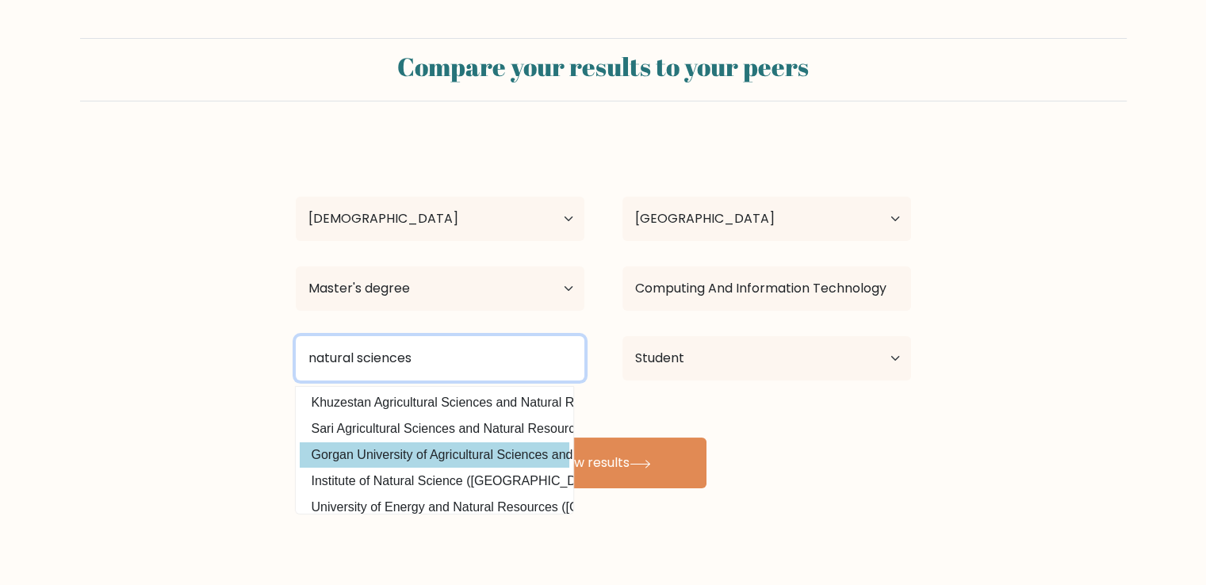
scroll to position [0, 0]
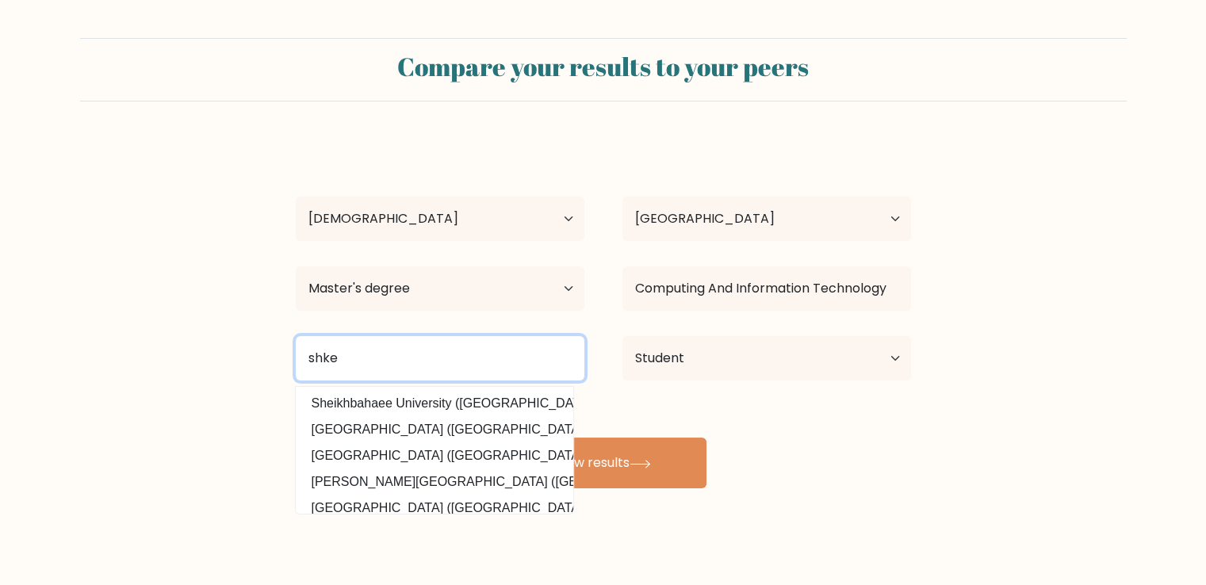
type input "shken"
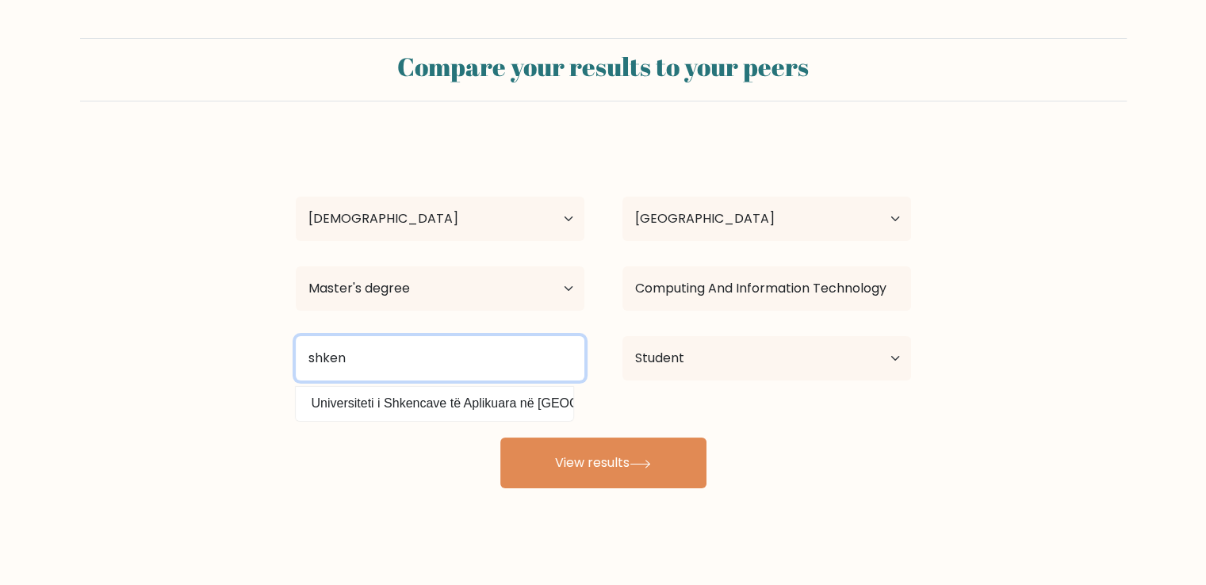
click at [470, 358] on input "shken" at bounding box center [440, 358] width 289 height 44
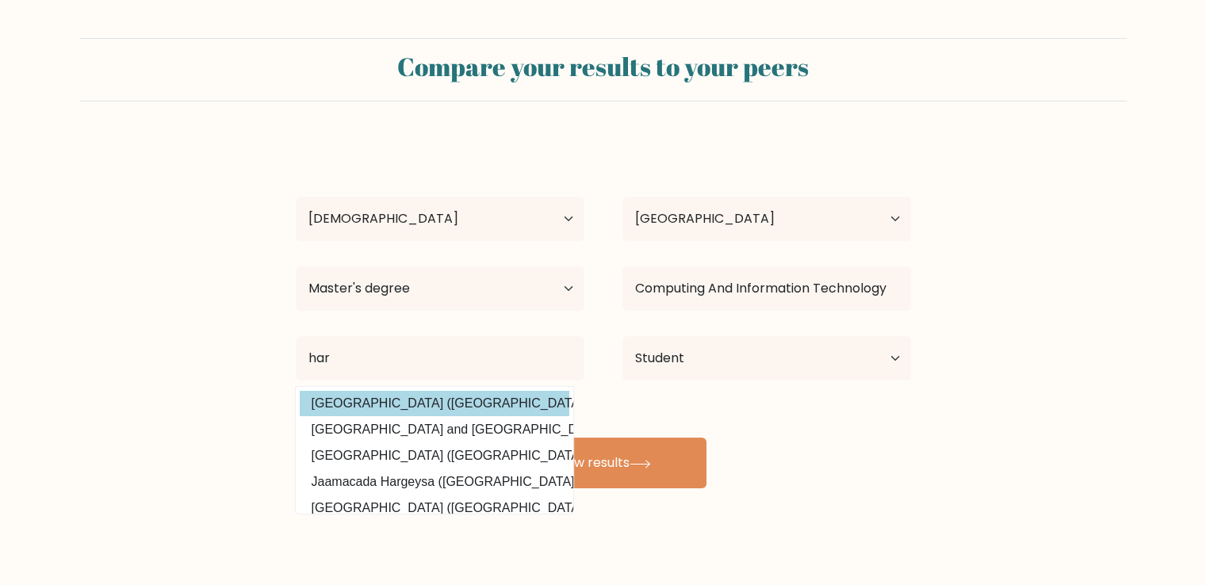
click at [488, 396] on div "Dave manu Age Under 18 years old 18-24 years old 25-34 years old 35-44 years ol…" at bounding box center [603, 314] width 635 height 349
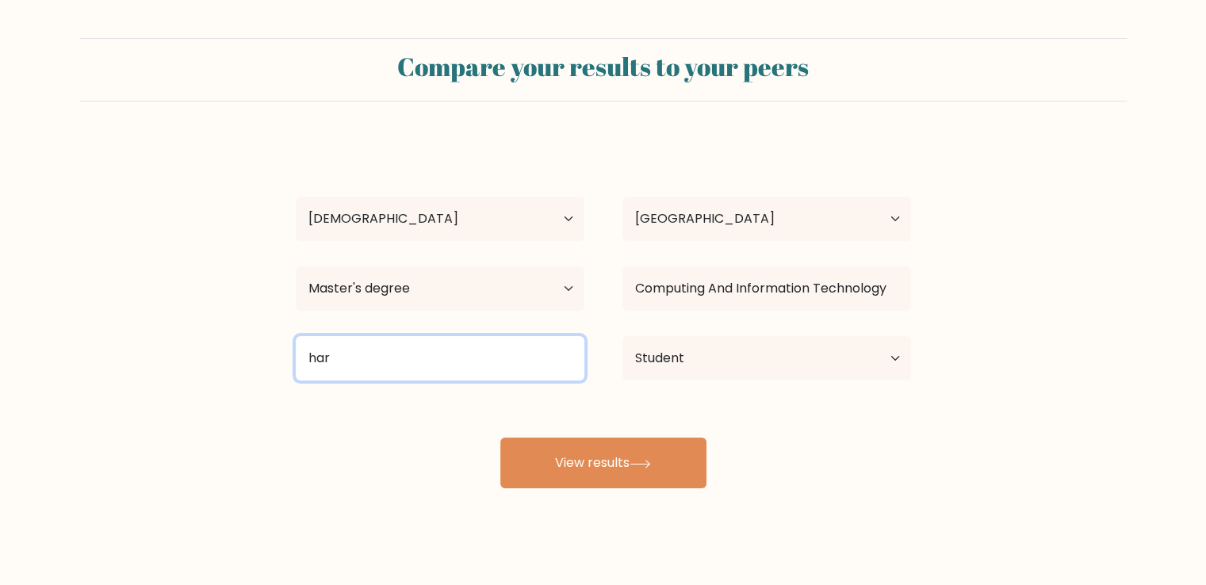
click at [424, 363] on input "har" at bounding box center [440, 358] width 289 height 44
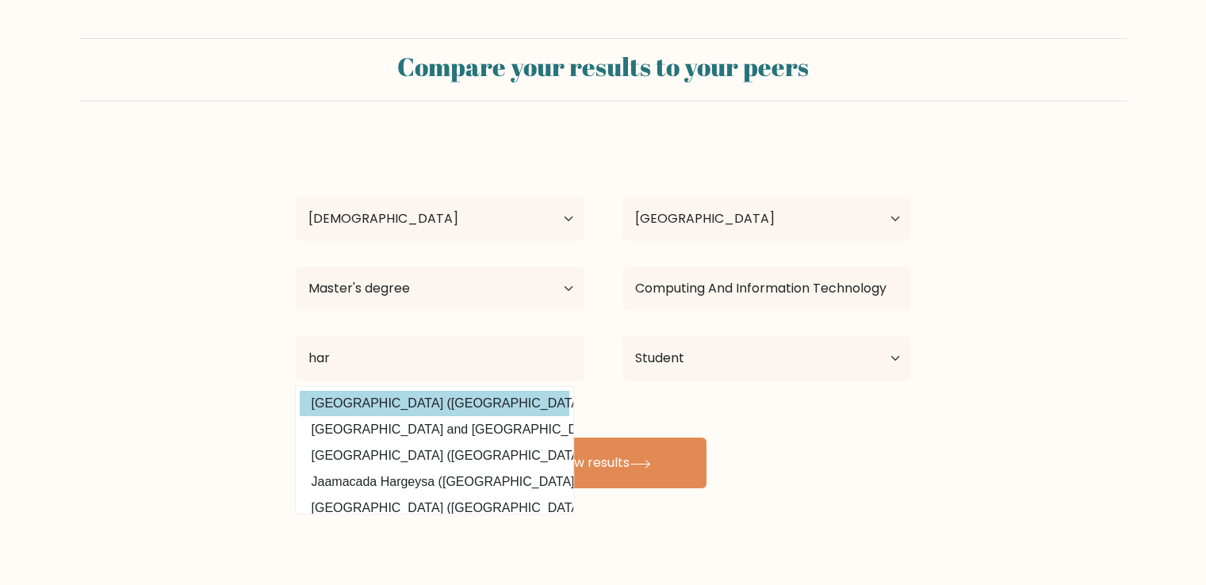
click at [448, 400] on option "Harbel College (Liberia)" at bounding box center [435, 403] width 270 height 25
type input "[GEOGRAPHIC_DATA]"
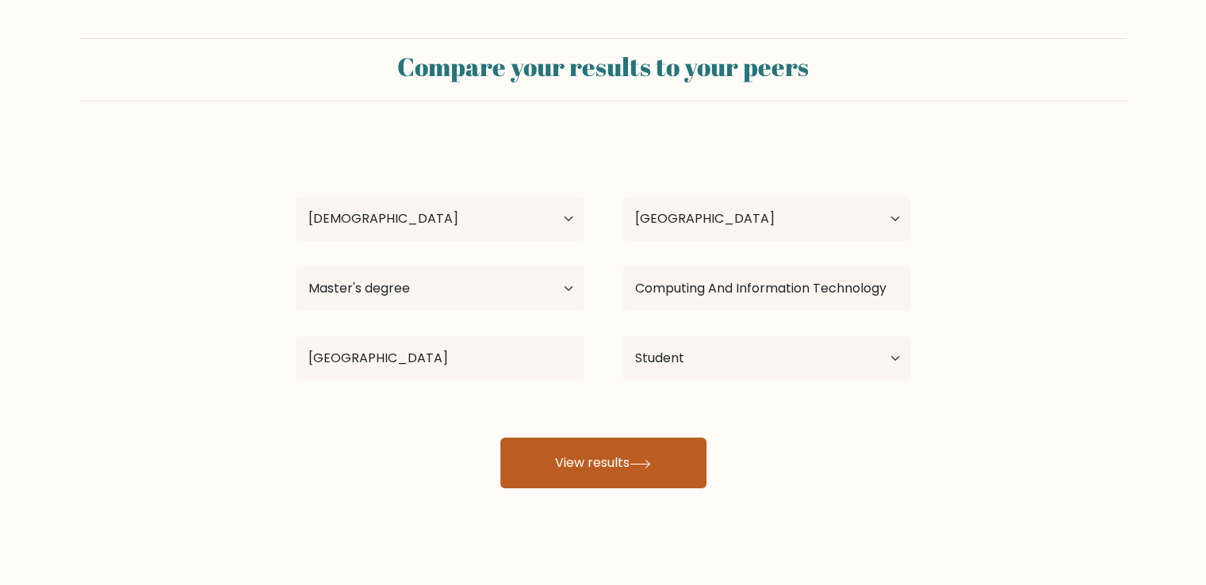
click at [562, 469] on button "View results" at bounding box center [603, 463] width 206 height 51
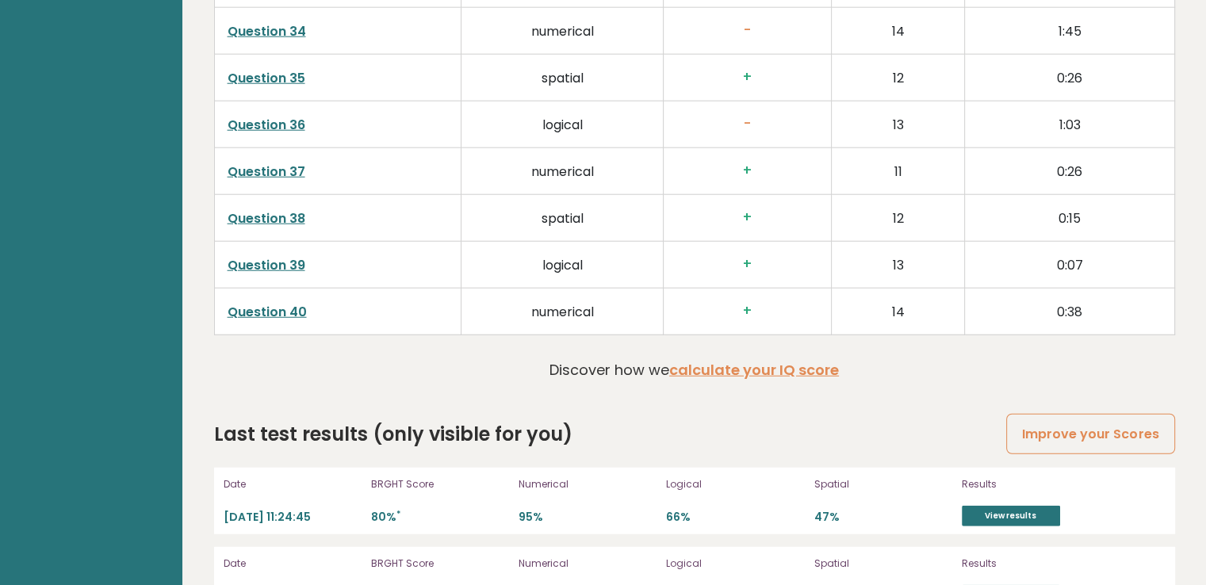
scroll to position [4197, 0]
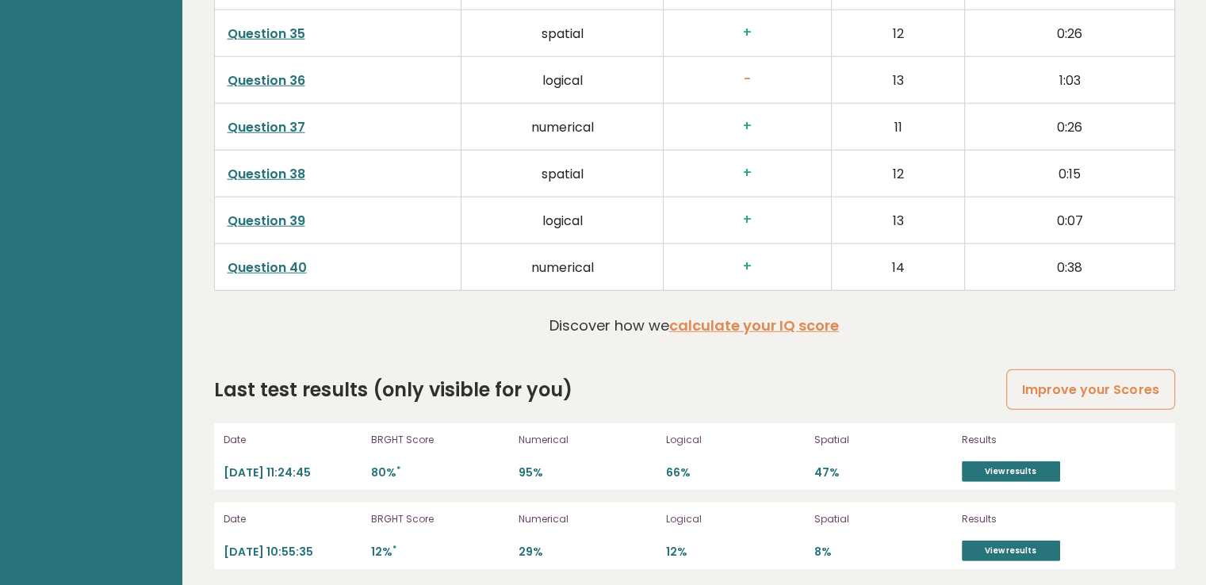
click at [1015, 474] on div "Results View results" at bounding box center [1045, 456] width 167 height 51
click at [1043, 462] on link "View results" at bounding box center [1011, 472] width 98 height 21
click at [1005, 550] on link "View results" at bounding box center [1011, 551] width 98 height 21
click at [978, 474] on div "Results View results" at bounding box center [1045, 456] width 167 height 51
click at [994, 466] on link "View results" at bounding box center [1011, 472] width 98 height 21
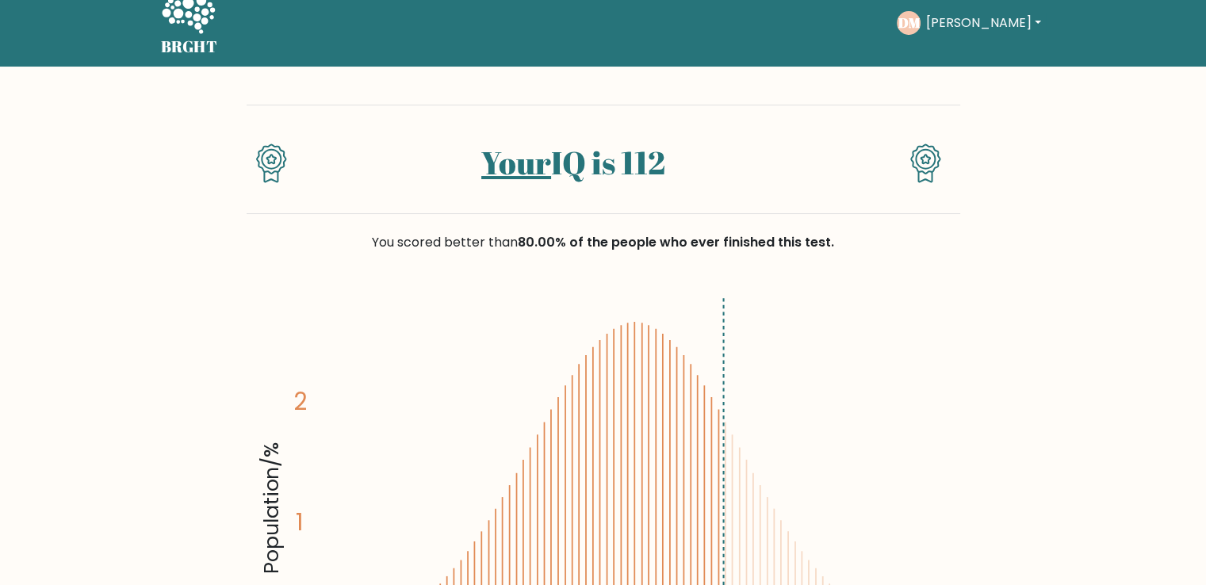
scroll to position [19, 0]
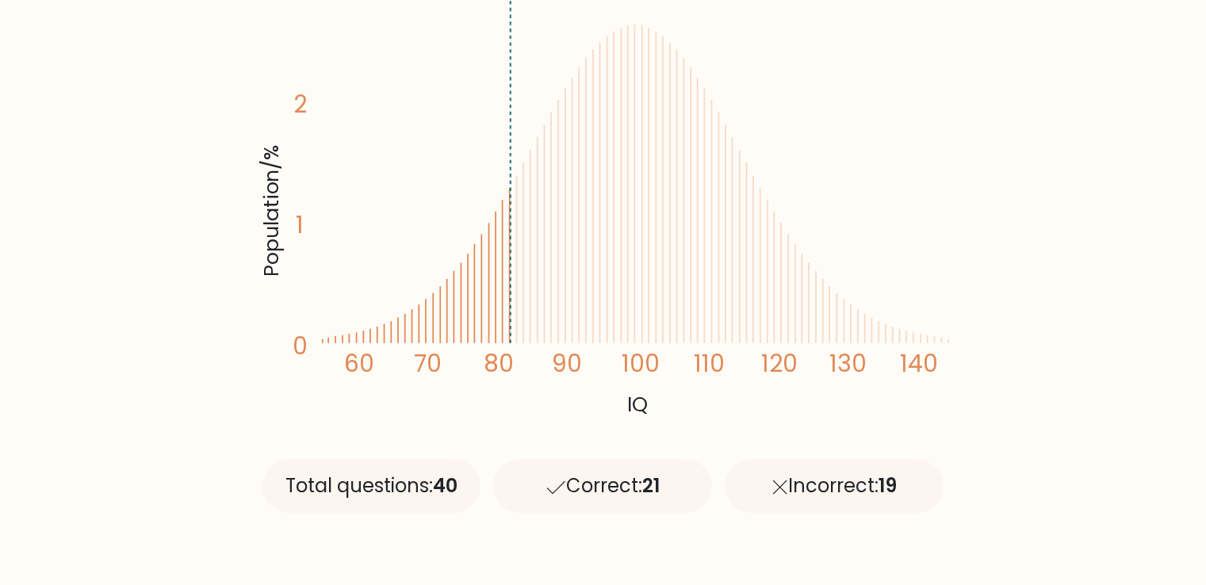
scroll to position [351, 0]
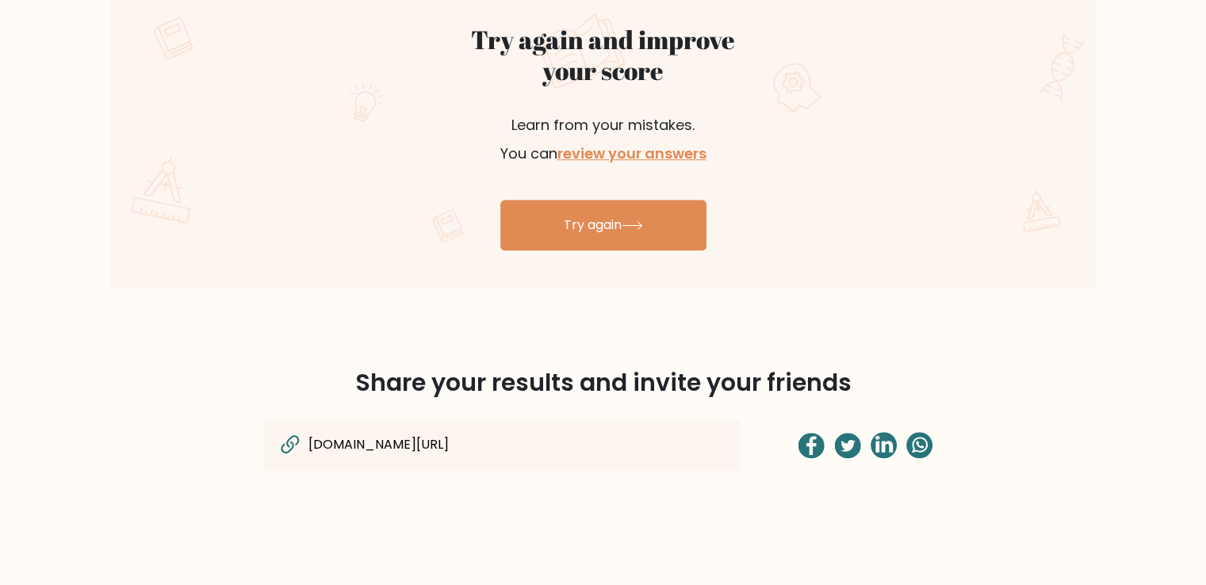
scroll to position [924, 0]
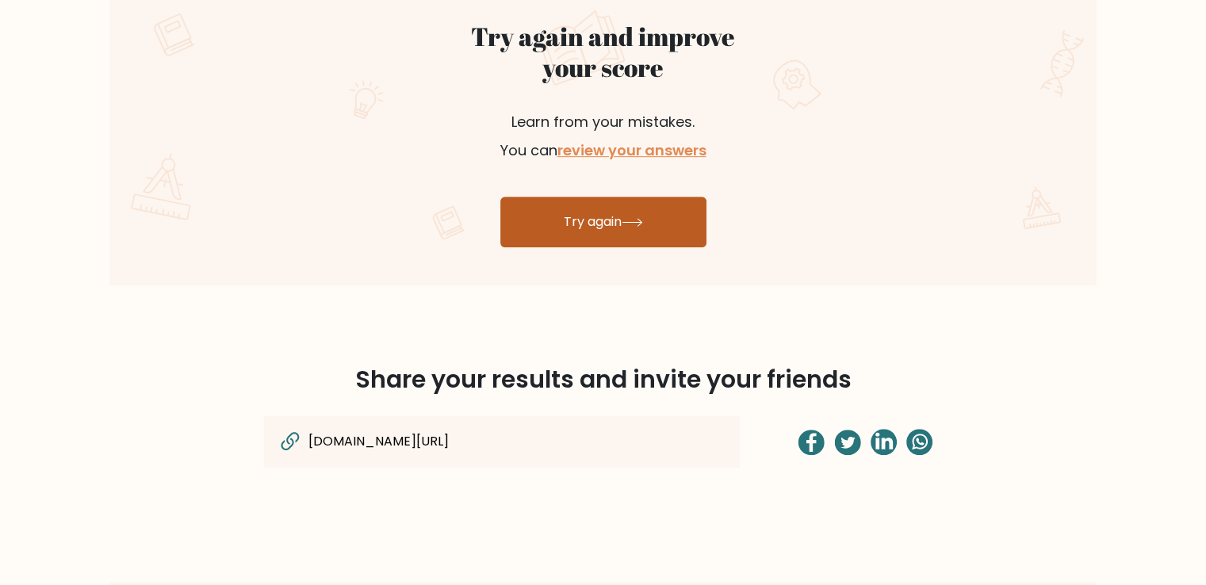
click at [650, 197] on link "Try again" at bounding box center [603, 222] width 206 height 51
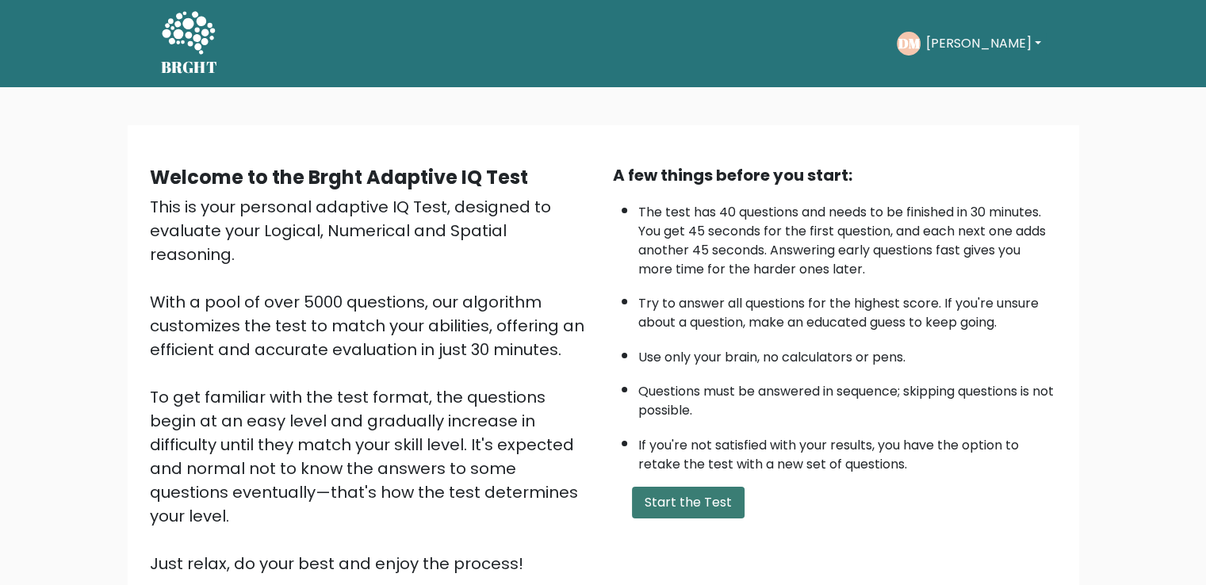
click at [665, 487] on button "Start the Test" at bounding box center [688, 503] width 113 height 32
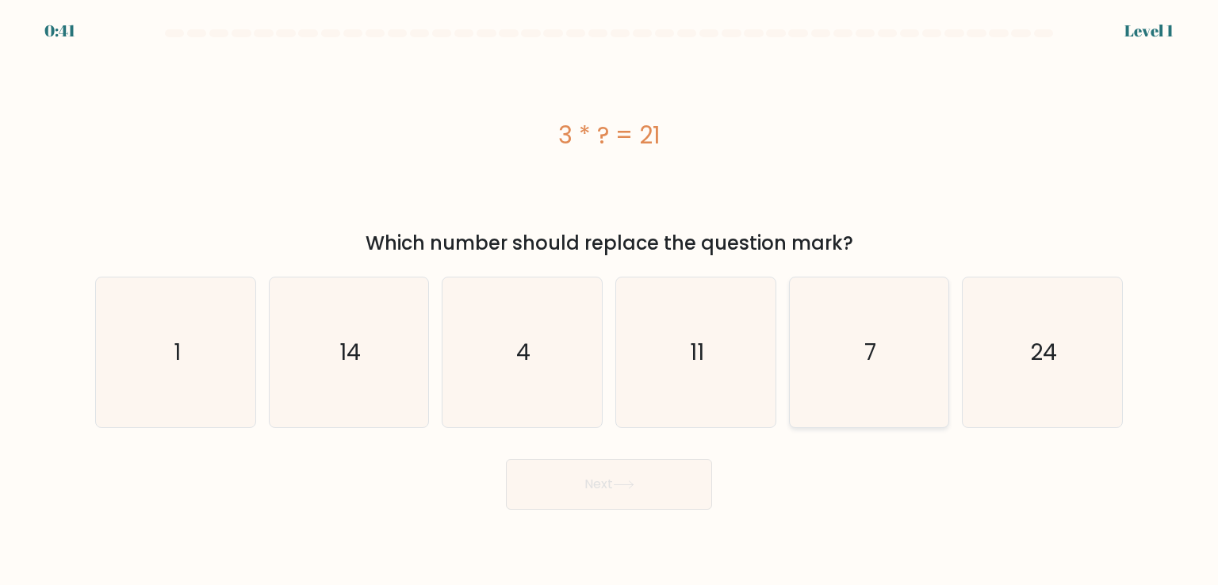
drag, startPoint x: 838, startPoint y: 334, endPoint x: 674, endPoint y: 431, distance: 189.9
click at [838, 336] on icon "7" at bounding box center [869, 352] width 149 height 149
click at [610, 301] on input "e. 7" at bounding box center [609, 297] width 1 height 8
radio input "true"
click at [588, 496] on button "Next" at bounding box center [609, 484] width 206 height 51
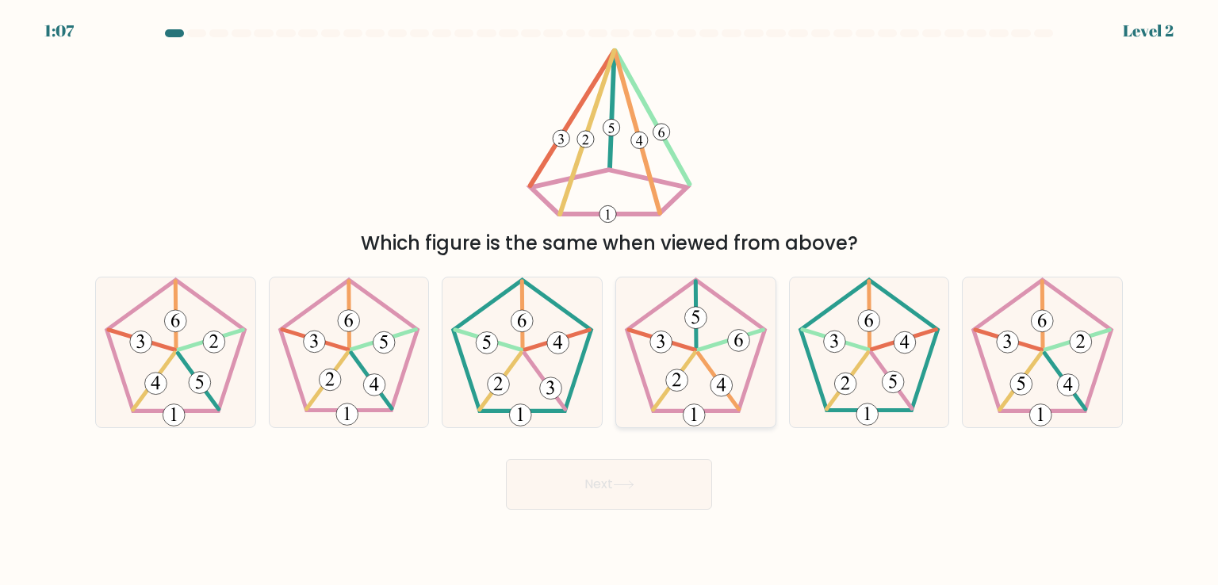
click at [688, 359] on 626 at bounding box center [674, 381] width 41 height 57
click at [610, 301] on input "d." at bounding box center [609, 297] width 1 height 8
radio input "true"
click at [635, 464] on button "Next" at bounding box center [609, 484] width 206 height 51
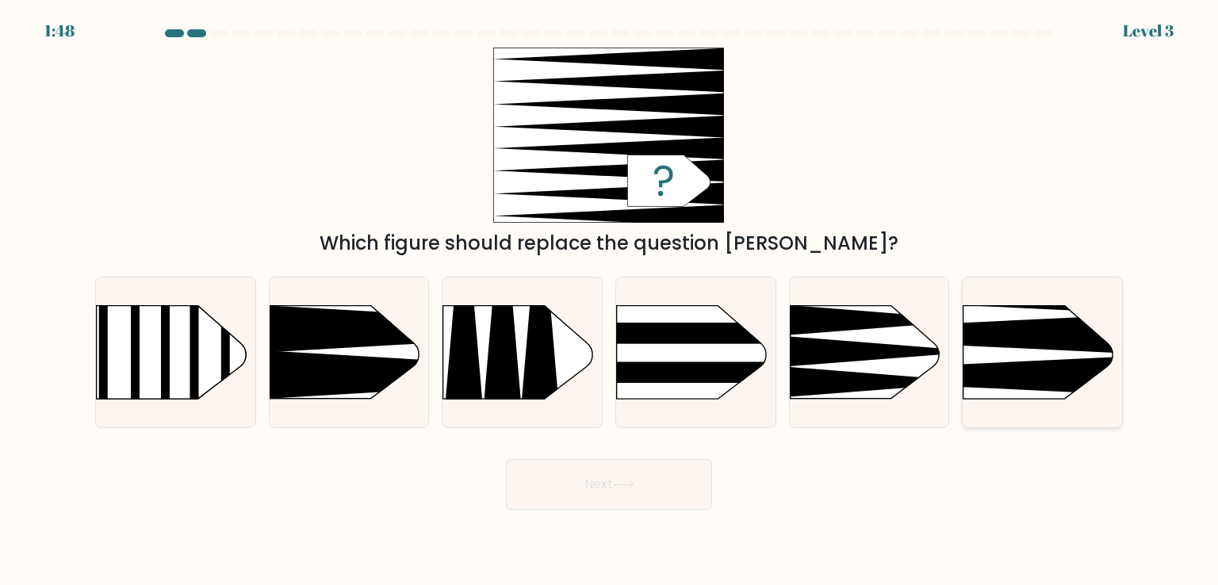
click at [1045, 358] on rect at bounding box center [929, 270] width 414 height 315
click at [610, 301] on input "f." at bounding box center [609, 297] width 1 height 8
radio input "true"
click at [574, 481] on button "Next" at bounding box center [609, 484] width 206 height 51
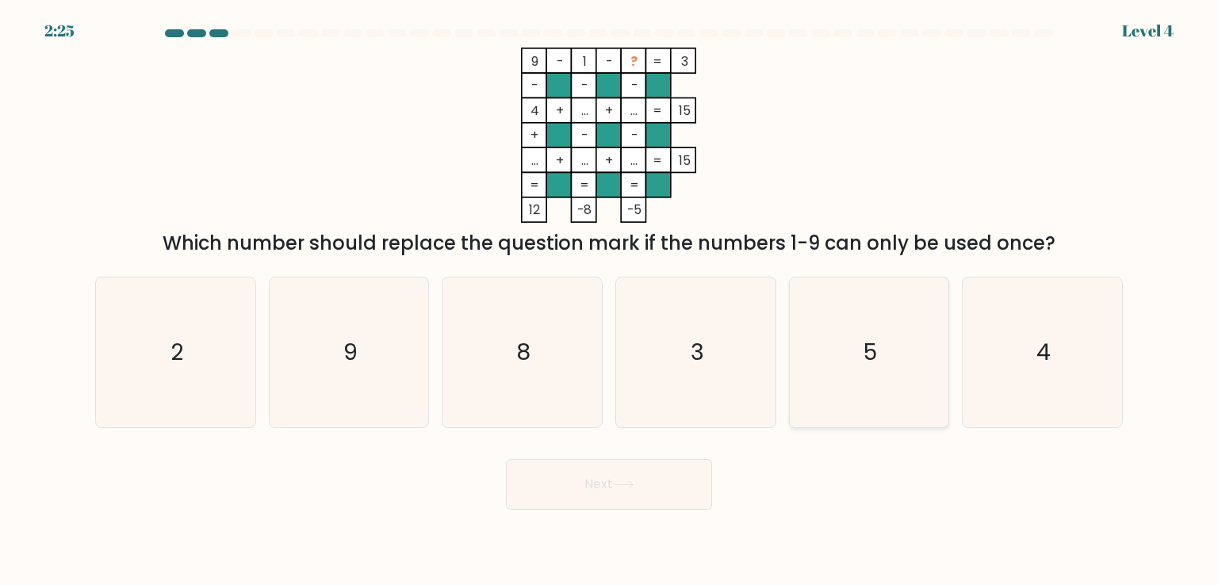
click at [918, 283] on icon "5" at bounding box center [869, 352] width 149 height 149
click at [610, 293] on input "e. 5" at bounding box center [609, 297] width 1 height 8
radio input "true"
click at [624, 482] on icon at bounding box center [623, 485] width 21 height 9
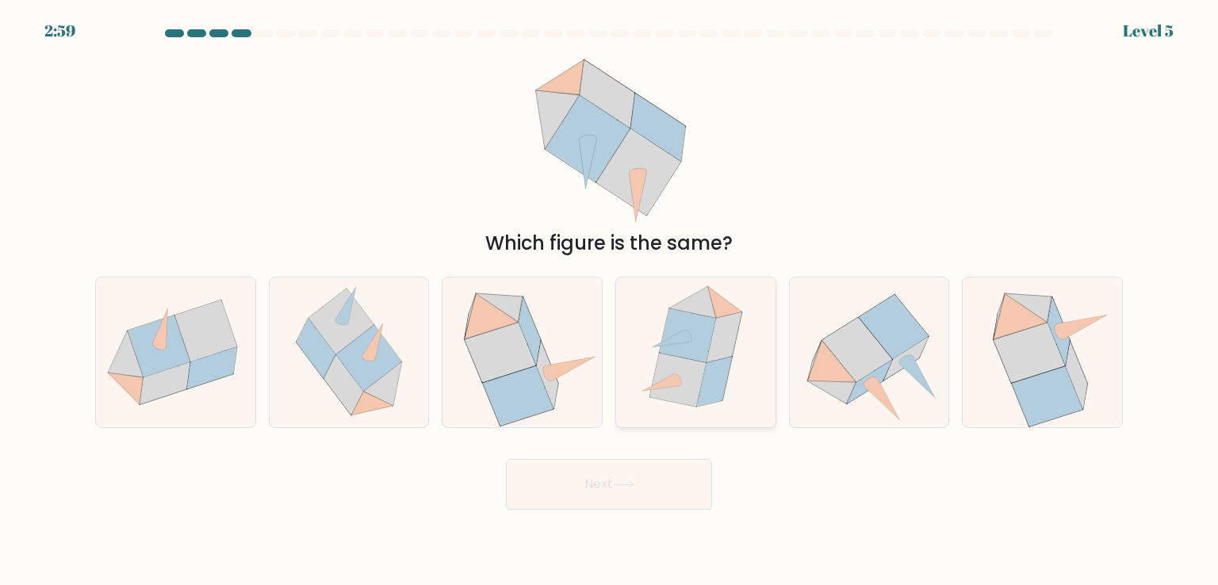
click at [727, 366] on icon at bounding box center [714, 382] width 35 height 50
click at [610, 301] on input "d." at bounding box center [609, 297] width 1 height 8
radio input "true"
click at [641, 486] on button "Next" at bounding box center [609, 484] width 206 height 51
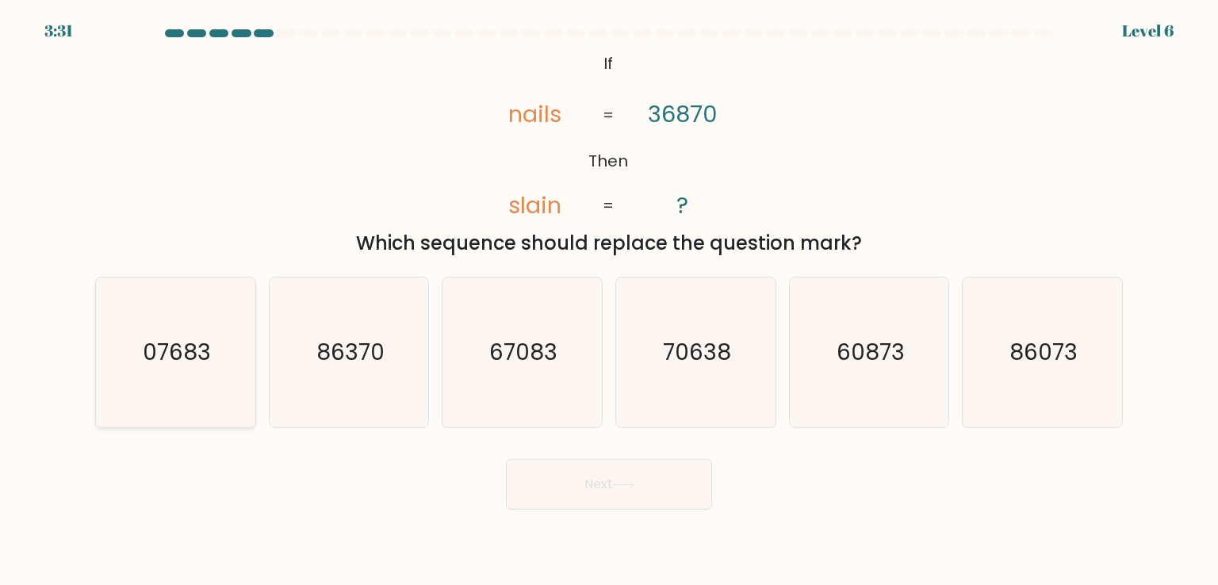
click at [193, 391] on icon "07683" at bounding box center [175, 352] width 149 height 149
click at [609, 301] on input "a. 07683" at bounding box center [609, 297] width 1 height 8
radio input "true"
click at [615, 474] on button "Next" at bounding box center [609, 484] width 206 height 51
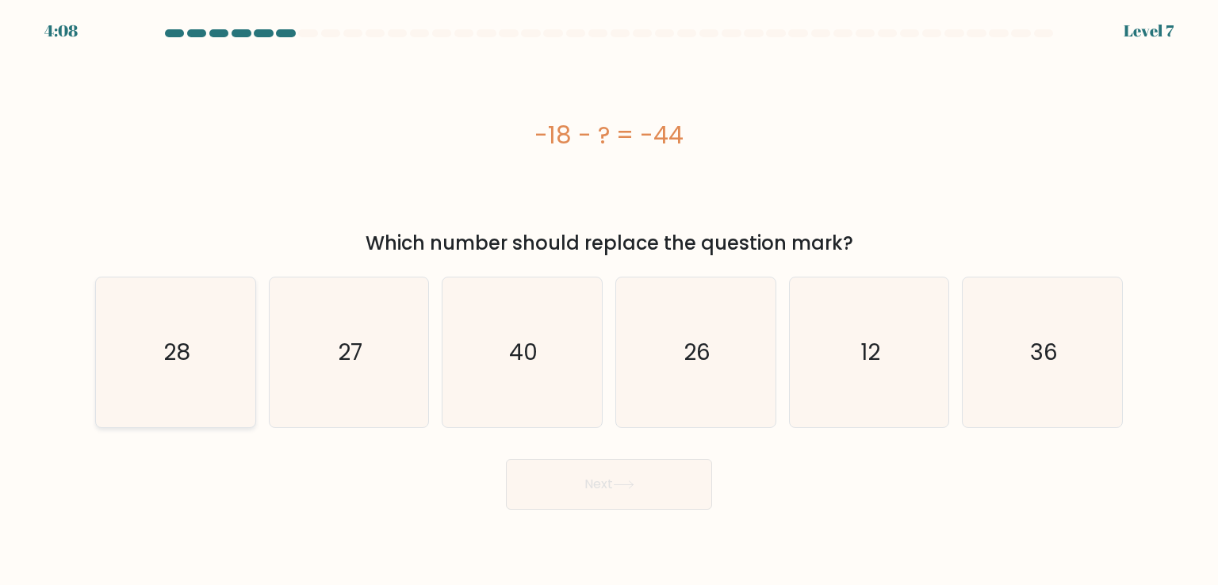
click at [133, 371] on icon "28" at bounding box center [175, 352] width 149 height 149
click at [609, 301] on input "a. 28" at bounding box center [609, 297] width 1 height 8
radio input "true"
click at [611, 353] on div "d. 26" at bounding box center [696, 352] width 174 height 151
click at [683, 369] on icon "26" at bounding box center [695, 352] width 149 height 149
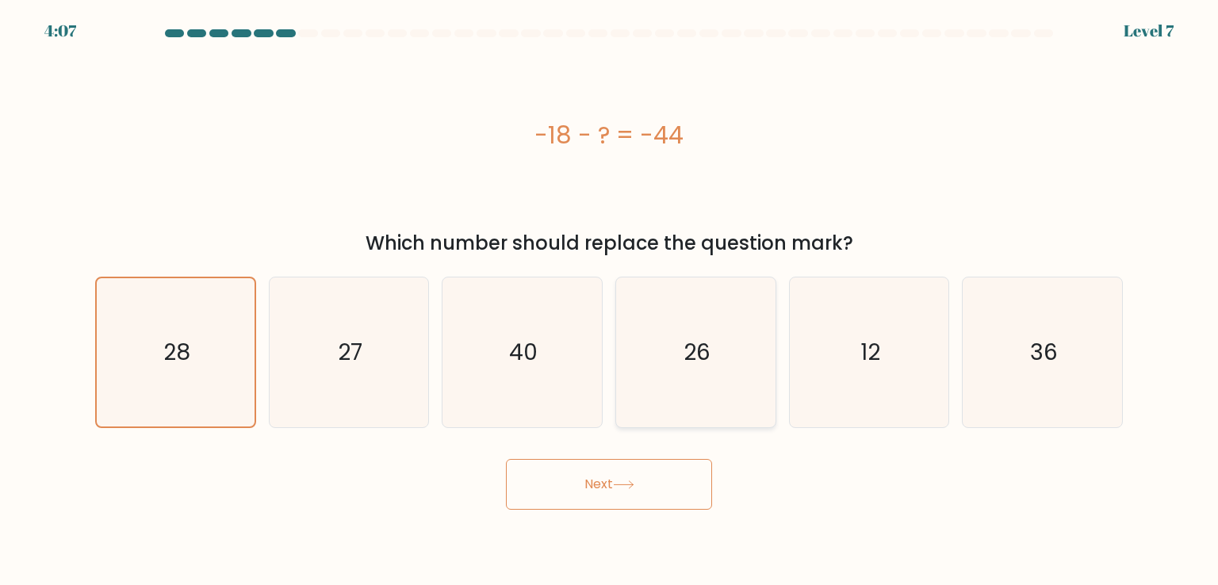
click at [610, 301] on input "d. 26" at bounding box center [609, 297] width 1 height 8
radio input "true"
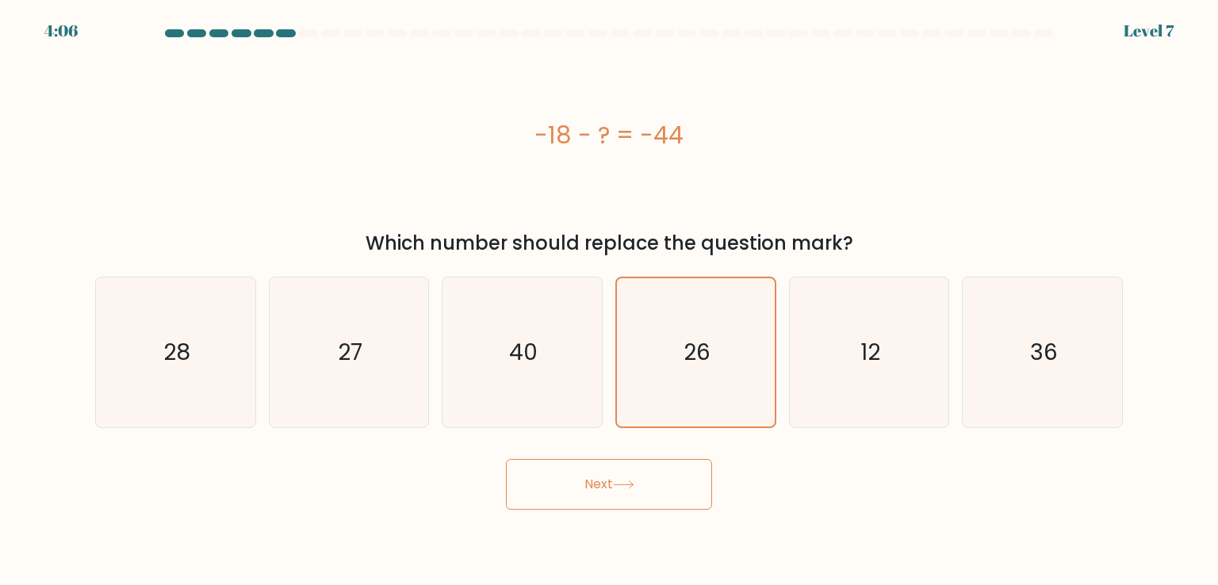
click at [628, 477] on button "Next" at bounding box center [609, 484] width 206 height 51
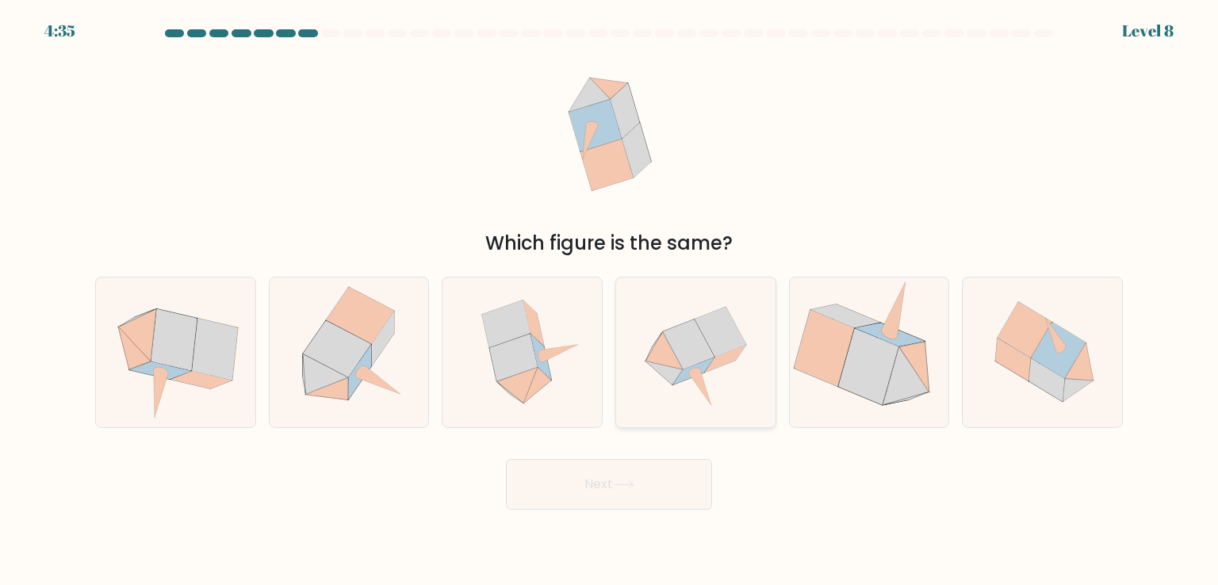
click at [673, 370] on icon at bounding box center [665, 374] width 38 height 24
click at [610, 301] on input "d." at bounding box center [609, 297] width 1 height 8
radio input "true"
click at [642, 477] on button "Next" at bounding box center [609, 484] width 206 height 51
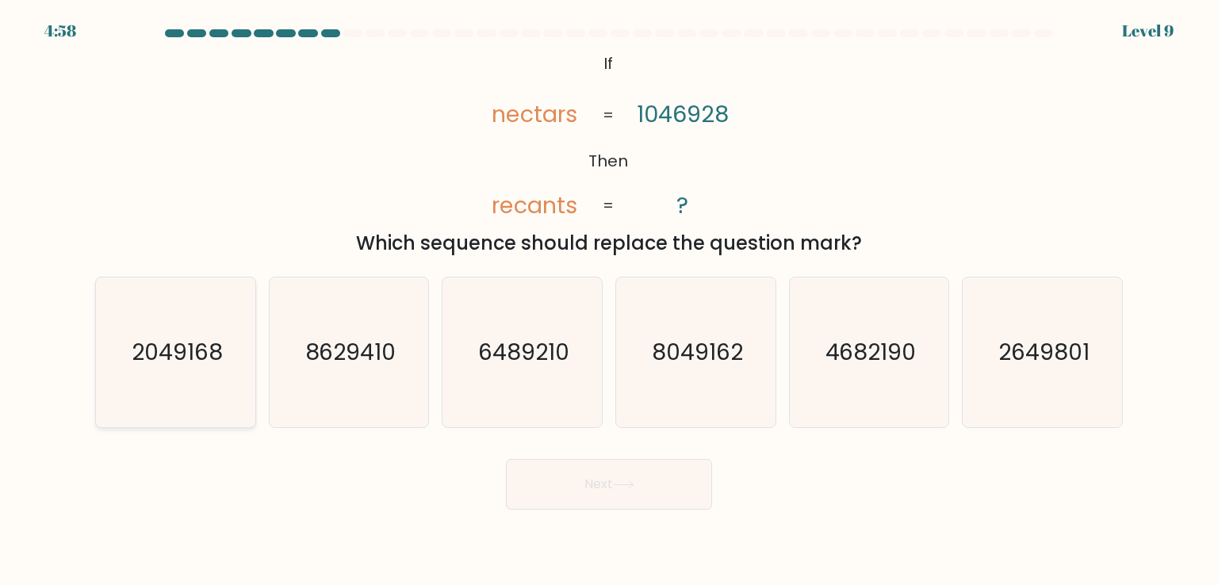
click at [182, 362] on text "2049168" at bounding box center [177, 352] width 91 height 32
click at [609, 301] on input "a. 2049168" at bounding box center [609, 297] width 1 height 8
radio input "true"
click at [612, 478] on button "Next" at bounding box center [609, 484] width 206 height 51
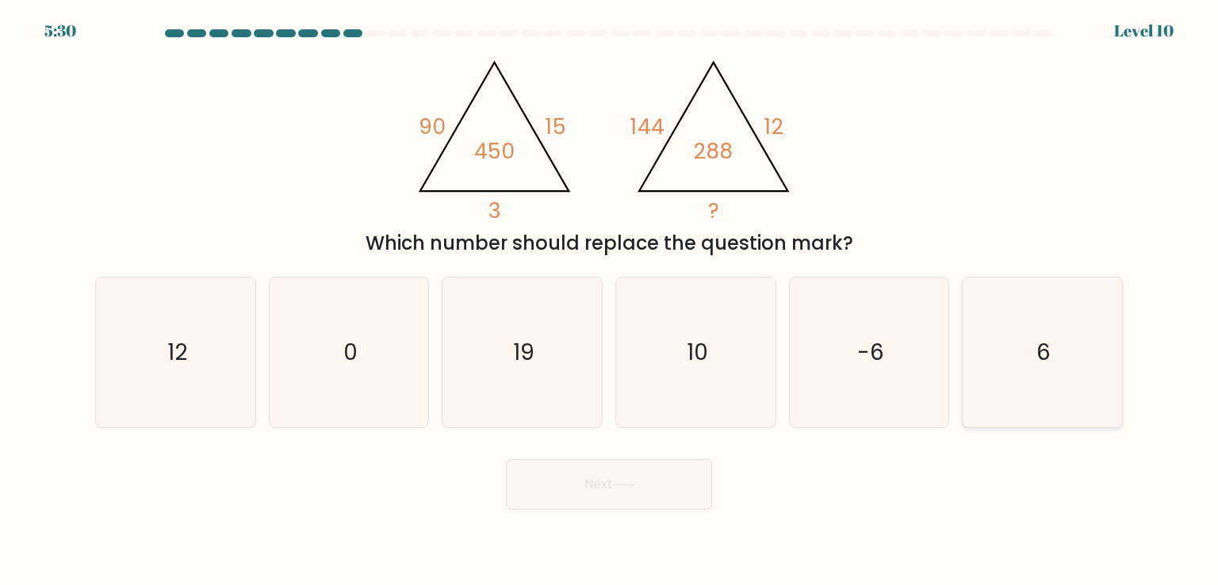
click at [1007, 352] on icon "6" at bounding box center [1042, 352] width 149 height 149
click at [610, 301] on input "f. 6" at bounding box center [609, 297] width 1 height 8
radio input "true"
click at [628, 474] on button "Next" at bounding box center [609, 484] width 206 height 51
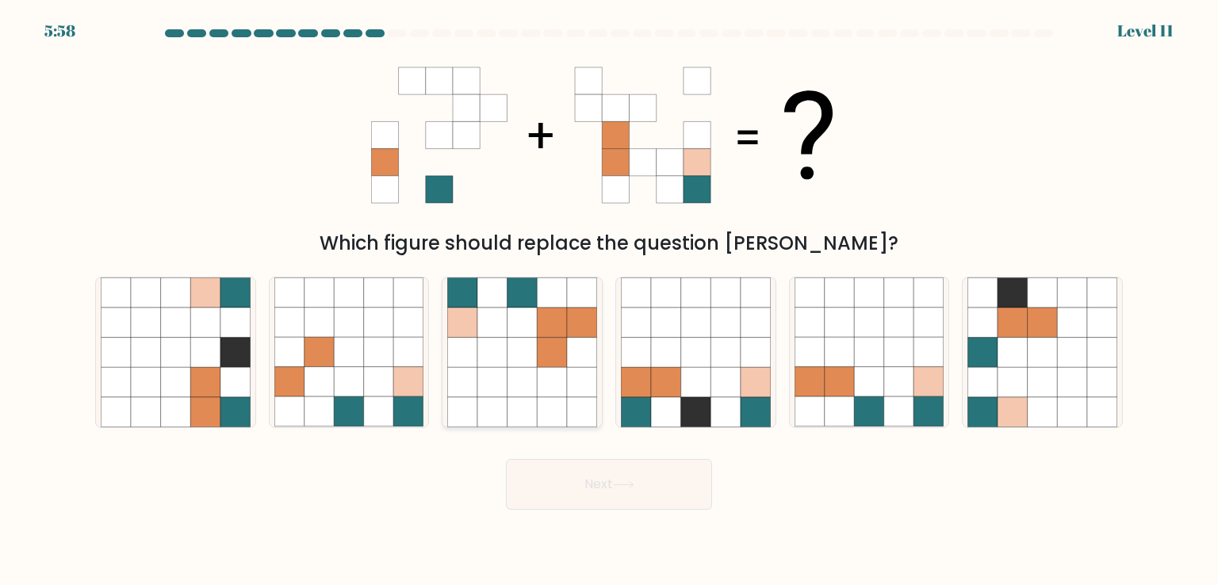
click at [529, 315] on icon at bounding box center [523, 323] width 30 height 30
click at [609, 301] on input "c." at bounding box center [609, 297] width 1 height 8
radio input "true"
click at [681, 496] on button "Next" at bounding box center [609, 484] width 206 height 51
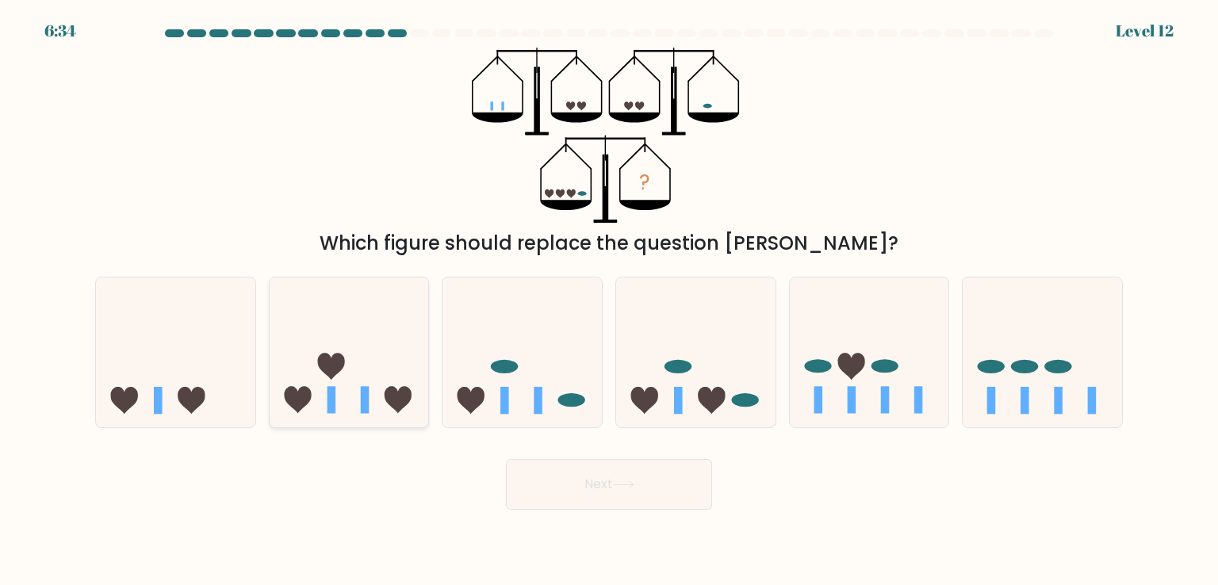
click at [393, 391] on icon at bounding box center [398, 400] width 27 height 27
click at [609, 301] on input "b." at bounding box center [609, 297] width 1 height 8
radio input "true"
click at [586, 473] on button "Next" at bounding box center [609, 484] width 206 height 51
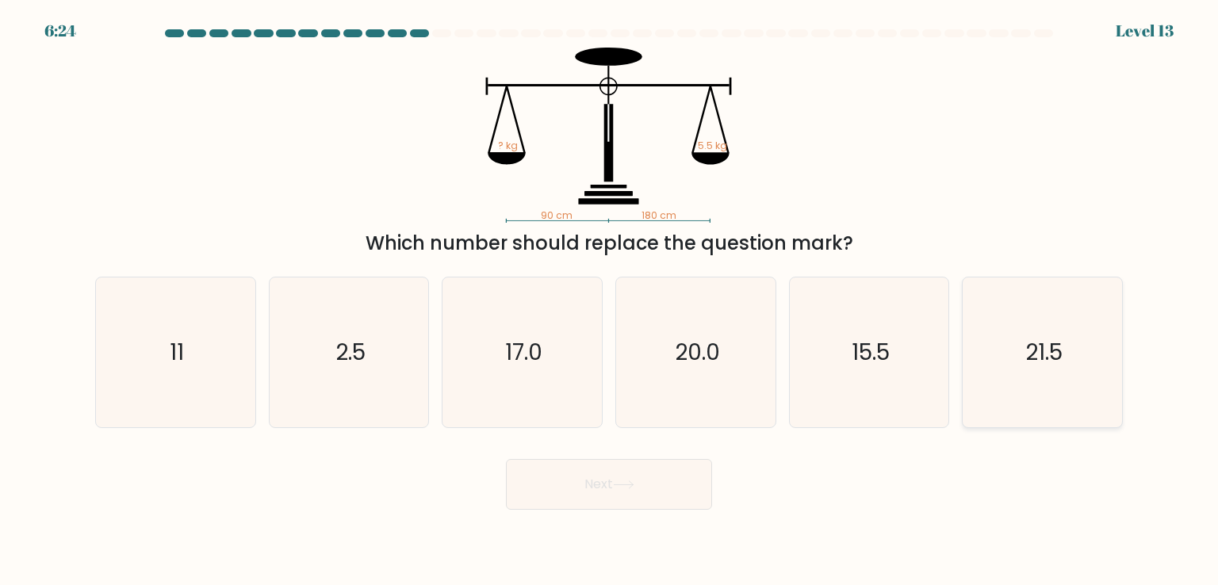
click at [1026, 374] on icon "21.5" at bounding box center [1042, 352] width 149 height 149
click at [610, 301] on input "f. 21.5" at bounding box center [609, 297] width 1 height 8
radio input "true"
click at [306, 390] on icon "2.5" at bounding box center [348, 352] width 149 height 149
click at [609, 301] on input "b. 2.5" at bounding box center [609, 297] width 1 height 8
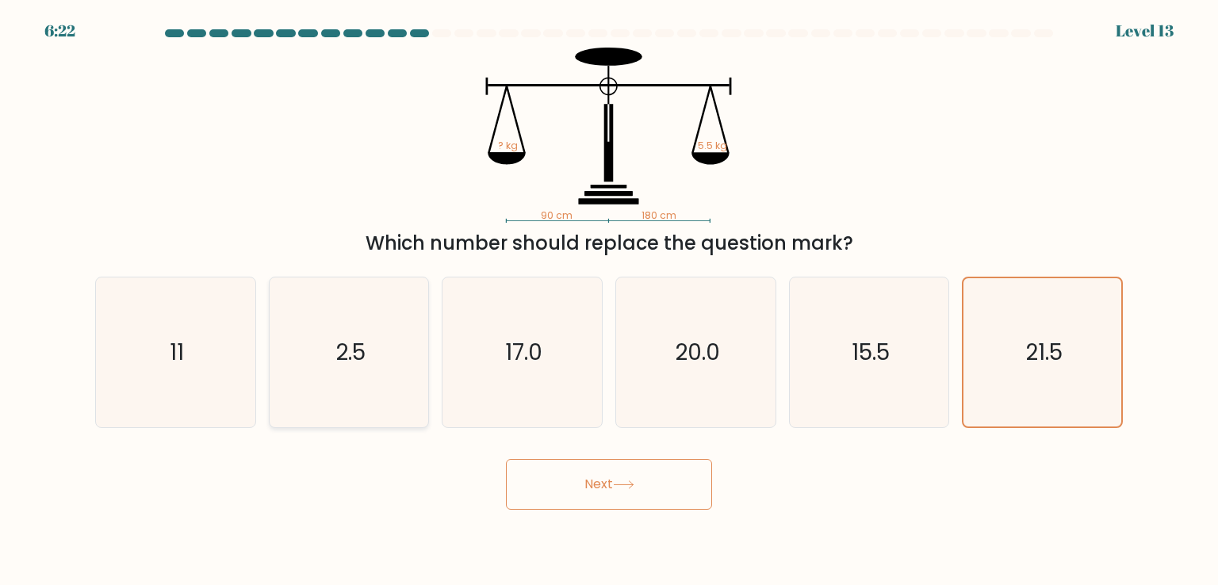
radio input "true"
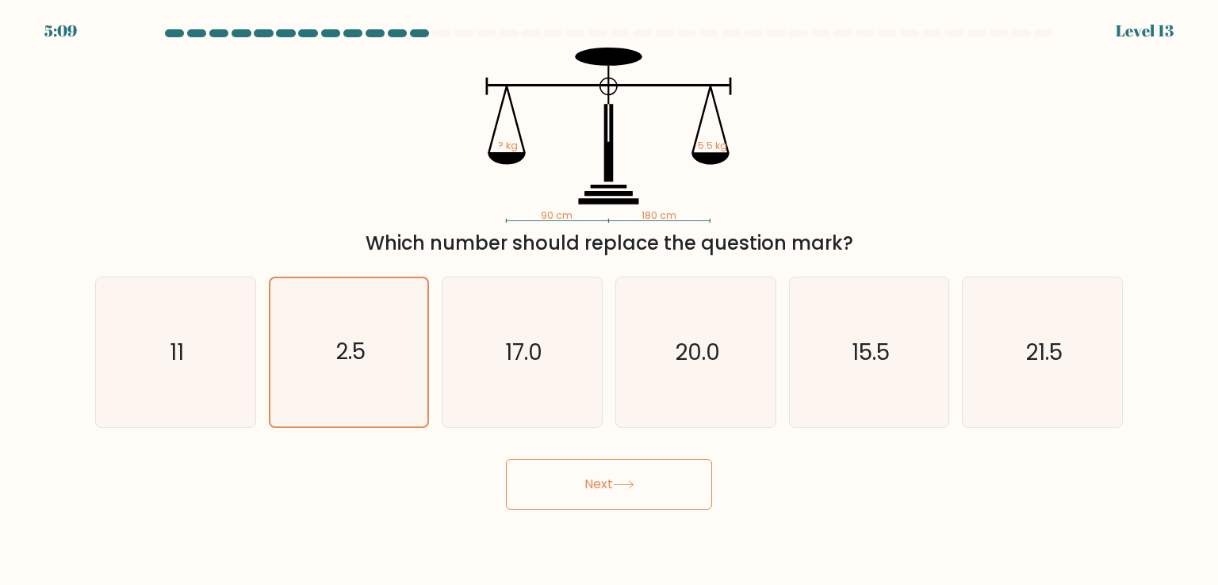
click at [584, 477] on button "Next" at bounding box center [609, 484] width 206 height 51
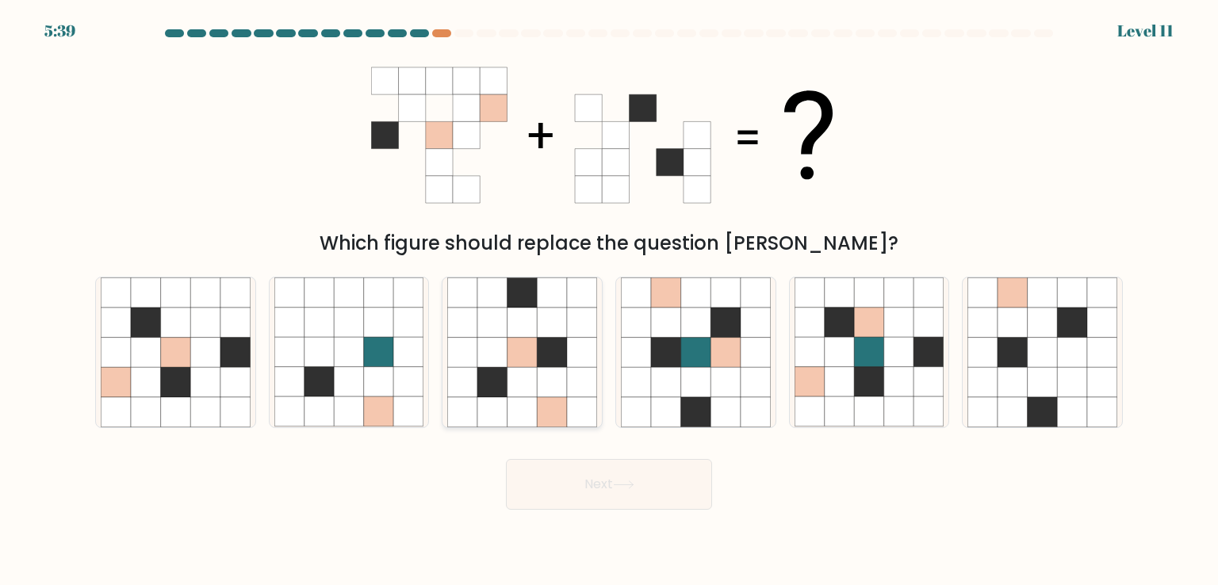
click at [550, 383] on icon at bounding box center [552, 382] width 30 height 30
click at [609, 301] on input "c." at bounding box center [609, 297] width 1 height 8
radio input "true"
click at [543, 471] on button "Next" at bounding box center [609, 484] width 206 height 51
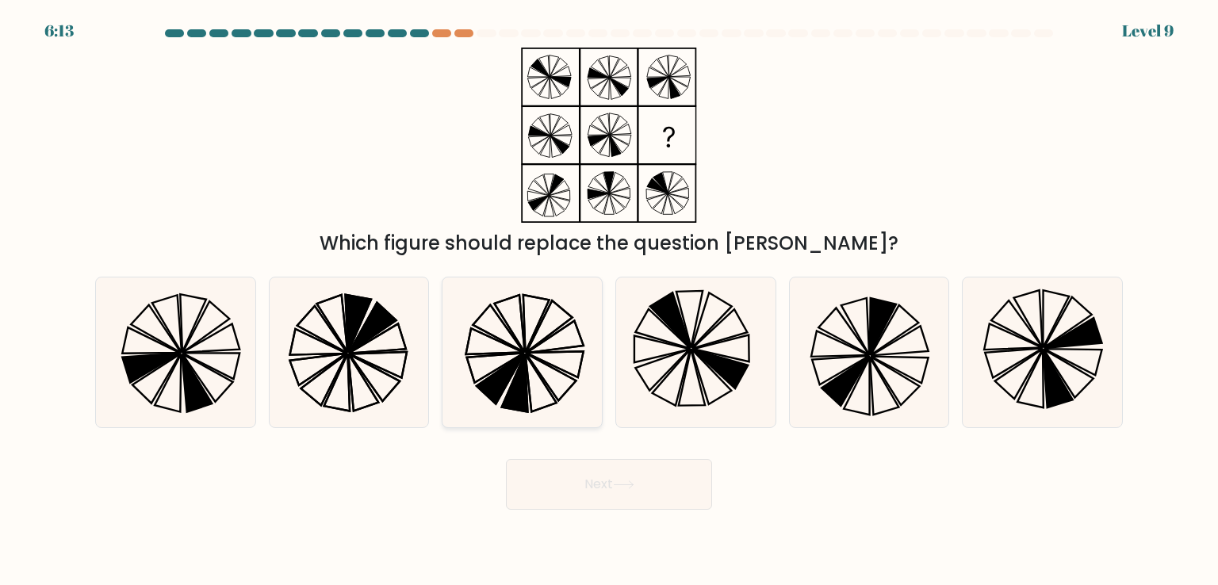
click at [471, 304] on icon at bounding box center [521, 352] width 149 height 149
click at [609, 301] on input "c." at bounding box center [609, 297] width 1 height 8
radio input "true"
click at [609, 474] on button "Next" at bounding box center [609, 484] width 206 height 51
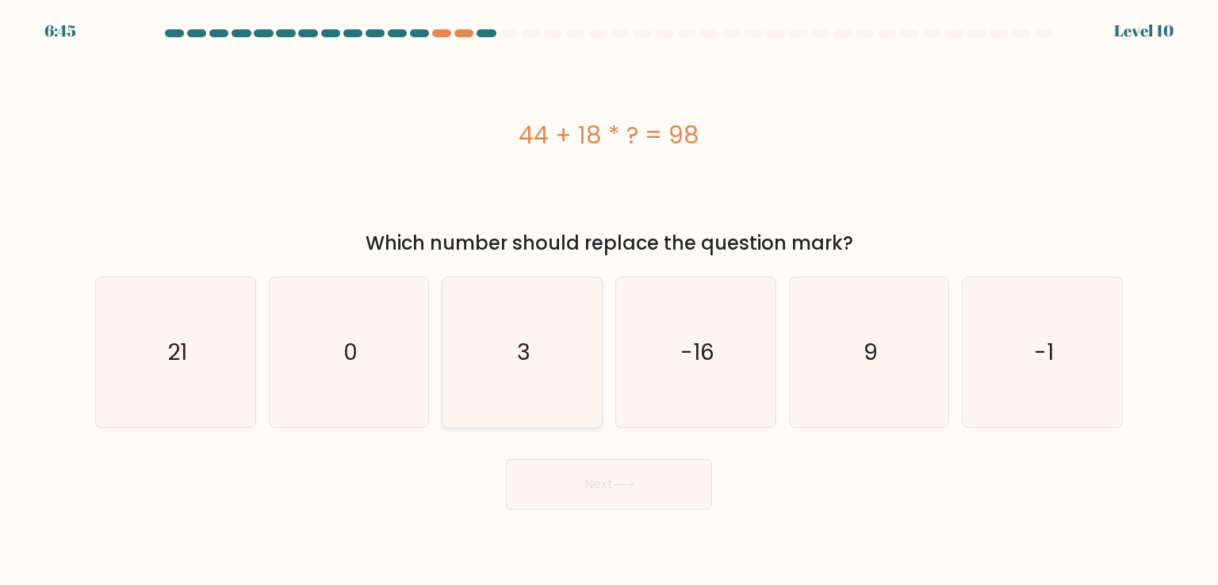
click at [536, 306] on icon "3" at bounding box center [521, 352] width 149 height 149
click at [609, 301] on input "c. 3" at bounding box center [609, 297] width 1 height 8
radio input "true"
click at [599, 487] on button "Next" at bounding box center [609, 484] width 206 height 51
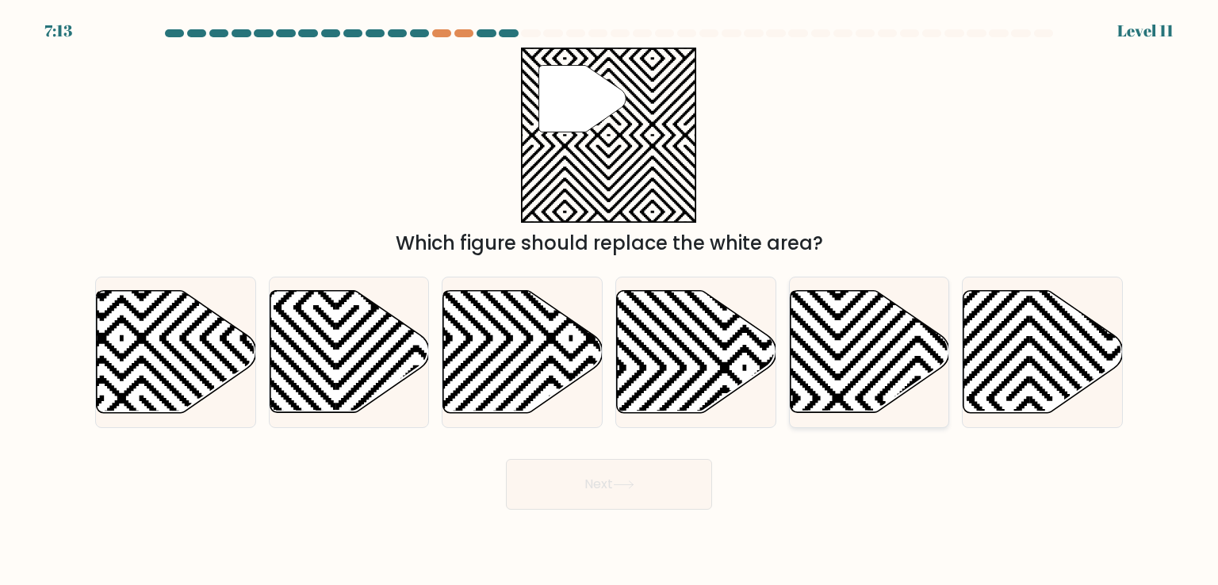
click at [867, 321] on icon at bounding box center [869, 352] width 159 height 122
click at [610, 301] on input "e." at bounding box center [609, 297] width 1 height 8
radio input "true"
click at [560, 477] on button "Next" at bounding box center [609, 484] width 206 height 51
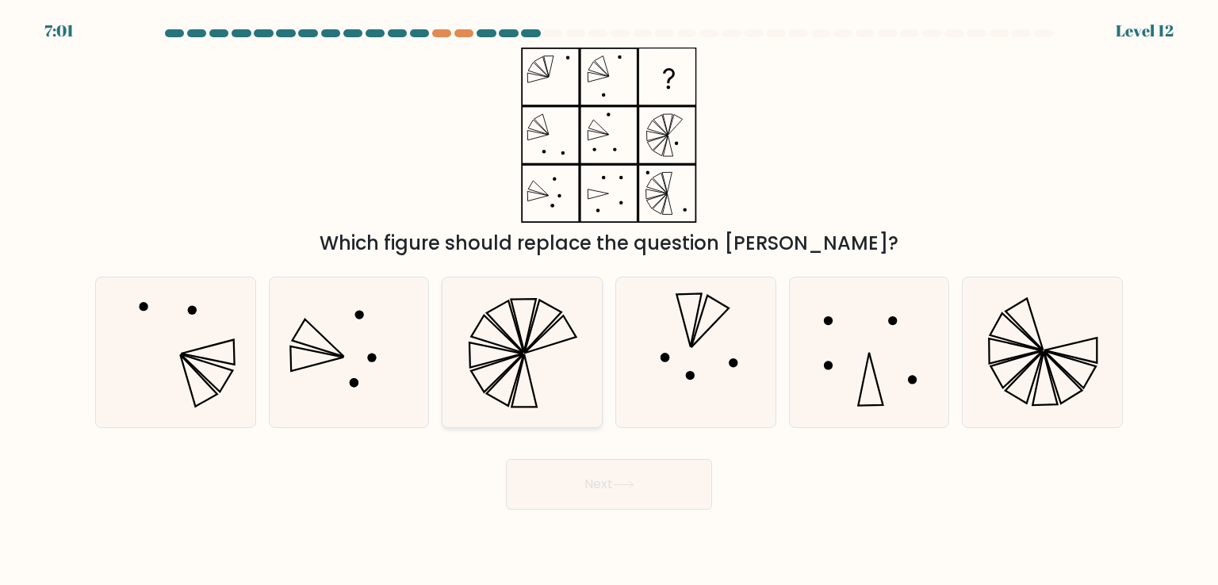
click at [535, 349] on icon at bounding box center [550, 334] width 52 height 37
click at [609, 301] on input "c." at bounding box center [609, 297] width 1 height 8
radio input "true"
click at [580, 477] on button "Next" at bounding box center [609, 484] width 206 height 51
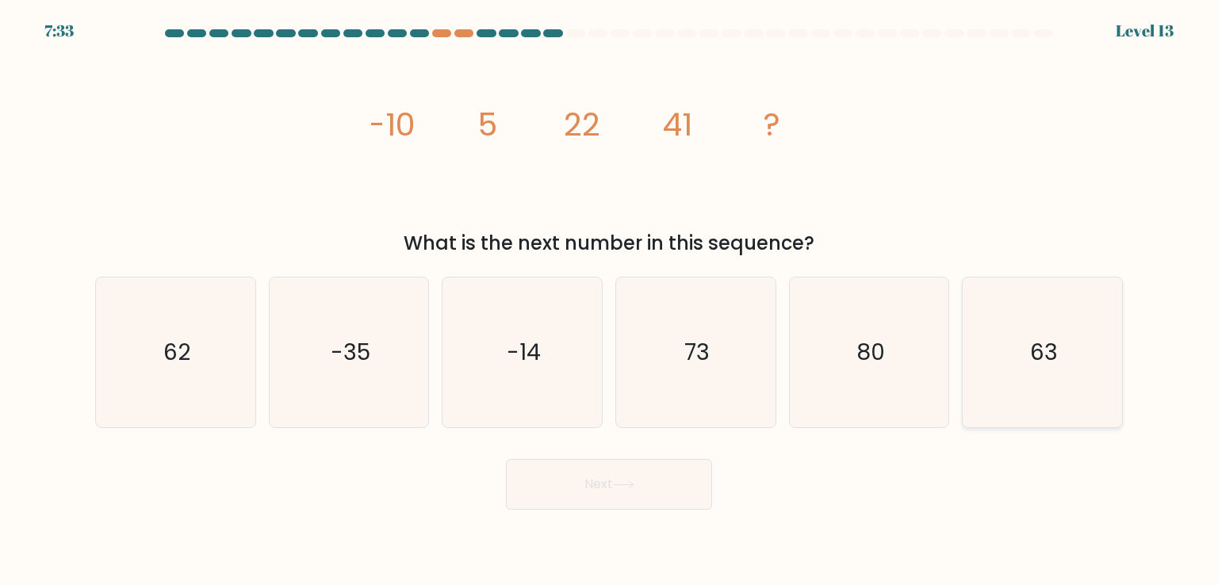
click at [977, 334] on icon "63" at bounding box center [1042, 352] width 149 height 149
click at [610, 301] on input "f. 63" at bounding box center [609, 297] width 1 height 8
radio input "true"
click at [624, 482] on icon at bounding box center [623, 485] width 21 height 9
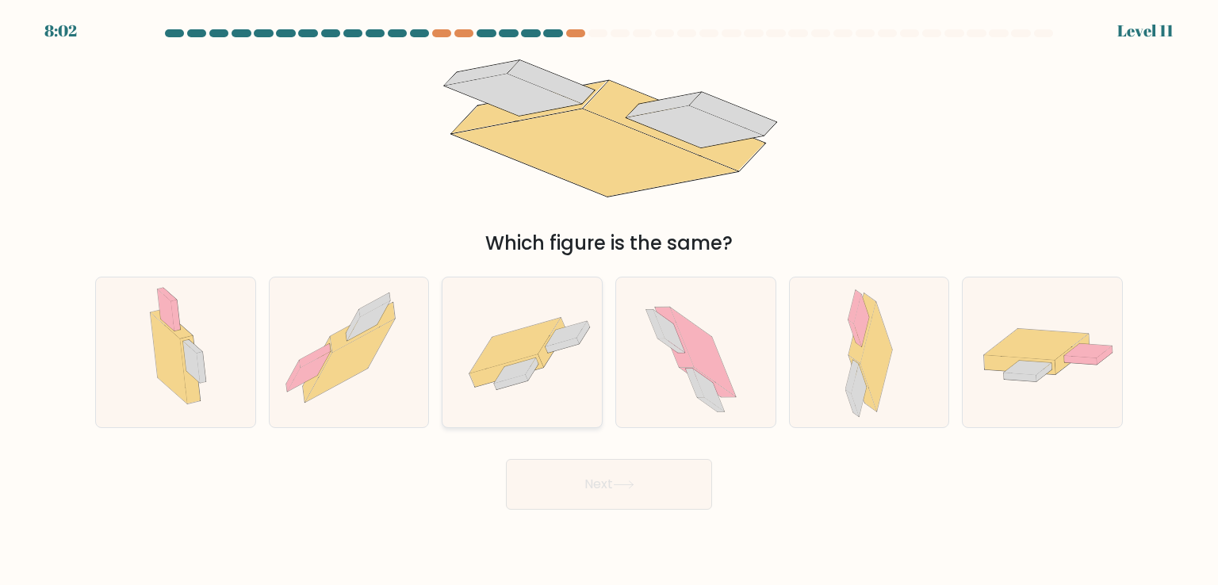
click at [547, 397] on icon at bounding box center [522, 352] width 159 height 110
click at [609, 301] on input "c." at bounding box center [609, 297] width 1 height 8
radio input "true"
click at [635, 488] on icon at bounding box center [623, 485] width 21 height 9
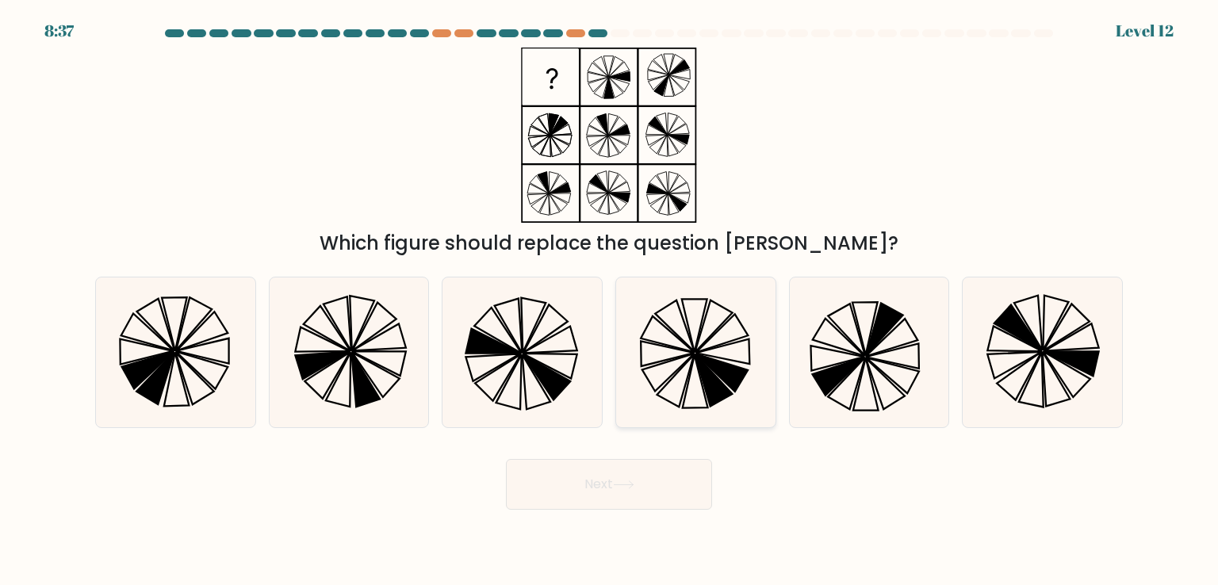
click at [728, 378] on icon at bounding box center [722, 372] width 52 height 37
click at [610, 301] on input "d." at bounding box center [609, 297] width 1 height 8
radio input "true"
click at [630, 463] on button "Next" at bounding box center [609, 484] width 206 height 51
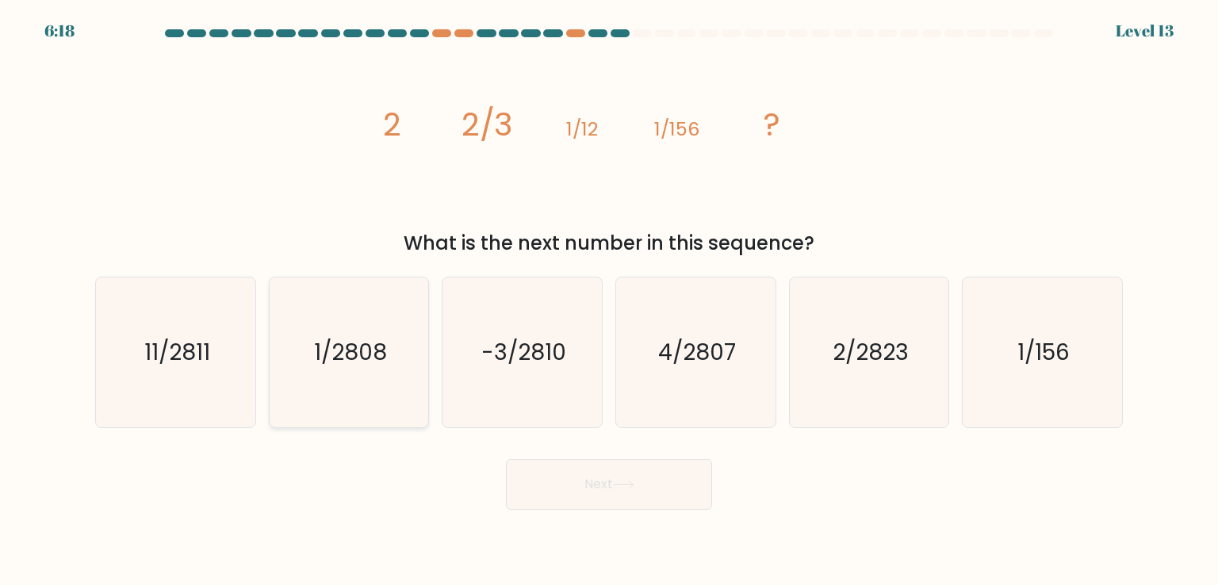
click at [332, 326] on icon "1/2808" at bounding box center [348, 352] width 149 height 149
click at [609, 301] on input "b. 1/2808" at bounding box center [609, 297] width 1 height 8
radio input "true"
click at [662, 505] on button "Next" at bounding box center [609, 484] width 206 height 51
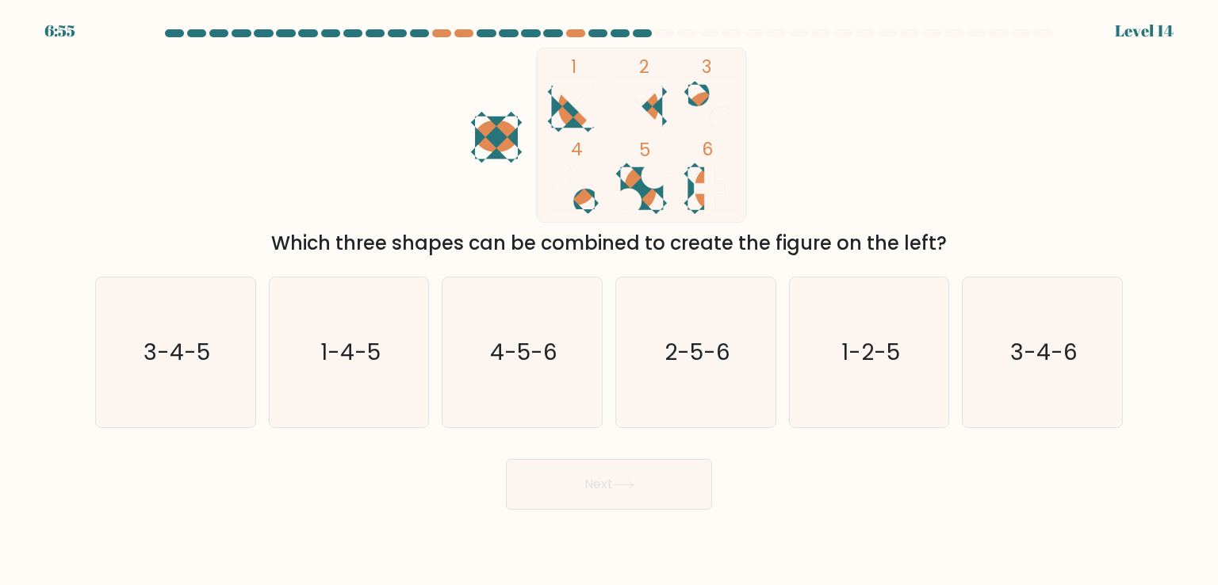
click at [506, 459] on button "Next" at bounding box center [609, 484] width 206 height 51
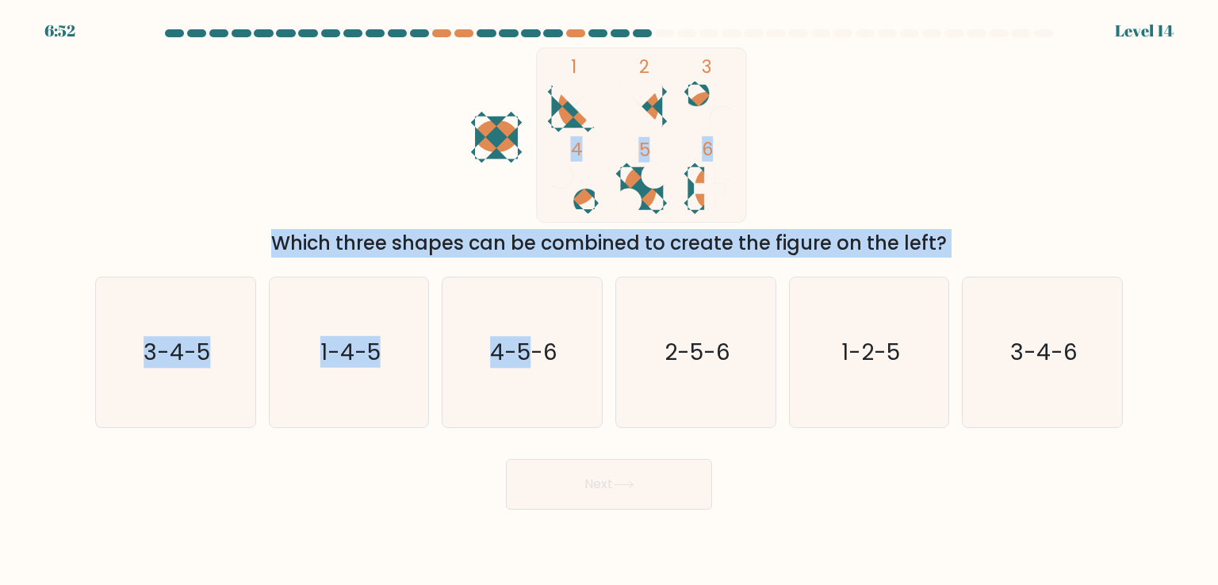
drag, startPoint x: 535, startPoint y: 310, endPoint x: 387, endPoint y: 201, distance: 184.3
click at [387, 201] on form at bounding box center [609, 269] width 1218 height 481
click at [387, 201] on div "1 2 3 4 5 6 Which three shapes can be combined to create the figure on the left?" at bounding box center [609, 153] width 1047 height 210
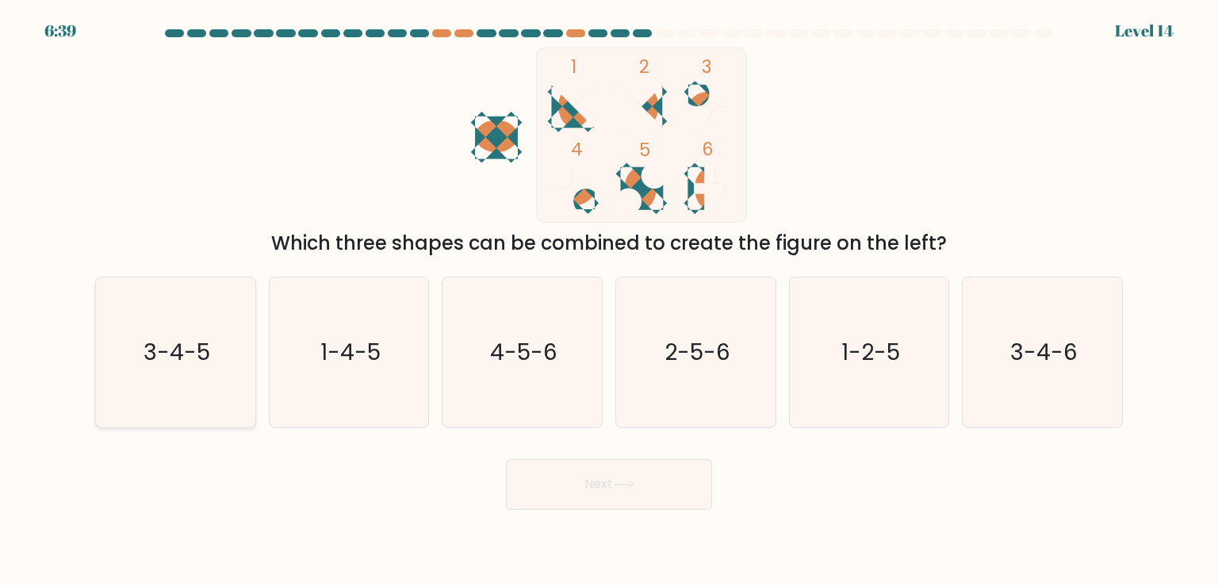
click at [159, 414] on icon "3-4-5" at bounding box center [175, 352] width 149 height 149
click at [609, 301] on input "a. 3-4-5" at bounding box center [609, 297] width 1 height 8
radio input "true"
click at [347, 382] on icon "1-4-5" at bounding box center [348, 352] width 149 height 149
click at [609, 301] on input "b. 1-4-5" at bounding box center [609, 297] width 1 height 8
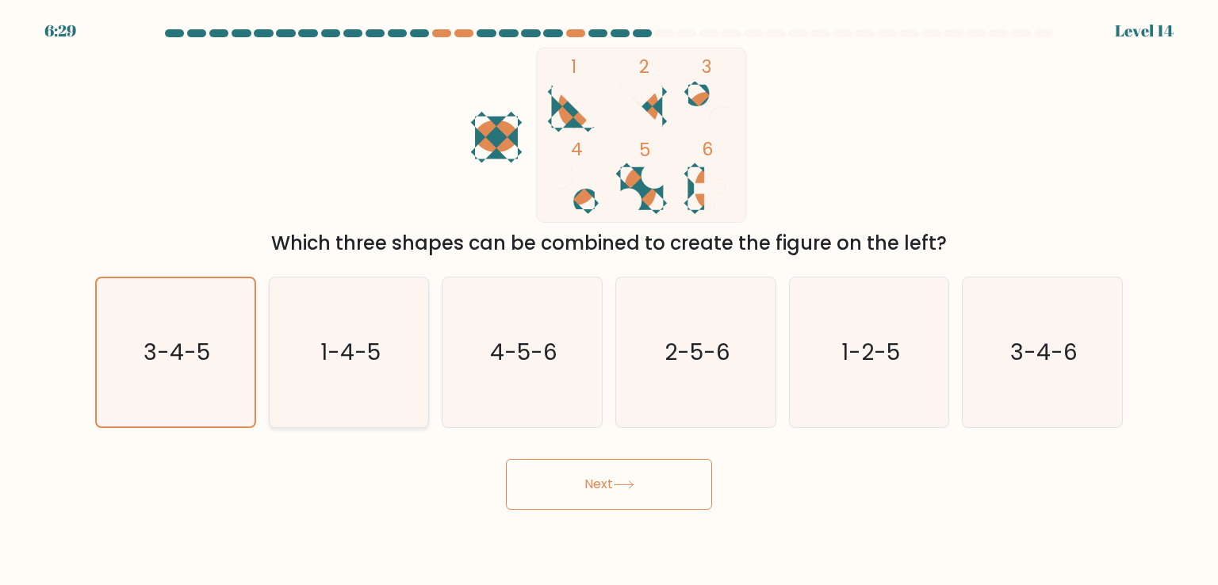
radio input "true"
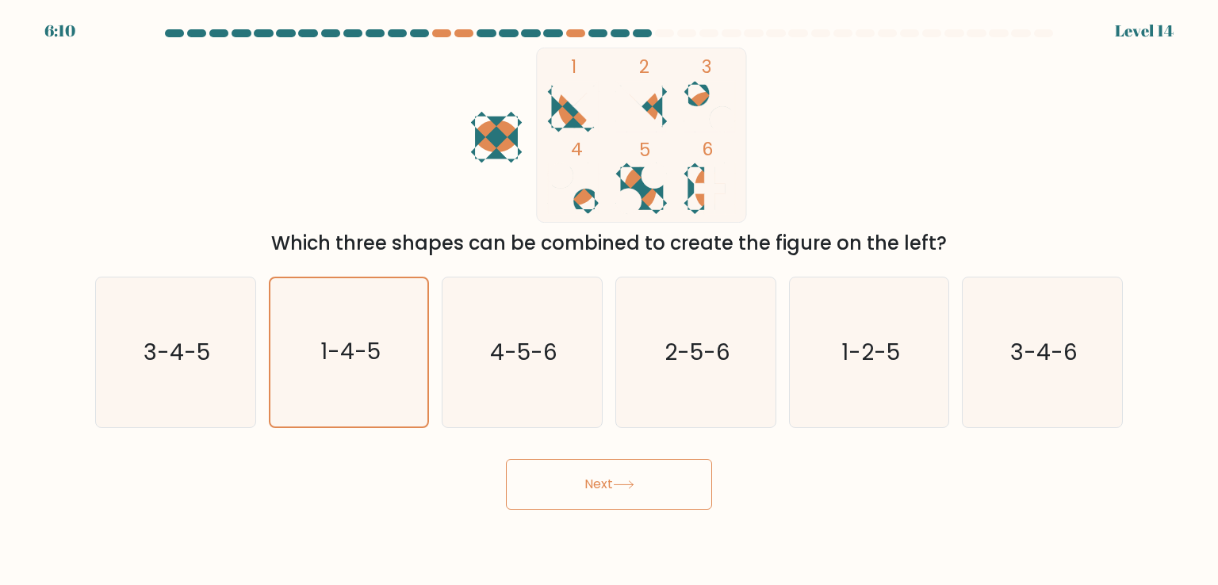
click at [609, 489] on button "Next" at bounding box center [609, 484] width 206 height 51
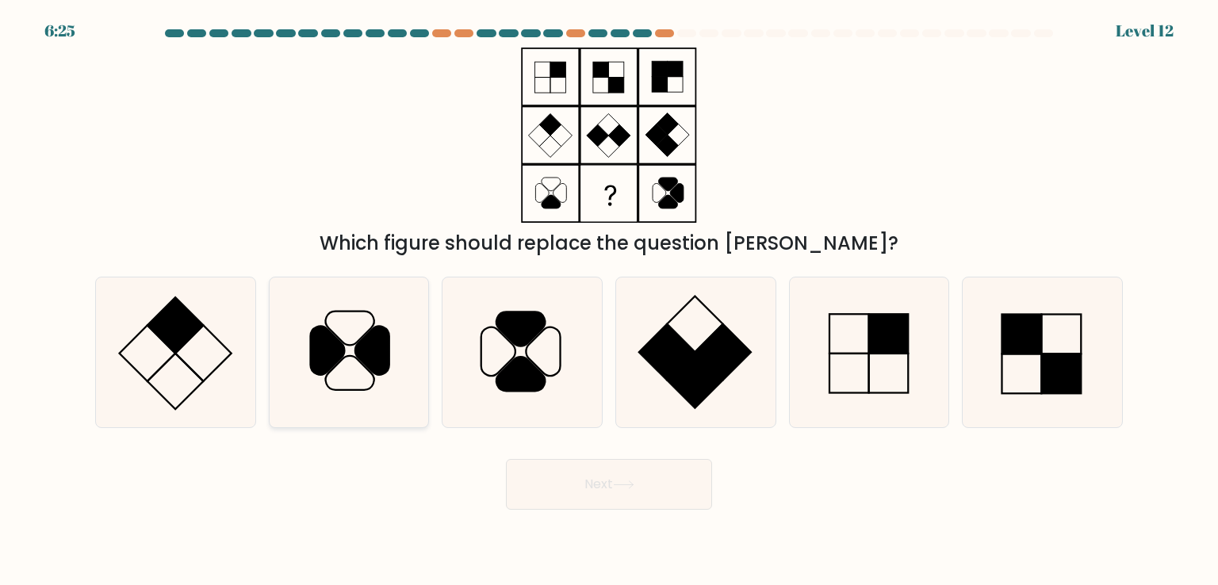
click at [384, 358] on icon at bounding box center [372, 351] width 34 height 48
click at [609, 301] on input "b." at bounding box center [609, 297] width 1 height 8
radio input "true"
click at [592, 481] on button "Next" at bounding box center [609, 484] width 206 height 51
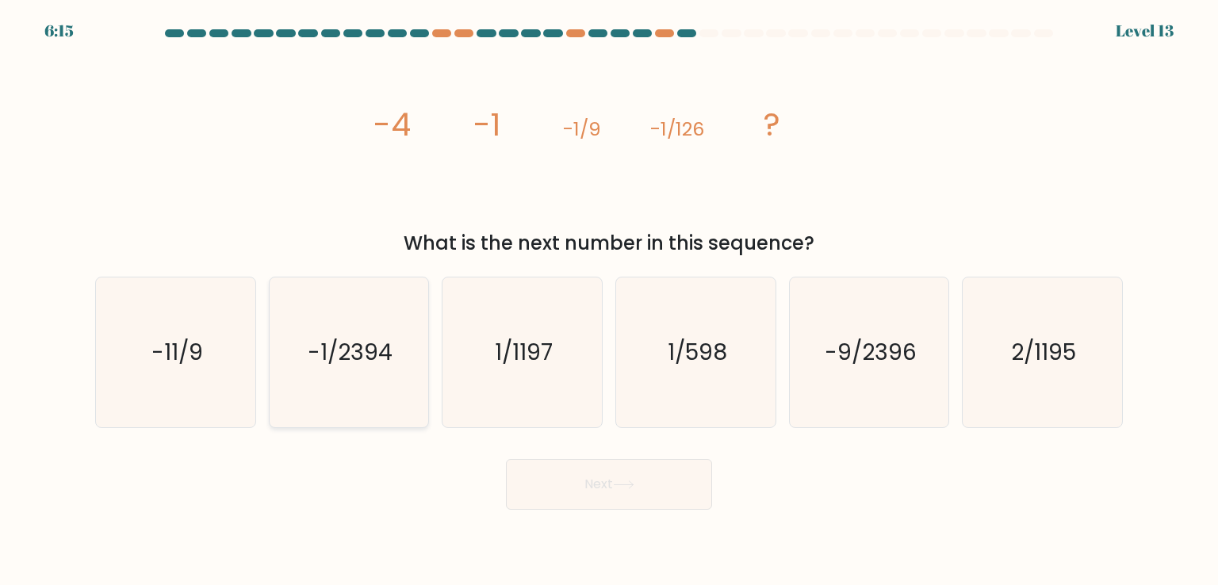
click at [393, 406] on icon "-1/2394" at bounding box center [348, 352] width 149 height 149
click at [609, 301] on input "b. -1/2394" at bounding box center [609, 297] width 1 height 8
radio input "true"
click at [614, 496] on button "Next" at bounding box center [609, 484] width 206 height 51
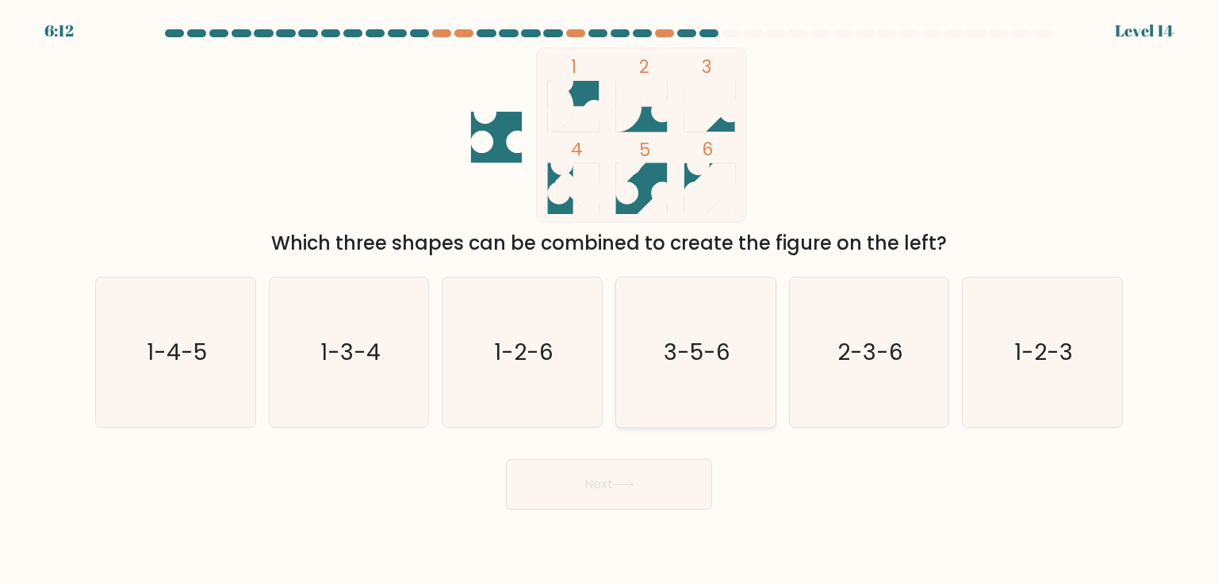
click at [714, 370] on icon "3-5-6" at bounding box center [695, 352] width 149 height 149
click at [610, 301] on input "d. 3-5-6" at bounding box center [609, 297] width 1 height 8
radio input "true"
click at [615, 475] on button "Next" at bounding box center [609, 484] width 206 height 51
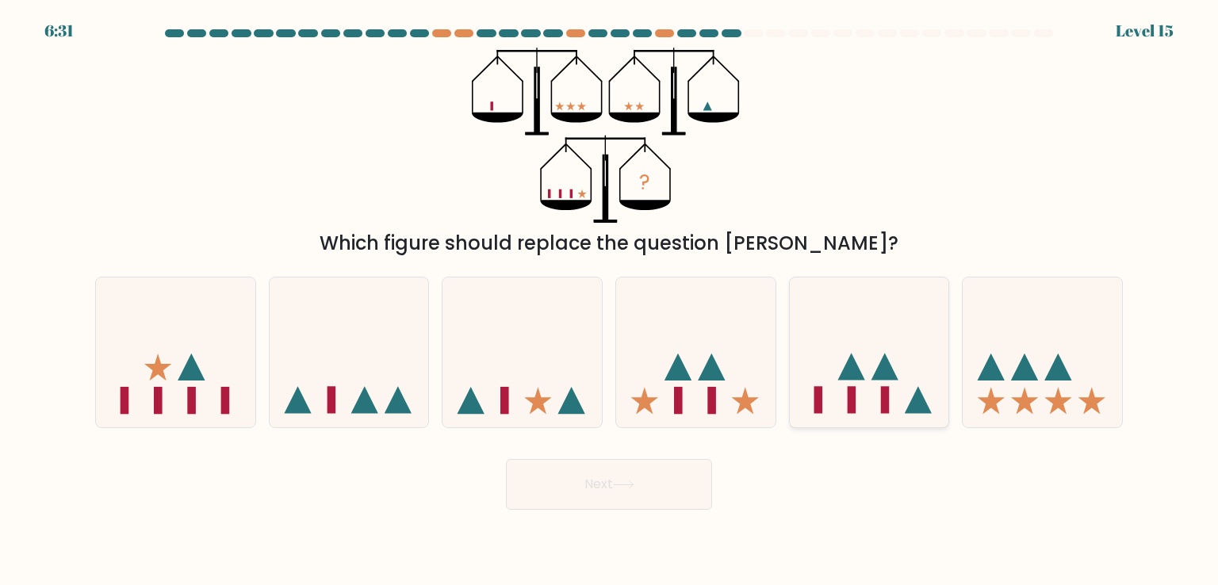
click at [892, 410] on icon at bounding box center [869, 352] width 159 height 132
click at [610, 301] on input "e." at bounding box center [609, 297] width 1 height 8
radio input "true"
click at [1029, 376] on icon at bounding box center [1024, 367] width 27 height 27
click at [610, 301] on input "f." at bounding box center [609, 297] width 1 height 8
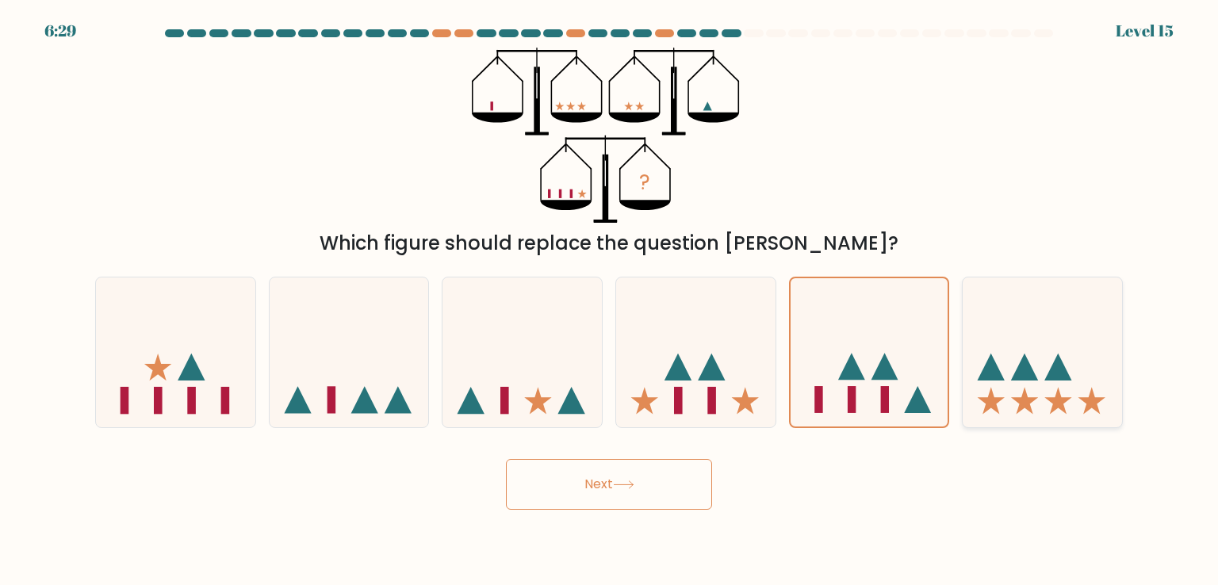
radio input "true"
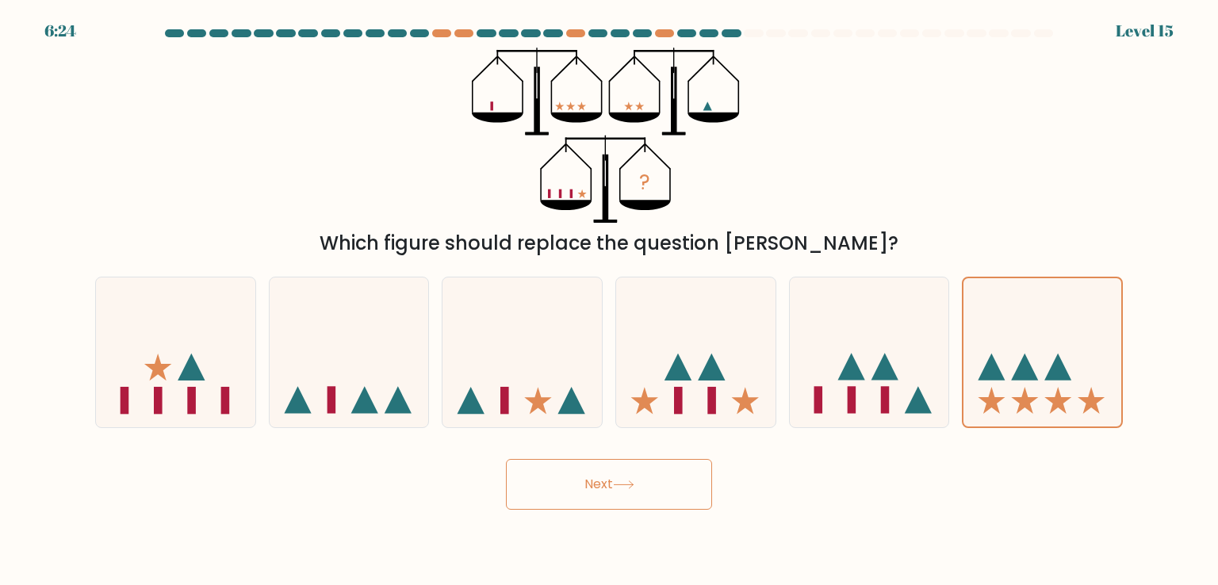
click at [654, 489] on button "Next" at bounding box center [609, 484] width 206 height 51
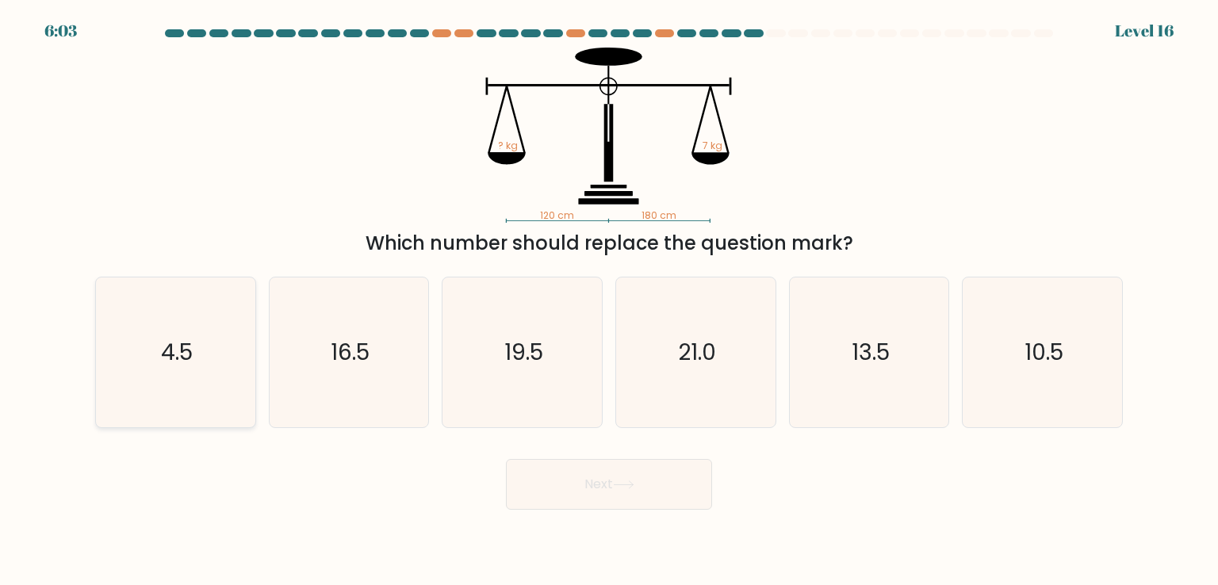
click at [252, 339] on div "4.5" at bounding box center [175, 352] width 161 height 151
click at [609, 301] on input "a. 4.5" at bounding box center [609, 297] width 1 height 8
radio input "true"
click at [585, 489] on button "Next" at bounding box center [609, 484] width 206 height 51
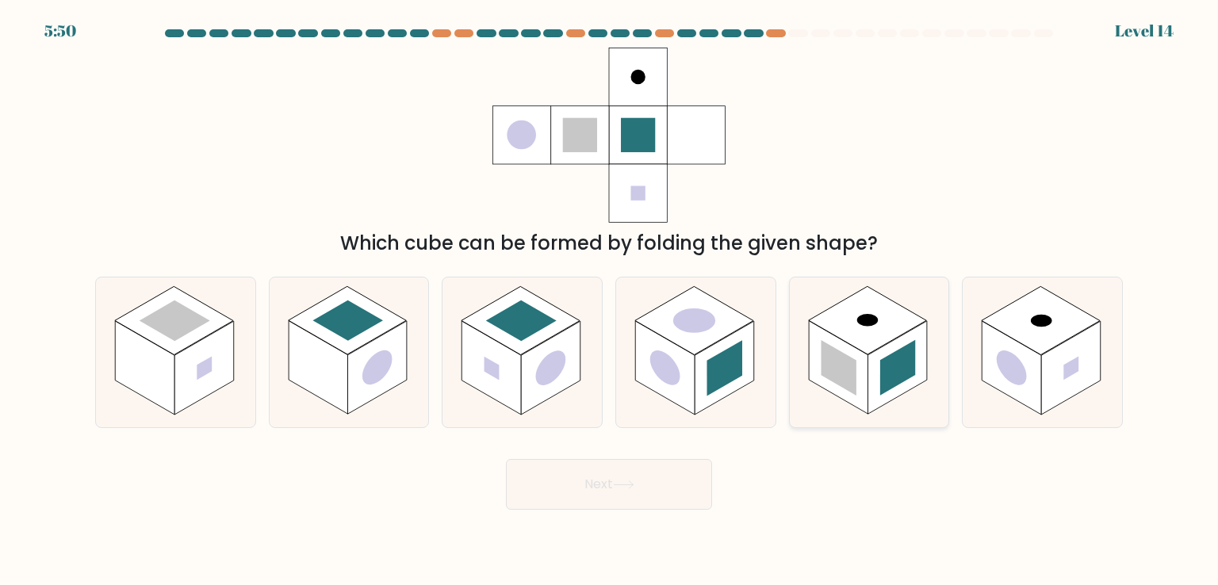
click at [852, 376] on rect at bounding box center [838, 369] width 35 height 56
click at [610, 301] on input "e." at bounding box center [609, 297] width 1 height 8
radio input "true"
drag, startPoint x: 600, startPoint y: 517, endPoint x: 643, endPoint y: 498, distance: 46.9
click at [643, 498] on body "5:49 Level 14" at bounding box center [609, 292] width 1218 height 585
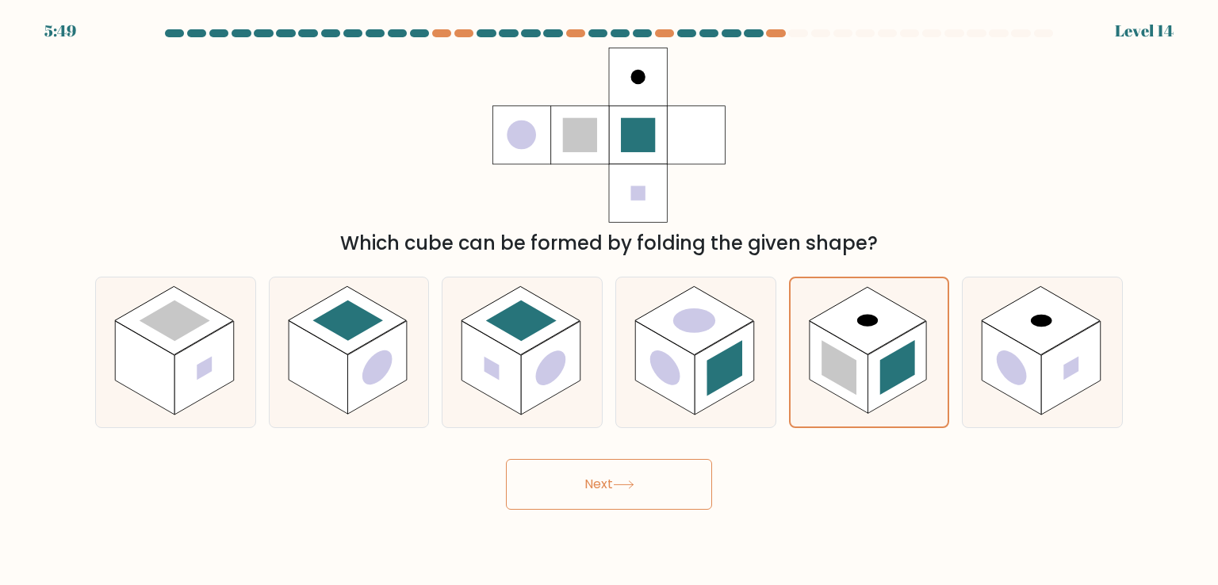
click at [643, 498] on button "Next" at bounding box center [609, 484] width 206 height 51
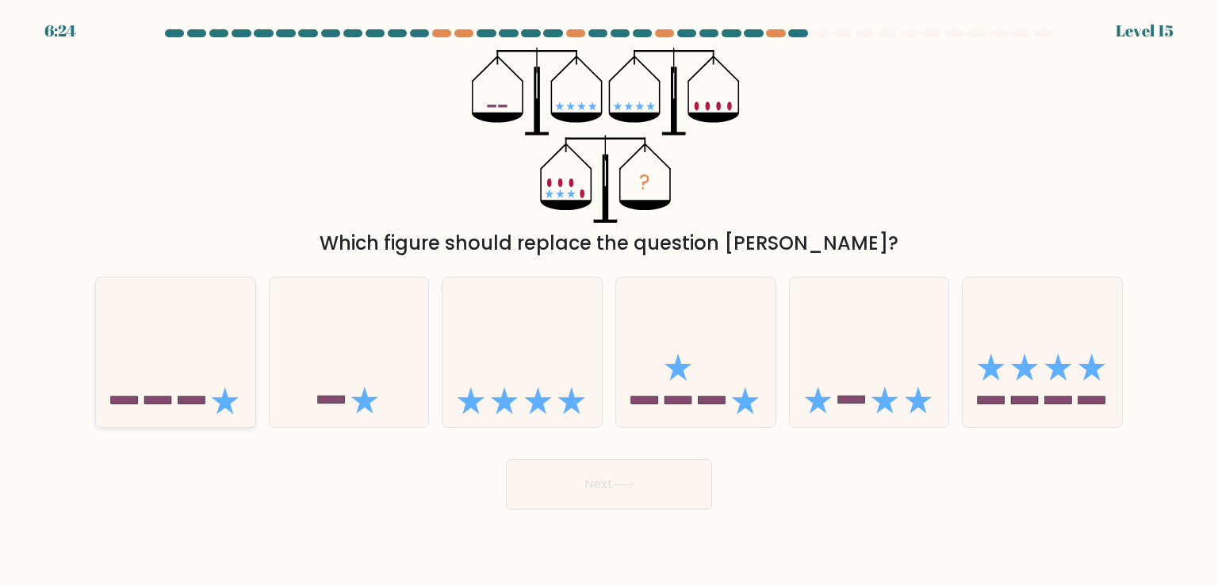
click at [237, 420] on div at bounding box center [175, 352] width 161 height 151
click at [609, 301] on input "a." at bounding box center [609, 297] width 1 height 8
radio input "true"
click at [666, 476] on button "Next" at bounding box center [609, 484] width 206 height 51
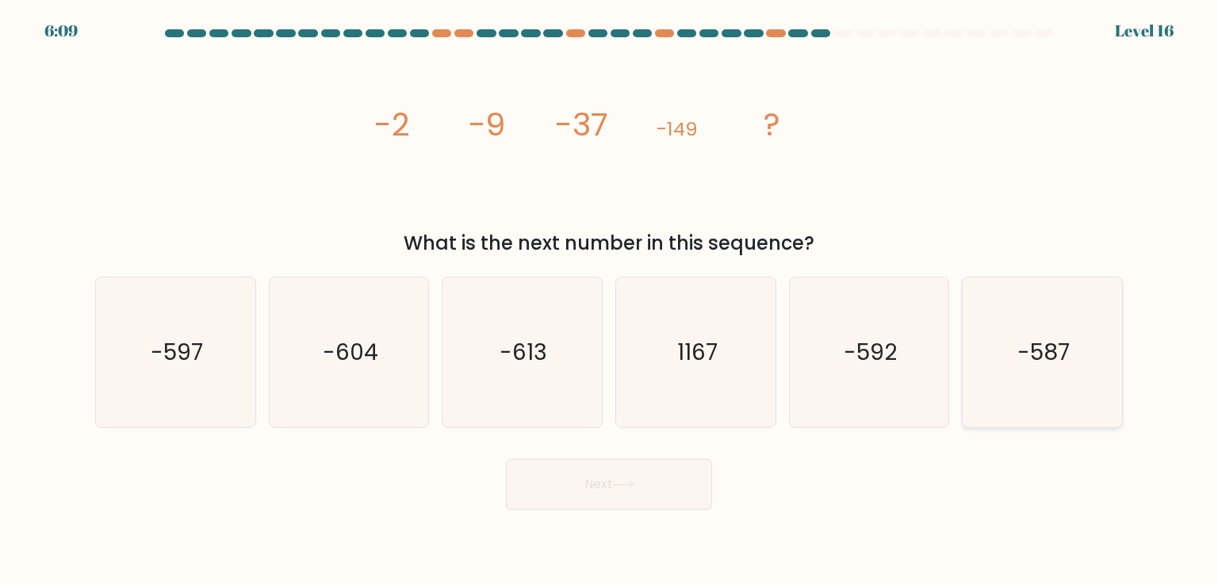
click at [1014, 320] on icon "-587" at bounding box center [1042, 352] width 149 height 149
click at [610, 301] on input "f. -587" at bounding box center [609, 297] width 1 height 8
radio input "true"
click at [549, 484] on button "Next" at bounding box center [609, 484] width 206 height 51
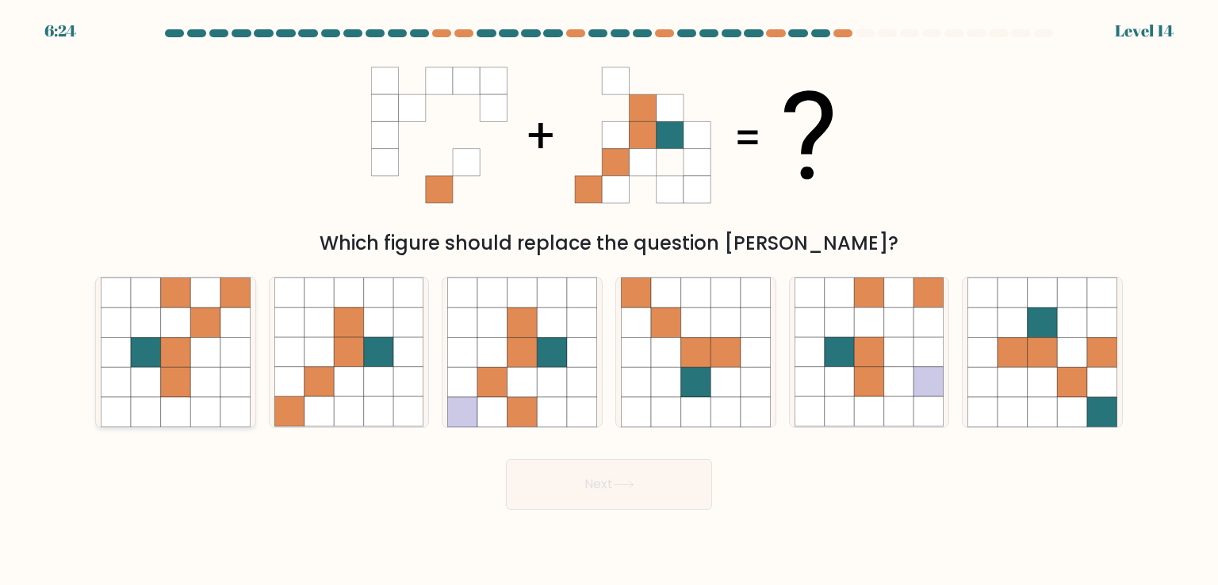
click at [192, 358] on icon at bounding box center [205, 353] width 30 height 30
click at [609, 301] on input "a." at bounding box center [609, 297] width 1 height 8
radio input "true"
click at [649, 485] on button "Next" at bounding box center [609, 484] width 206 height 51
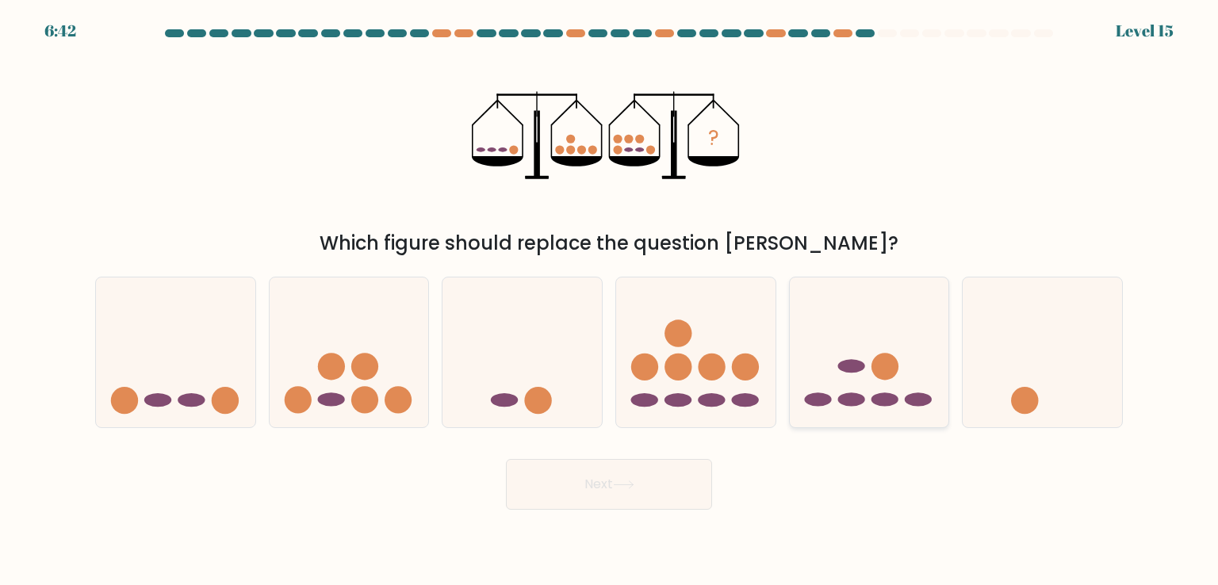
click at [902, 397] on icon at bounding box center [869, 352] width 159 height 132
click at [610, 301] on input "e." at bounding box center [609, 297] width 1 height 8
radio input "true"
click at [881, 404] on ellipse at bounding box center [885, 399] width 27 height 13
click at [610, 301] on input "e." at bounding box center [609, 297] width 1 height 8
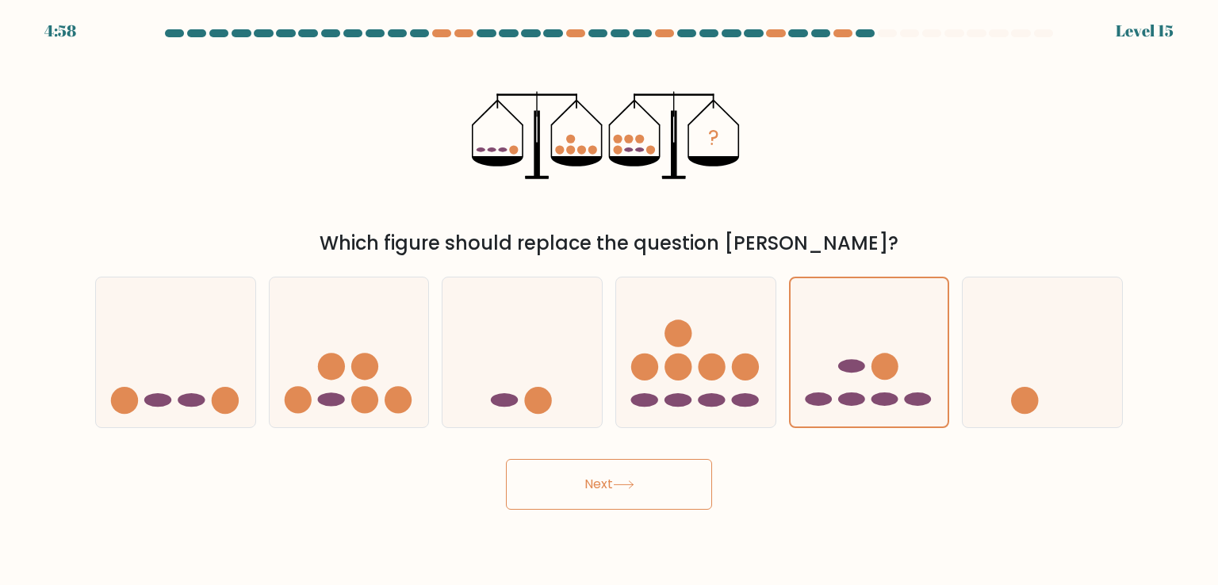
click at [646, 475] on button "Next" at bounding box center [609, 484] width 206 height 51
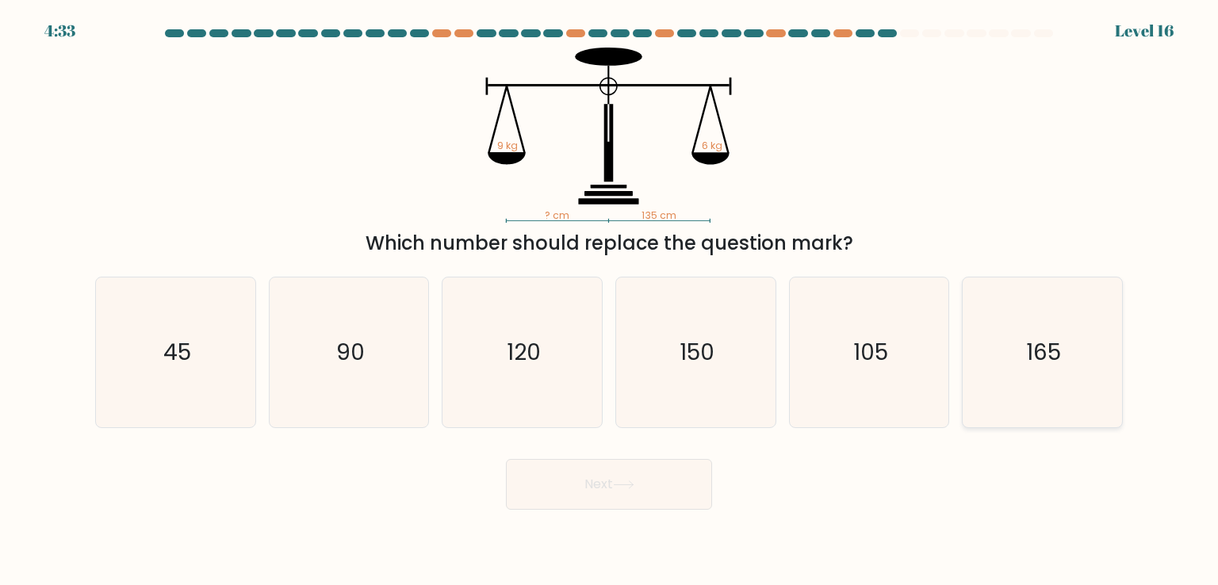
click at [1088, 324] on icon "165" at bounding box center [1042, 352] width 149 height 149
click at [610, 301] on input "f. 165" at bounding box center [609, 297] width 1 height 8
radio input "true"
click at [635, 488] on icon at bounding box center [623, 485] width 21 height 9
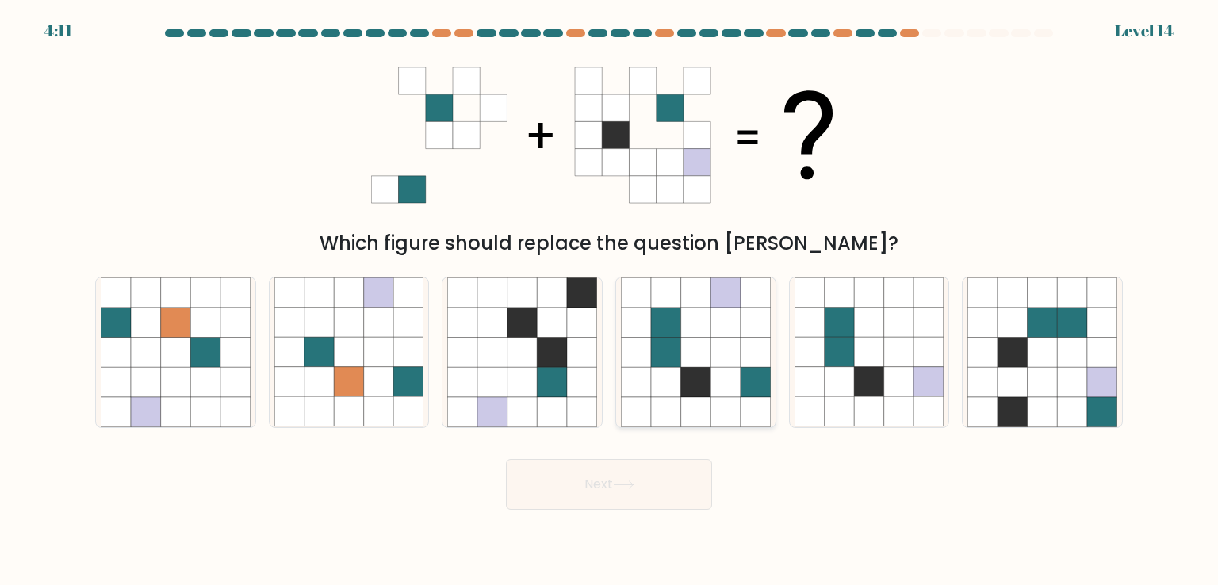
click at [700, 375] on icon at bounding box center [696, 382] width 30 height 30
click at [610, 301] on input "d." at bounding box center [609, 297] width 1 height 8
radio input "true"
click at [613, 486] on button "Next" at bounding box center [609, 484] width 206 height 51
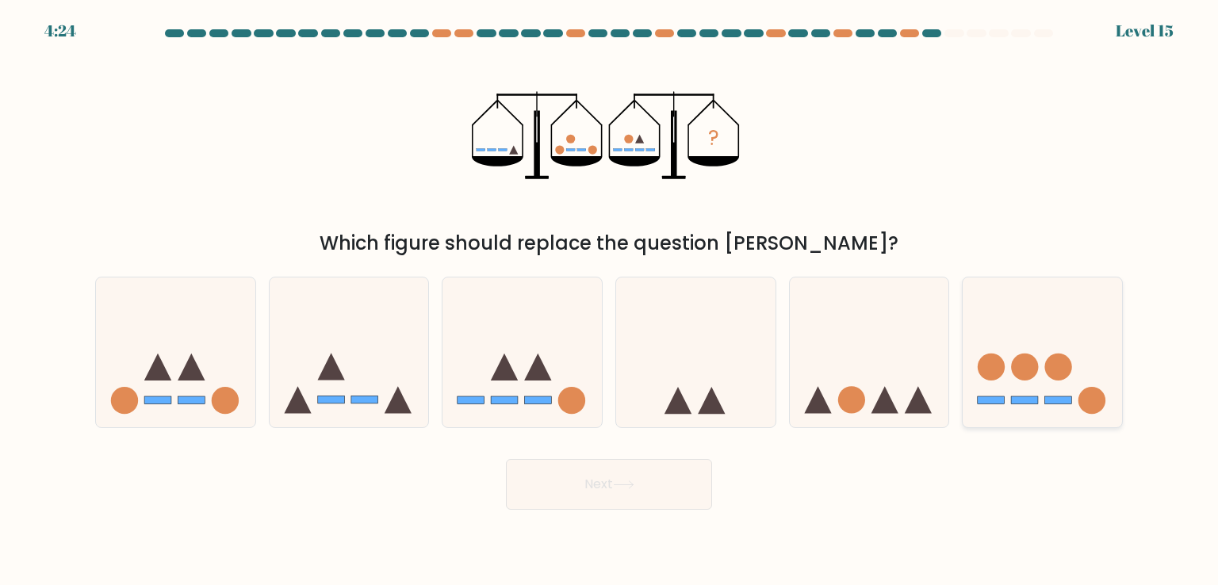
click at [1065, 404] on rect at bounding box center [1058, 401] width 27 height 8
click at [610, 301] on input "f." at bounding box center [609, 297] width 1 height 8
radio input "true"
click at [581, 475] on button "Next" at bounding box center [609, 484] width 206 height 51
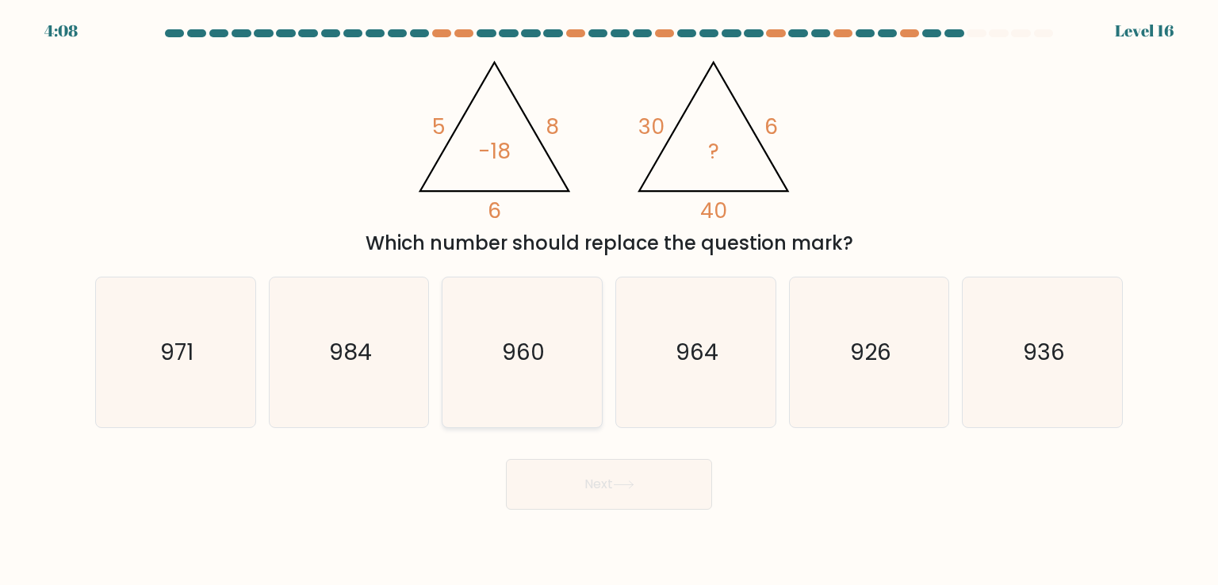
click at [591, 343] on icon "960" at bounding box center [521, 352] width 149 height 149
click at [609, 301] on input "c. 960" at bounding box center [609, 297] width 1 height 8
radio input "true"
click at [599, 484] on button "Next" at bounding box center [609, 484] width 206 height 51
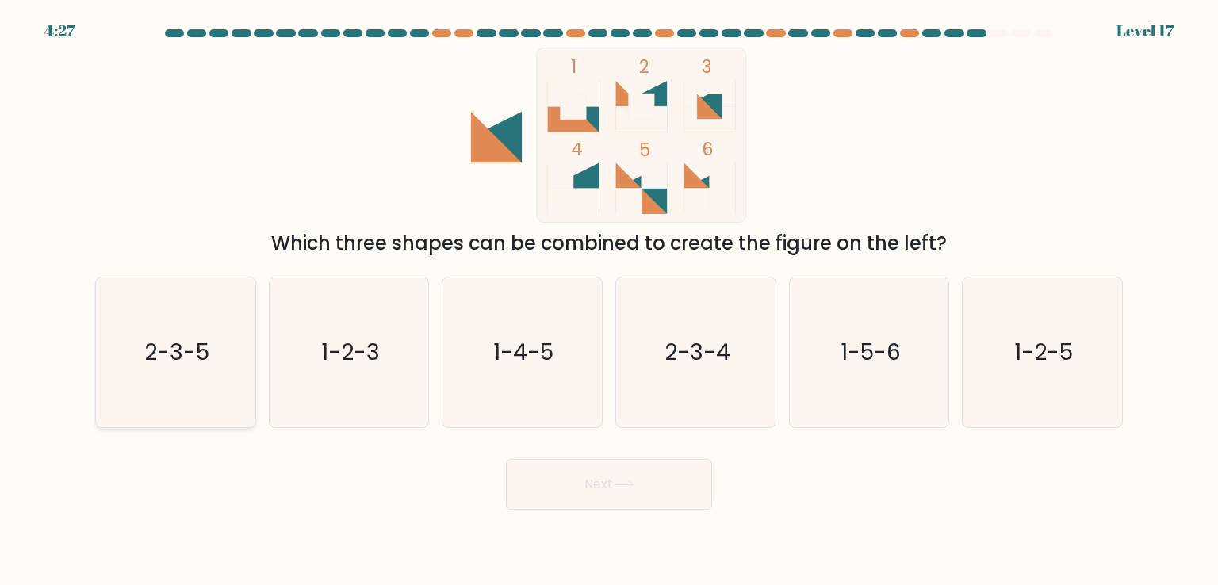
click at [180, 304] on icon "2-3-5" at bounding box center [175, 352] width 149 height 149
click at [609, 301] on input "a. 2-3-5" at bounding box center [609, 297] width 1 height 8
radio input "true"
click at [538, 347] on text "1-4-5" at bounding box center [524, 352] width 60 height 32
click at [609, 301] on input "c. 1-4-5" at bounding box center [609, 297] width 1 height 8
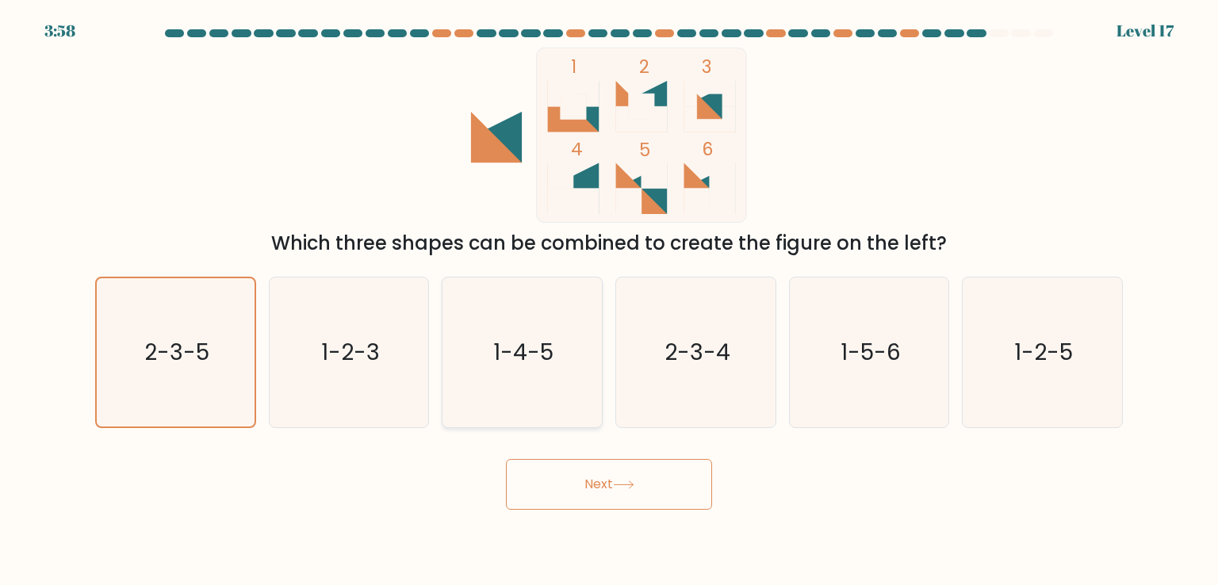
radio input "true"
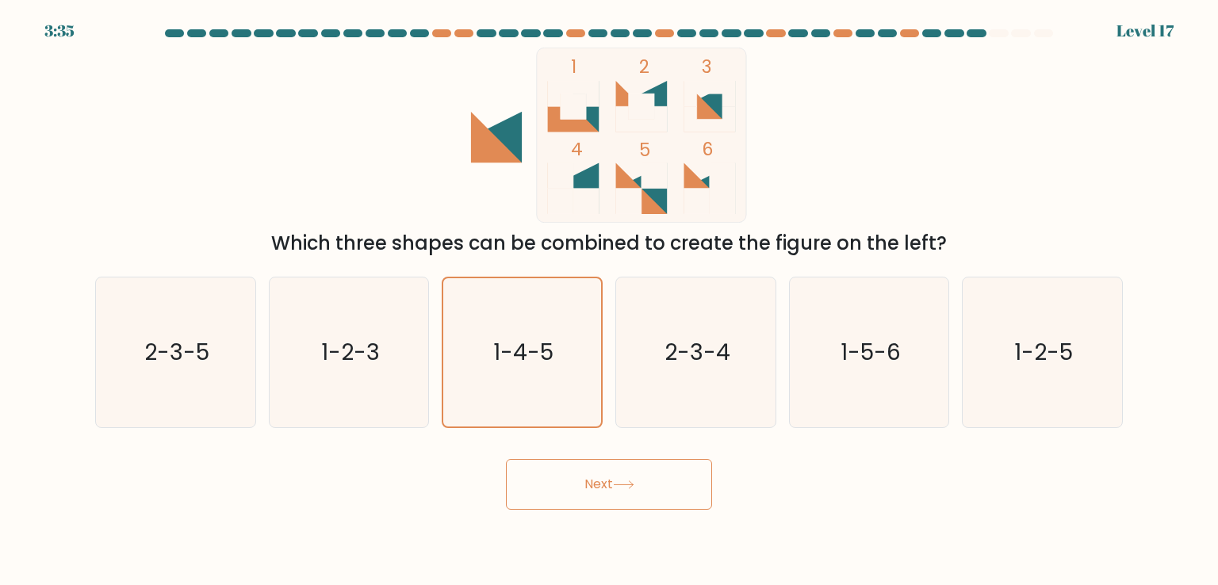
click at [649, 493] on button "Next" at bounding box center [609, 484] width 206 height 51
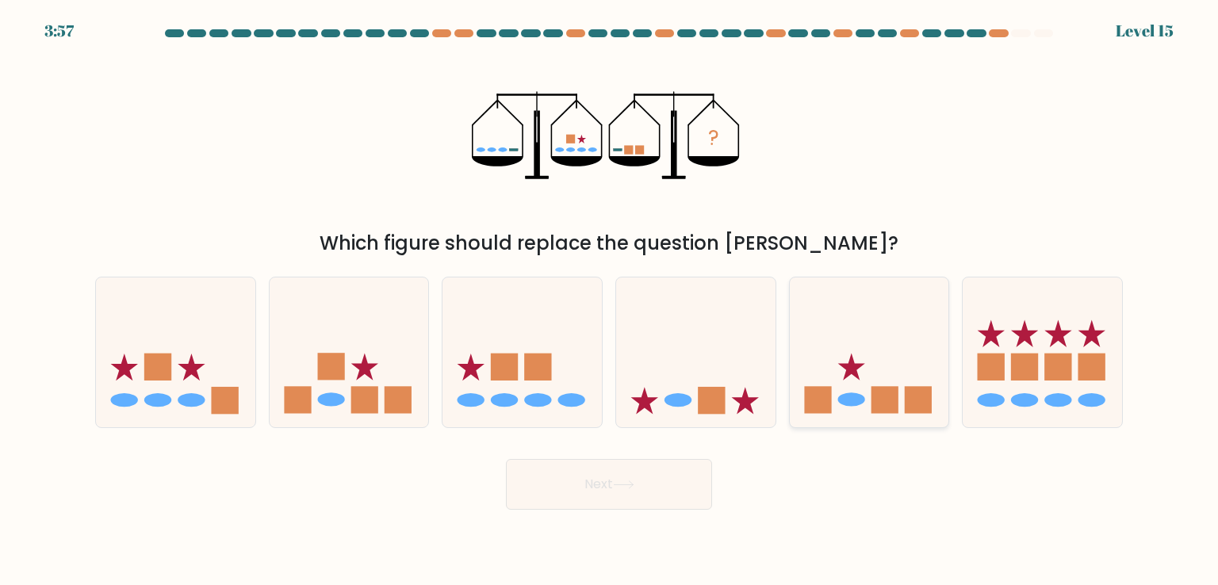
click at [855, 402] on ellipse at bounding box center [851, 399] width 27 height 13
click at [610, 301] on input "e." at bounding box center [609, 297] width 1 height 8
radio input "true"
click at [613, 488] on button "Next" at bounding box center [609, 484] width 206 height 51
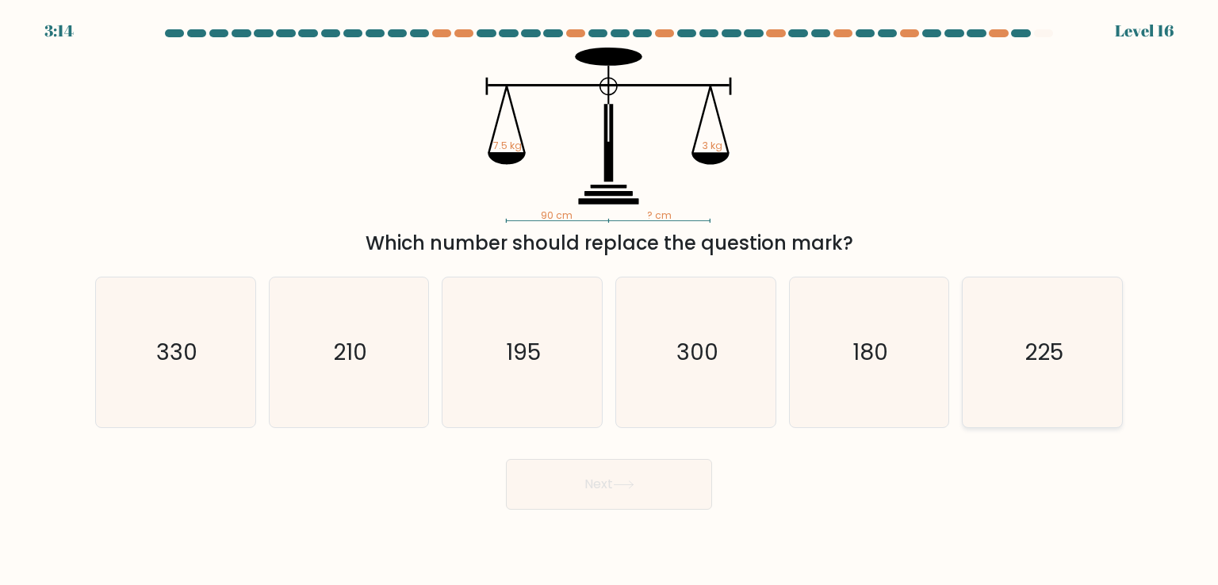
click at [1078, 316] on icon "225" at bounding box center [1042, 352] width 149 height 149
click at [610, 301] on input "f. 225" at bounding box center [609, 297] width 1 height 8
radio input "true"
click at [630, 500] on button "Next" at bounding box center [609, 484] width 206 height 51
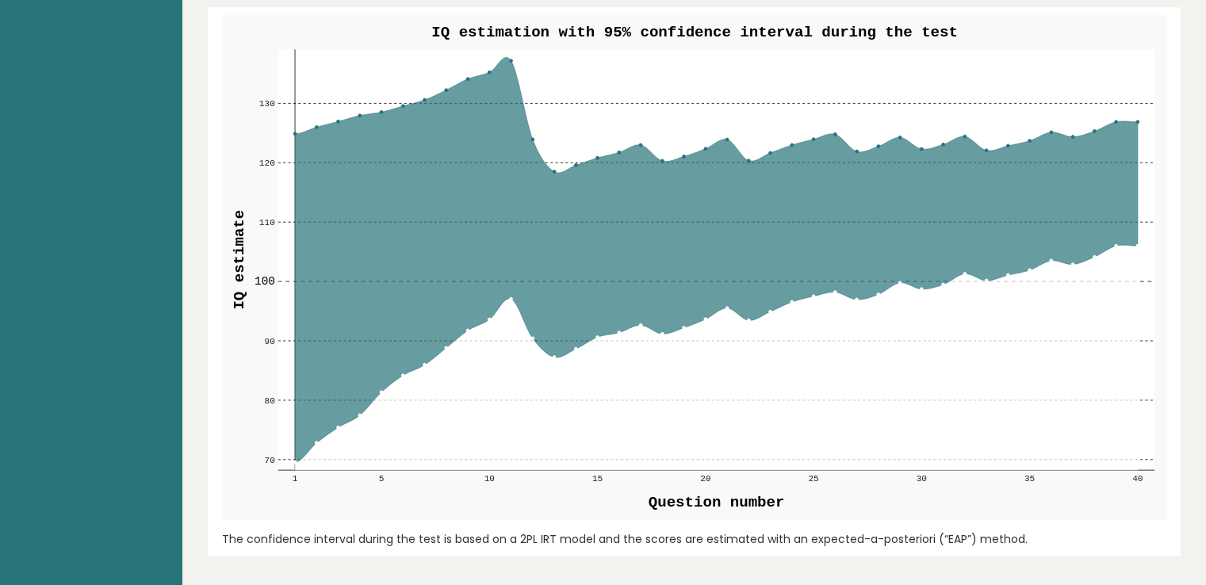
scroll to position [1922, 0]
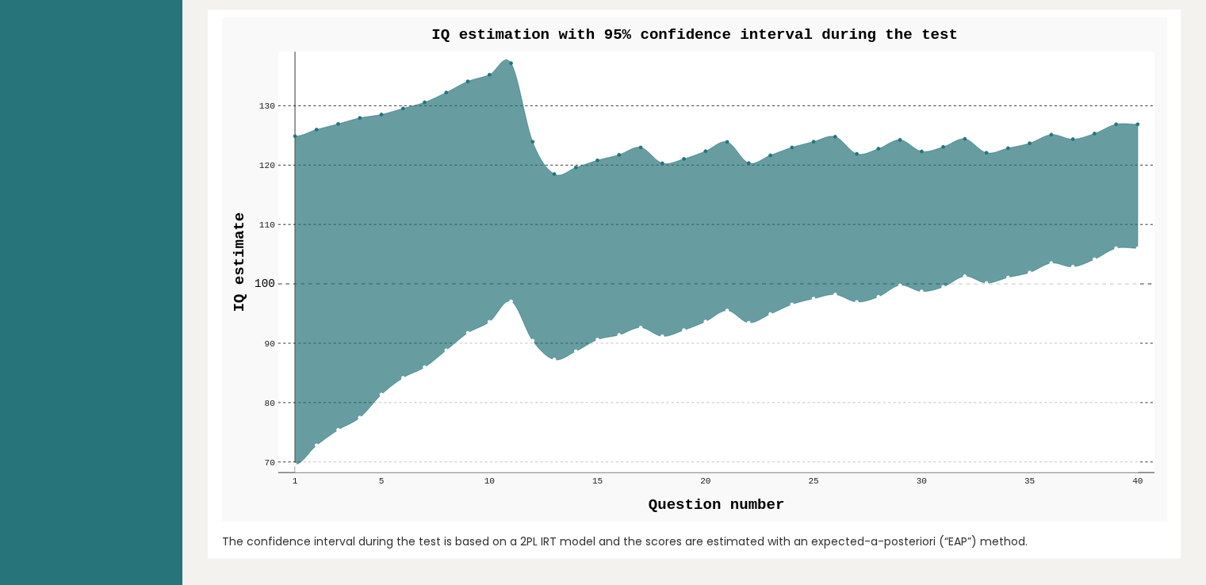
drag, startPoint x: 1056, startPoint y: 129, endPoint x: 1079, endPoint y: 125, distance: 22.7
click at [1056, 129] on rect at bounding box center [716, 262] width 876 height 421
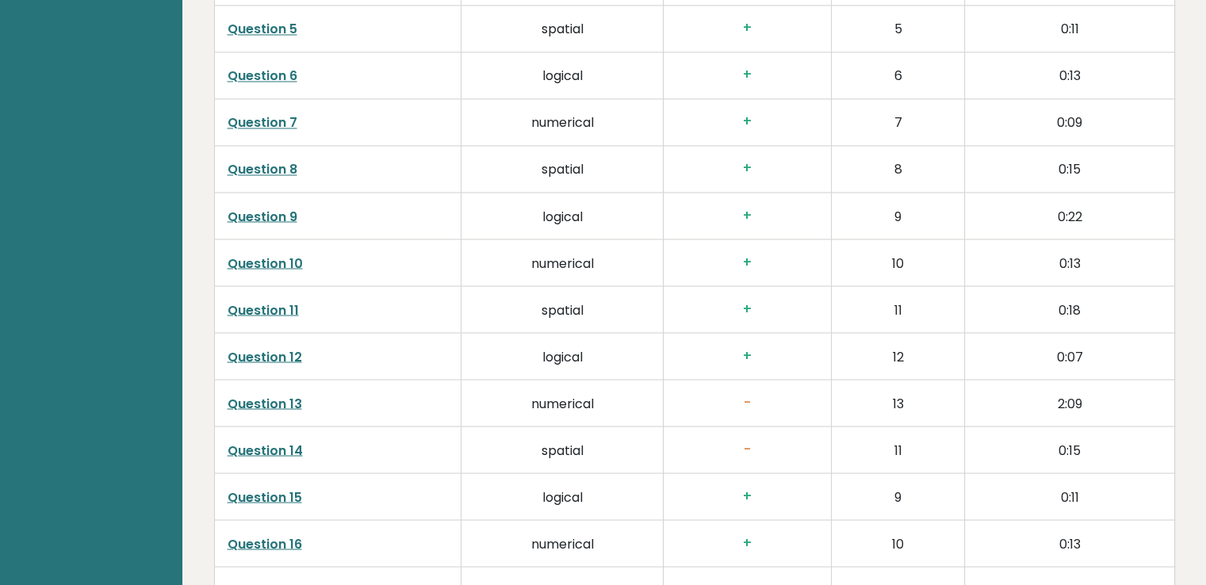
scroll to position [2828, 0]
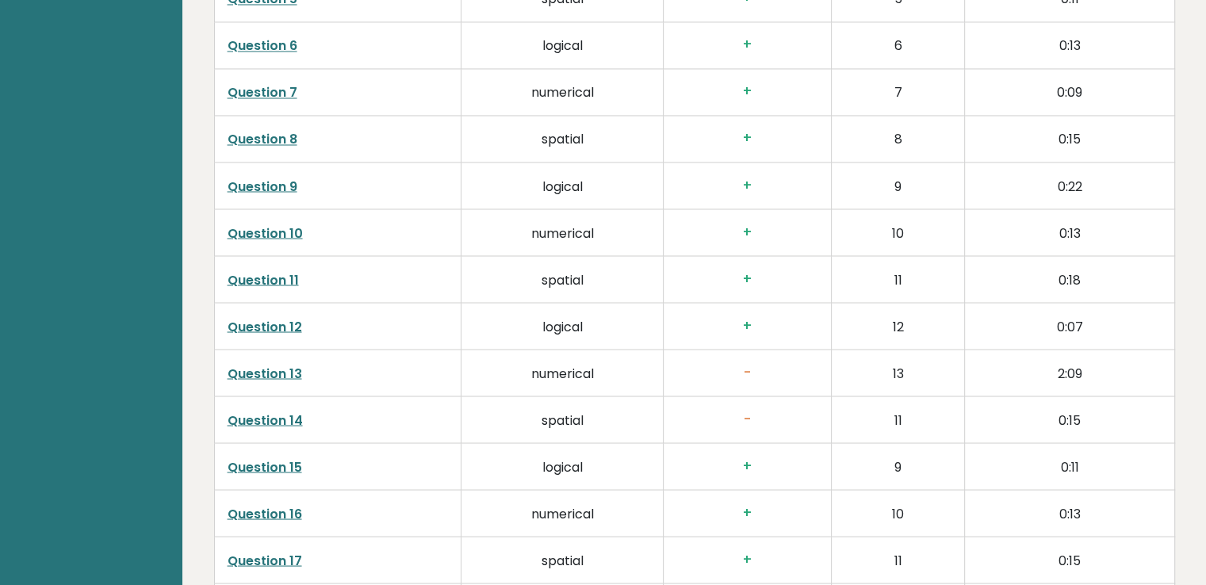
click at [273, 374] on link "Question 13" at bounding box center [265, 373] width 75 height 18
click at [270, 413] on link "Question 14" at bounding box center [265, 420] width 75 height 18
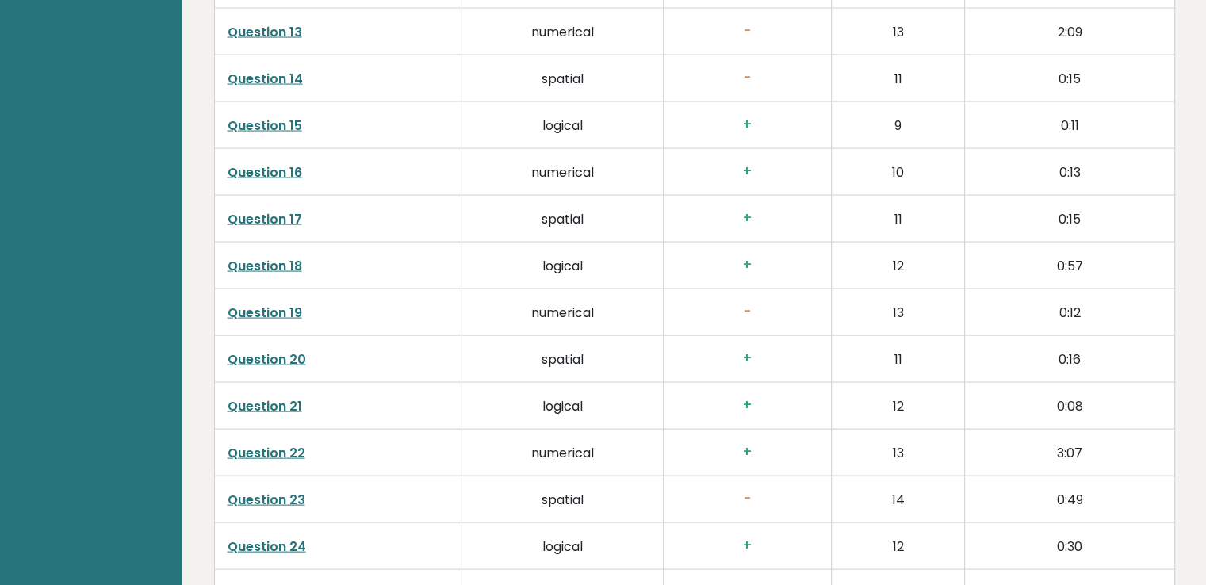
scroll to position [3229, 0]
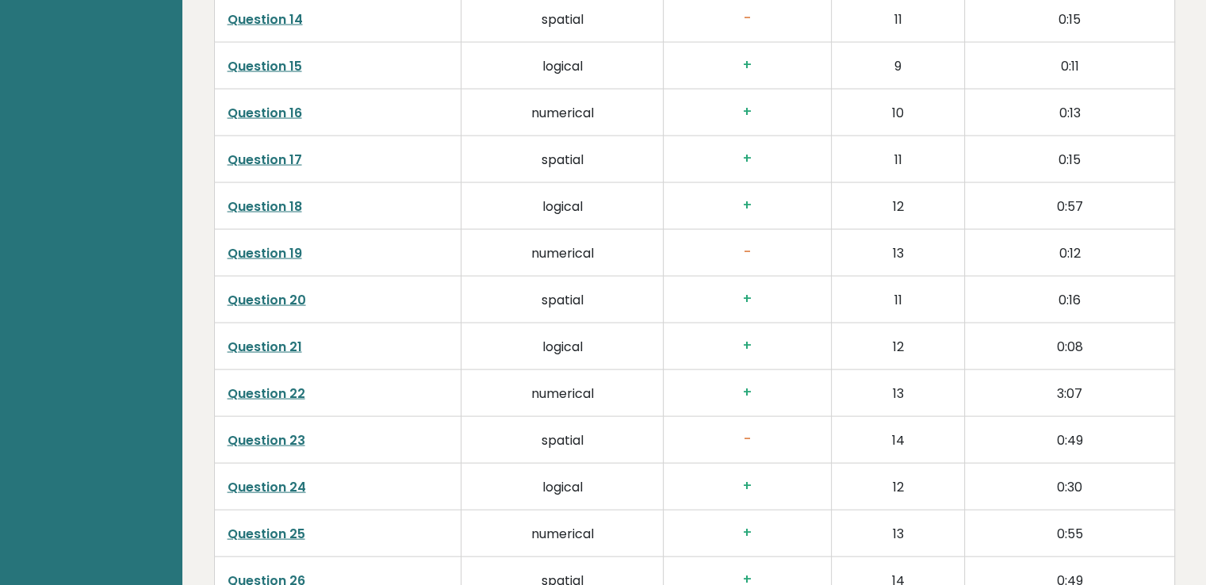
click at [269, 248] on link "Question 19" at bounding box center [265, 253] width 75 height 18
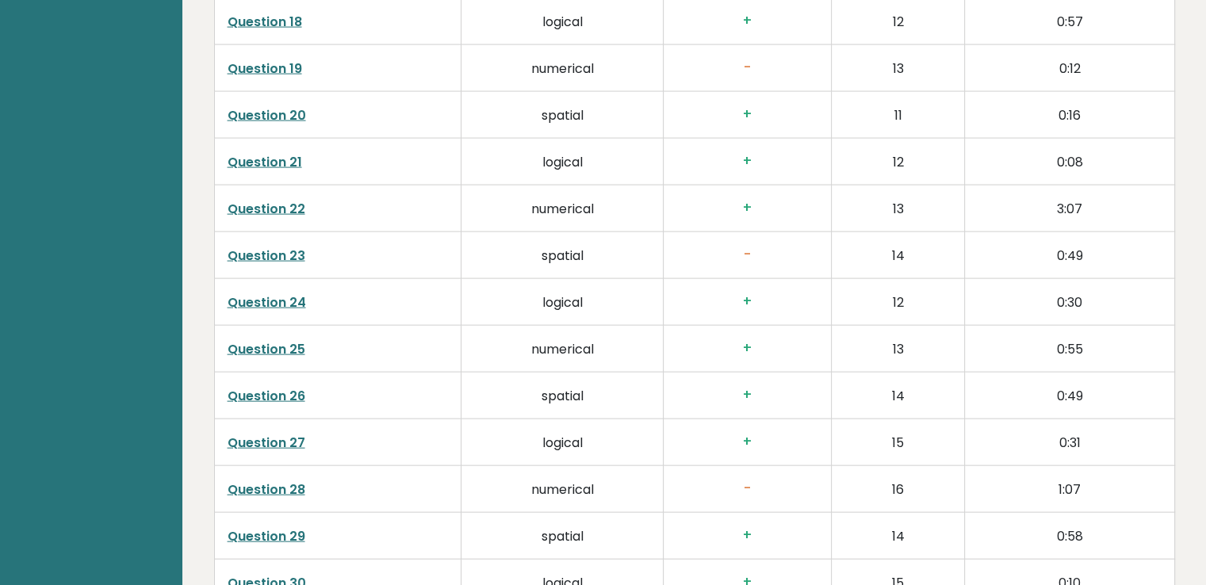
scroll to position [3436, 0]
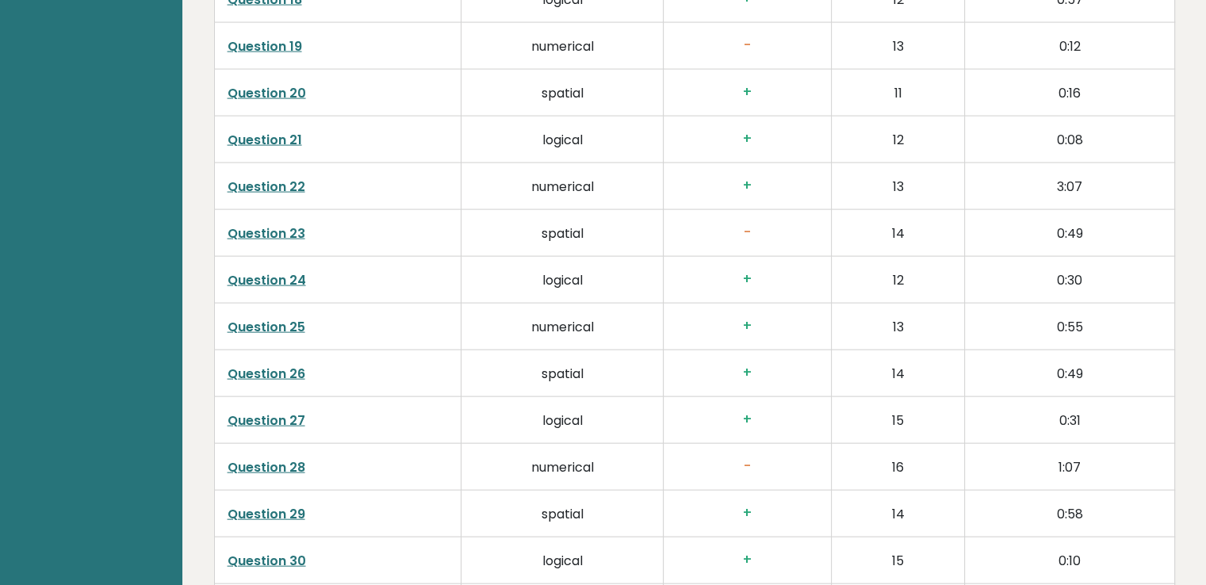
click at [262, 226] on link "Question 23" at bounding box center [267, 233] width 78 height 18
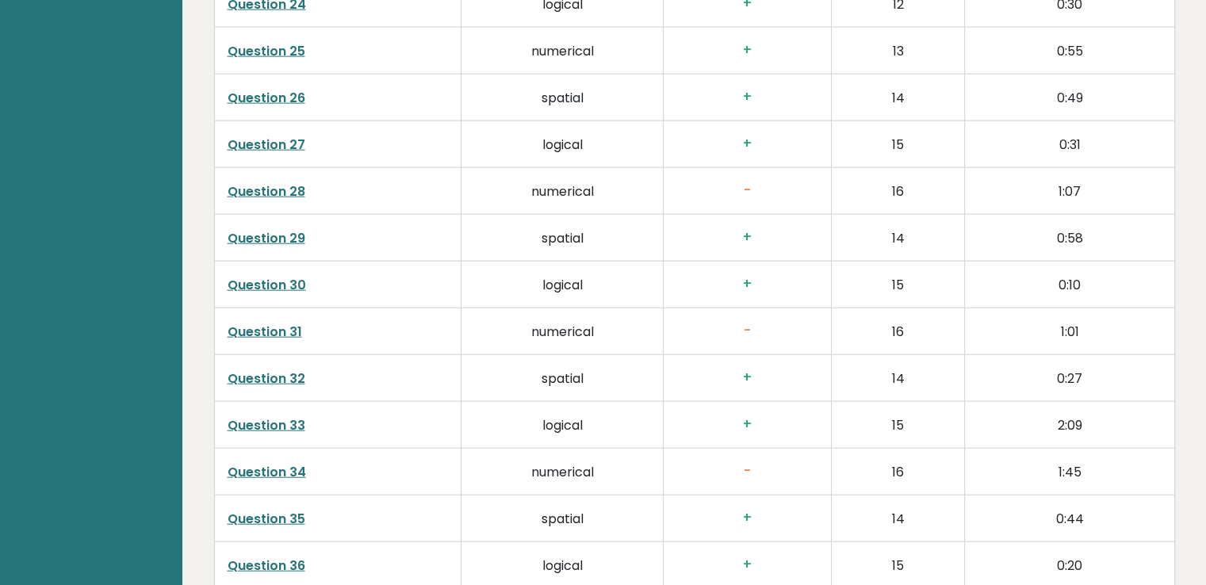
scroll to position [3718, 0]
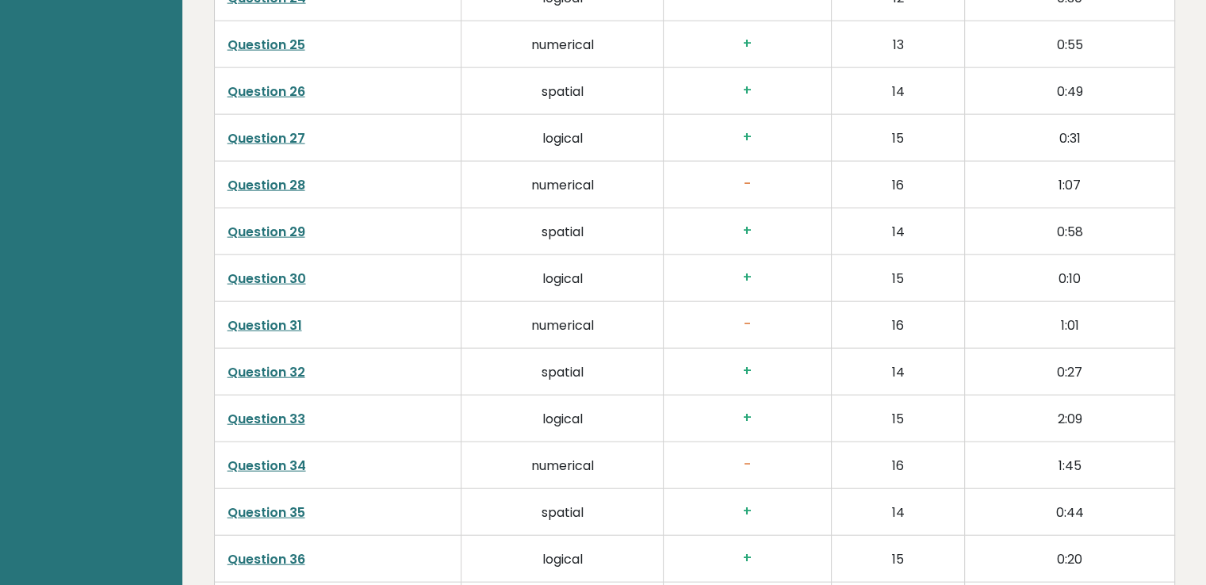
click at [266, 187] on link "Question 28" at bounding box center [267, 185] width 78 height 18
click at [263, 316] on link "Question 31" at bounding box center [265, 325] width 75 height 18
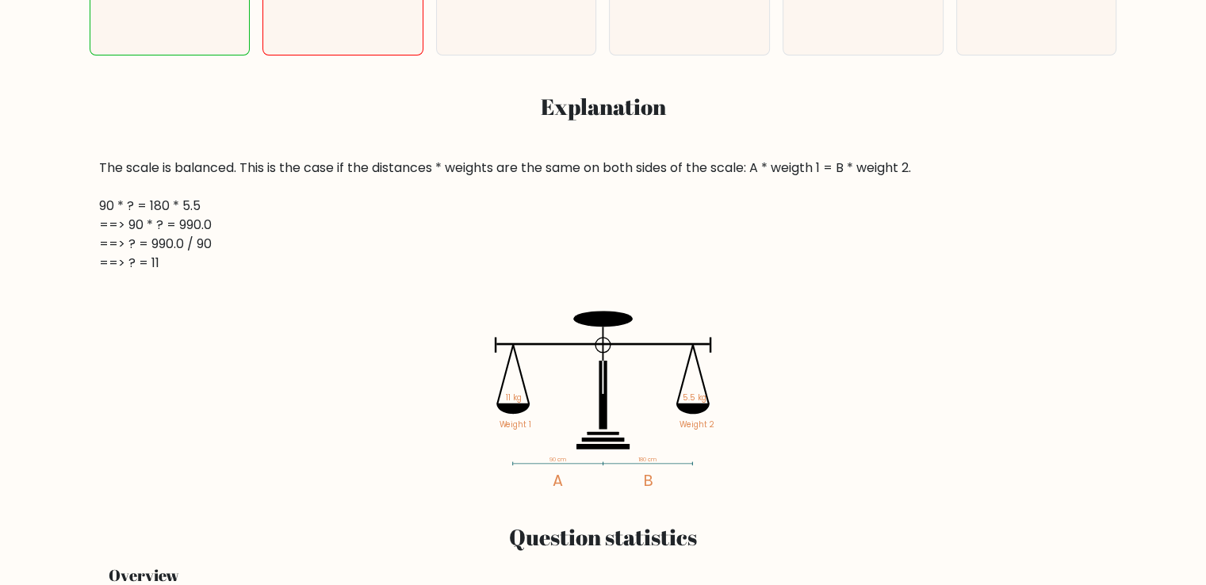
scroll to position [631, 0]
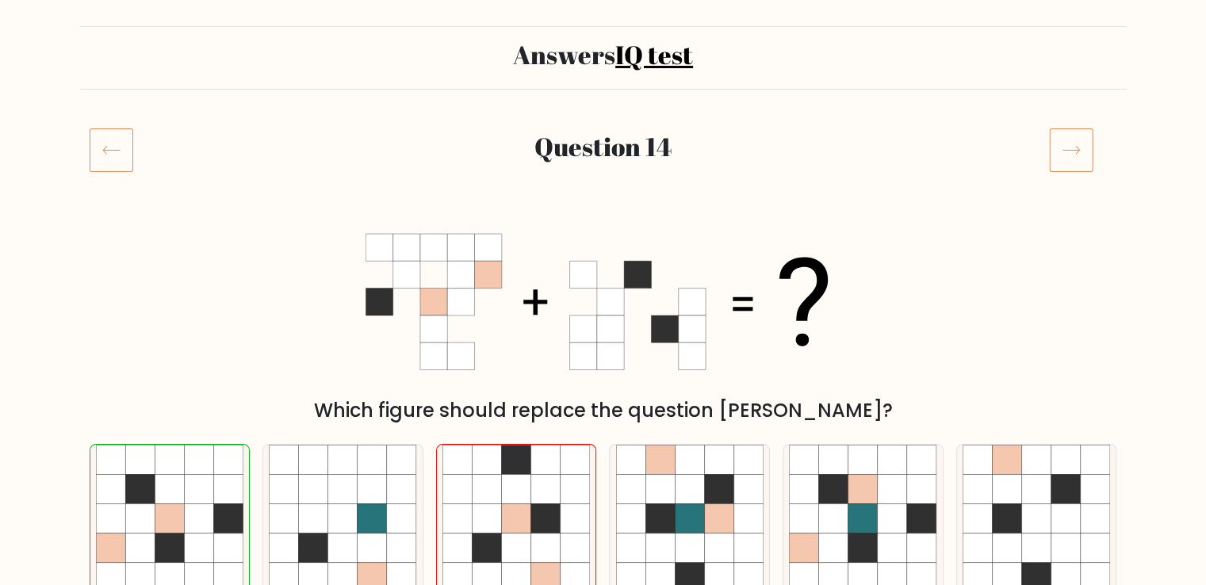
scroll to position [90, 0]
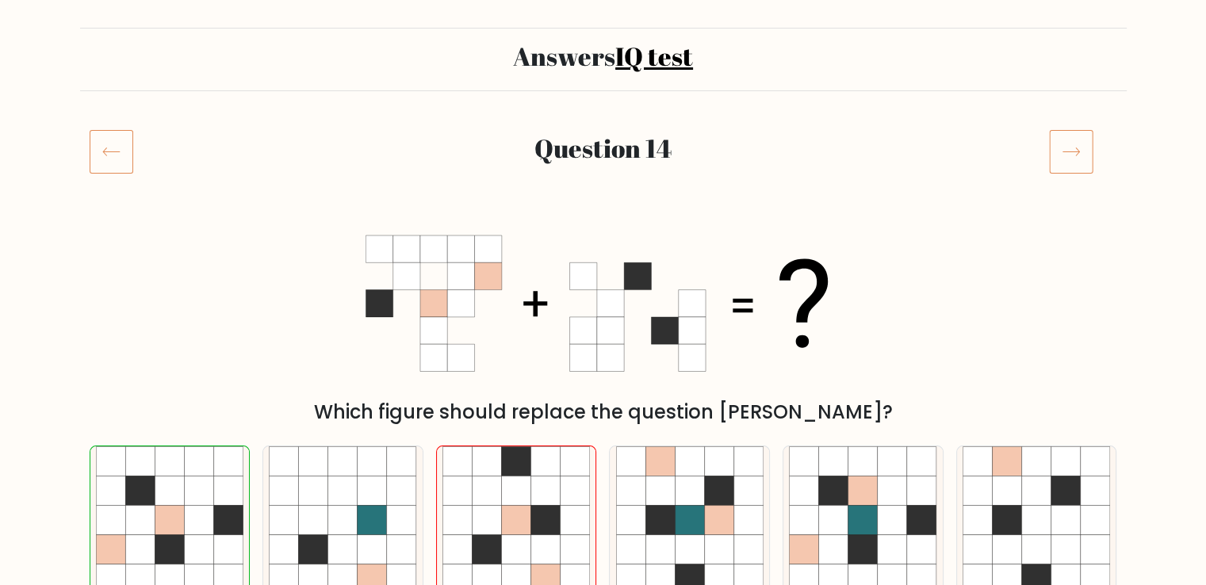
click at [1079, 149] on icon at bounding box center [1071, 151] width 44 height 44
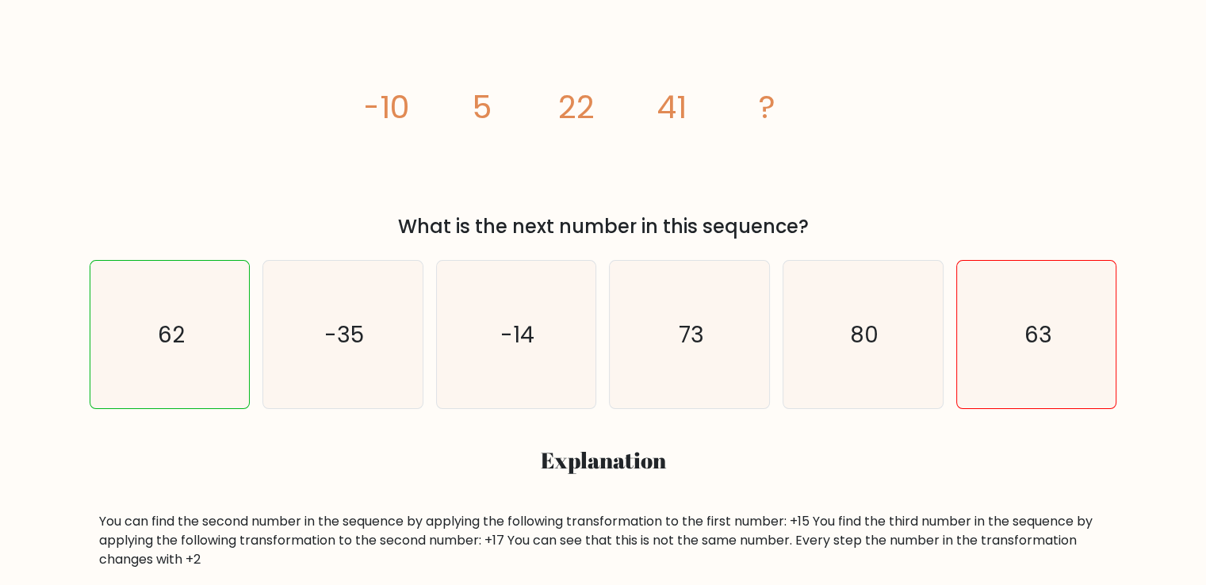
scroll to position [278, 0]
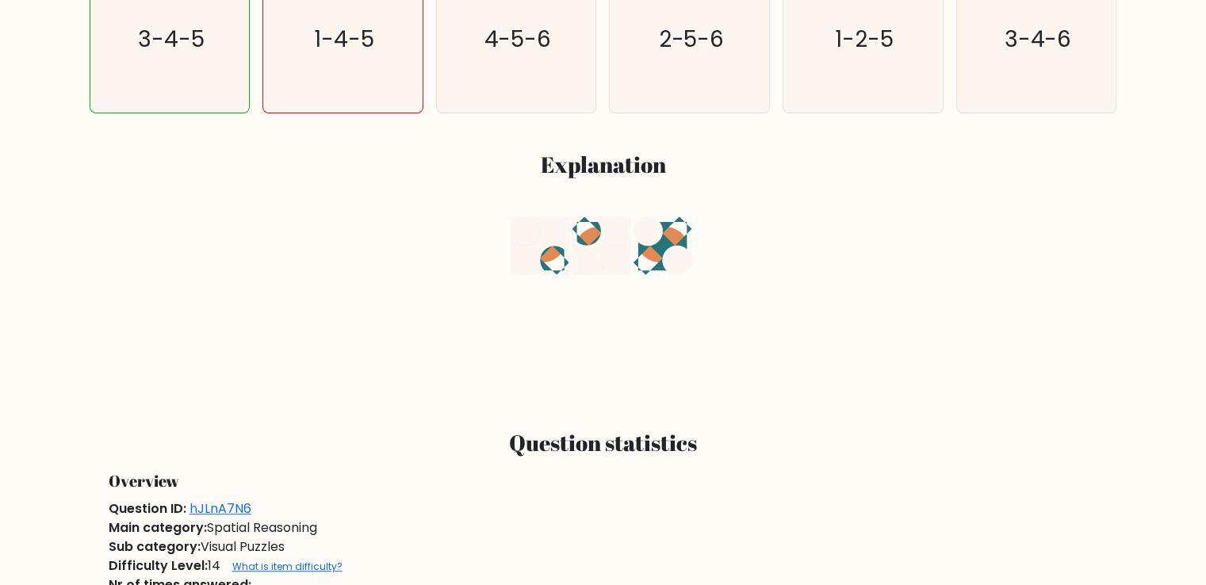
scroll to position [615, 0]
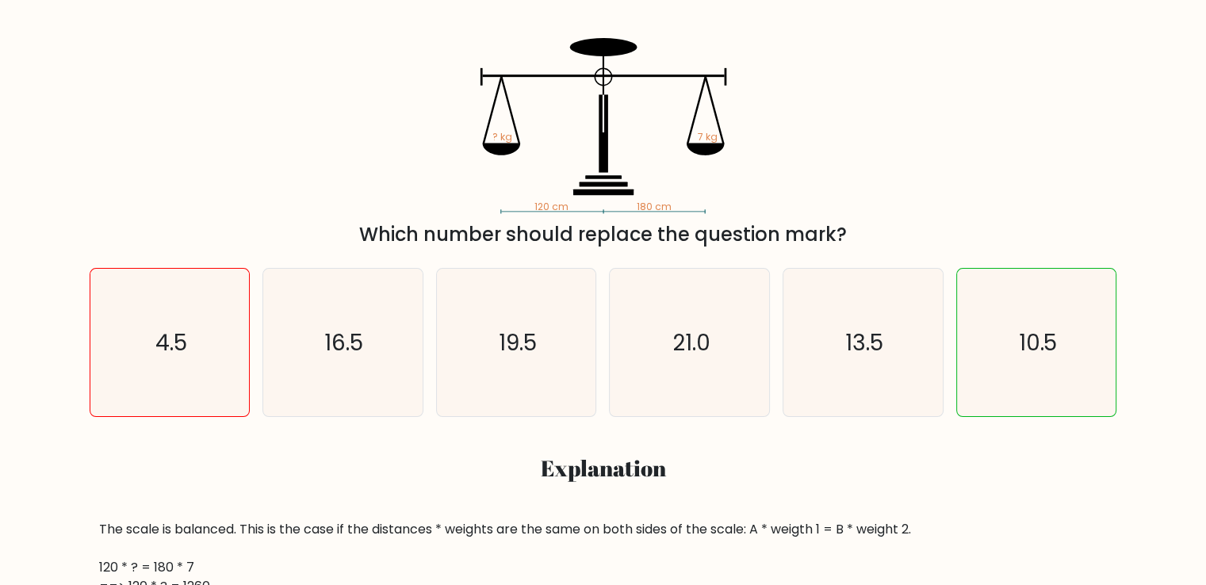
scroll to position [274, 0]
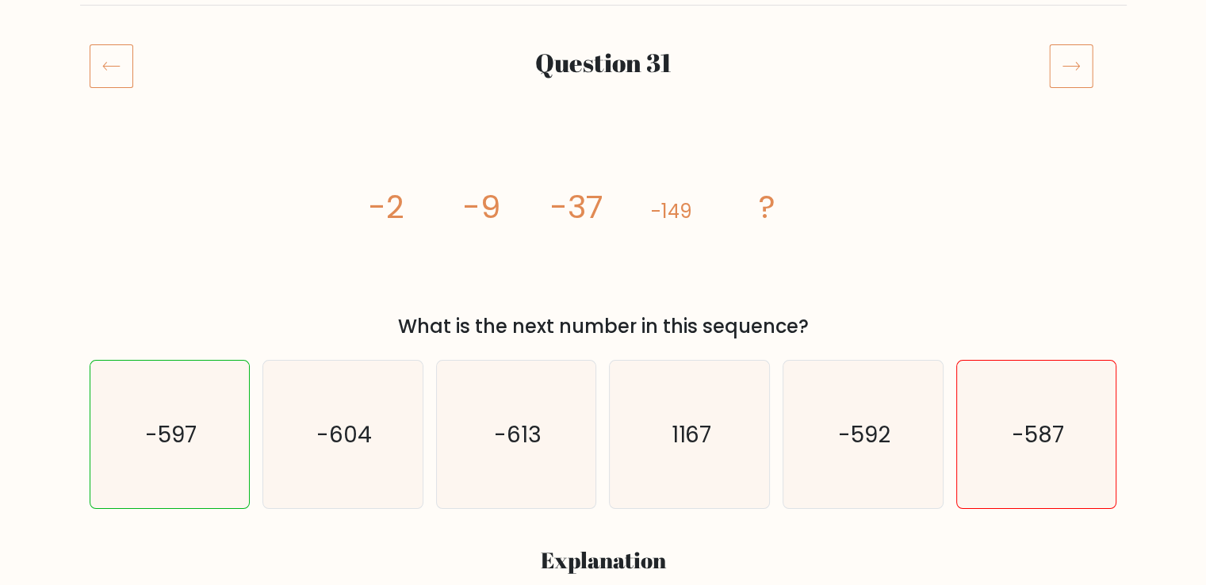
scroll to position [197, 0]
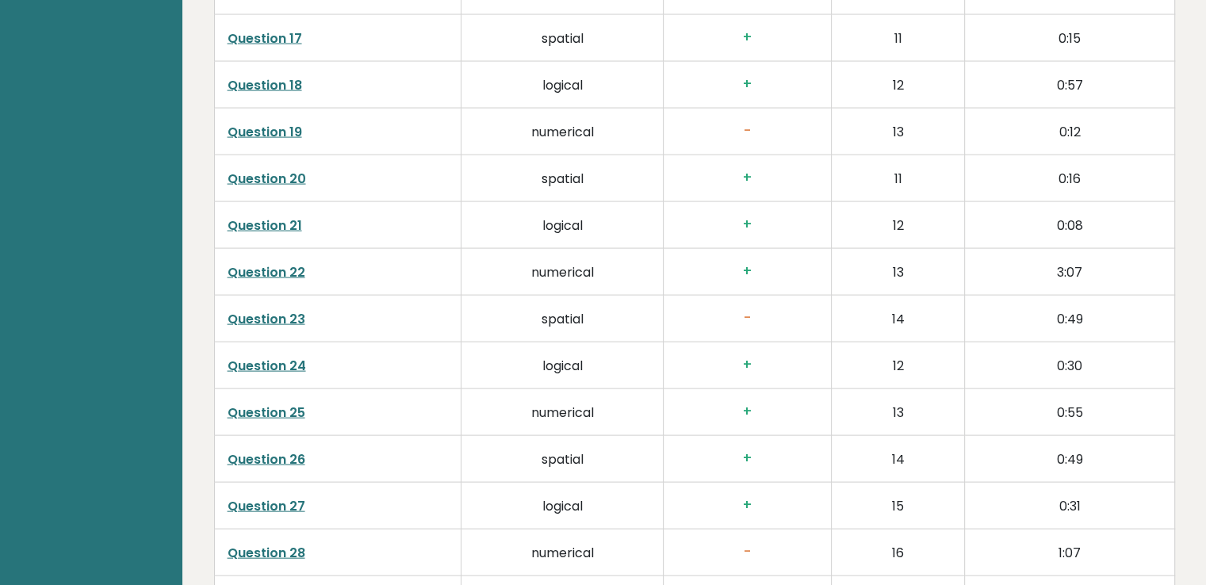
scroll to position [3355, 0]
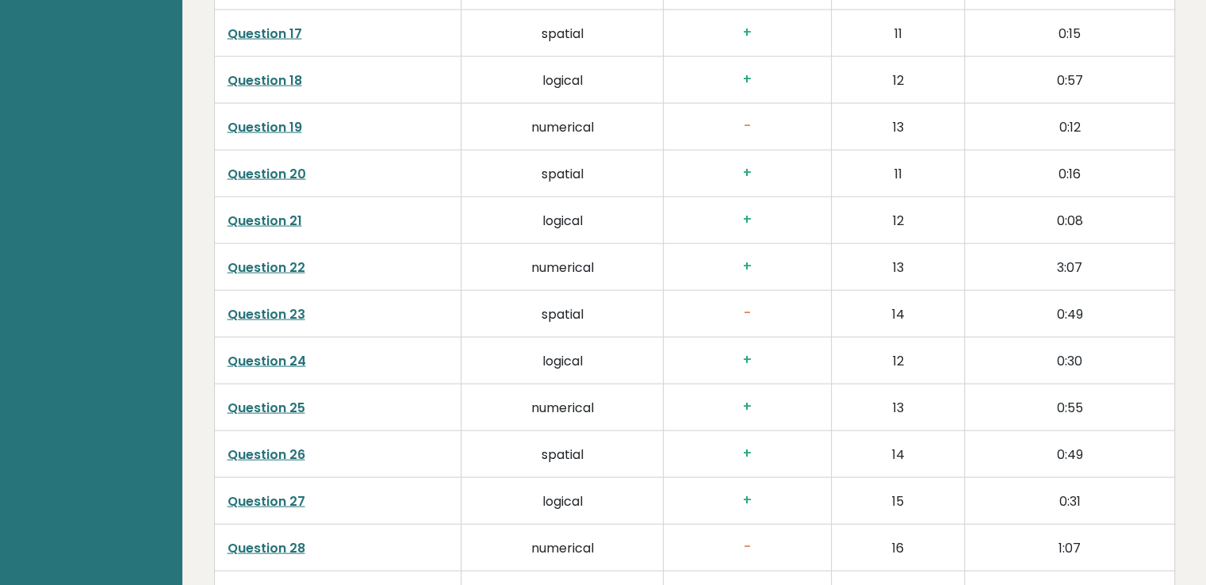
click at [255, 315] on link "Question 23" at bounding box center [267, 314] width 78 height 18
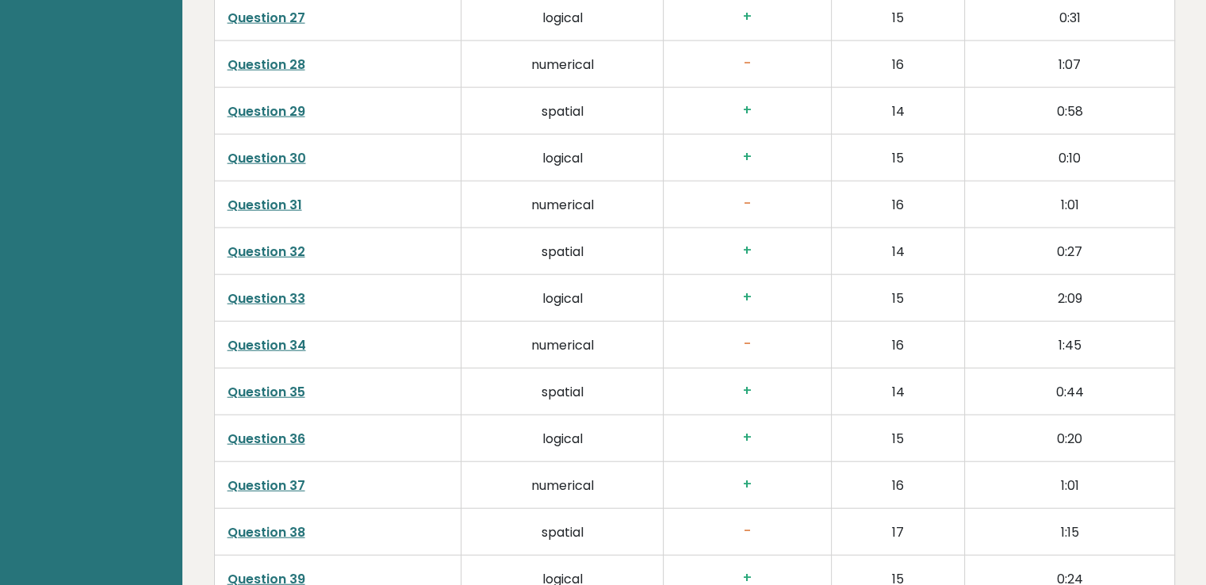
scroll to position [3842, 0]
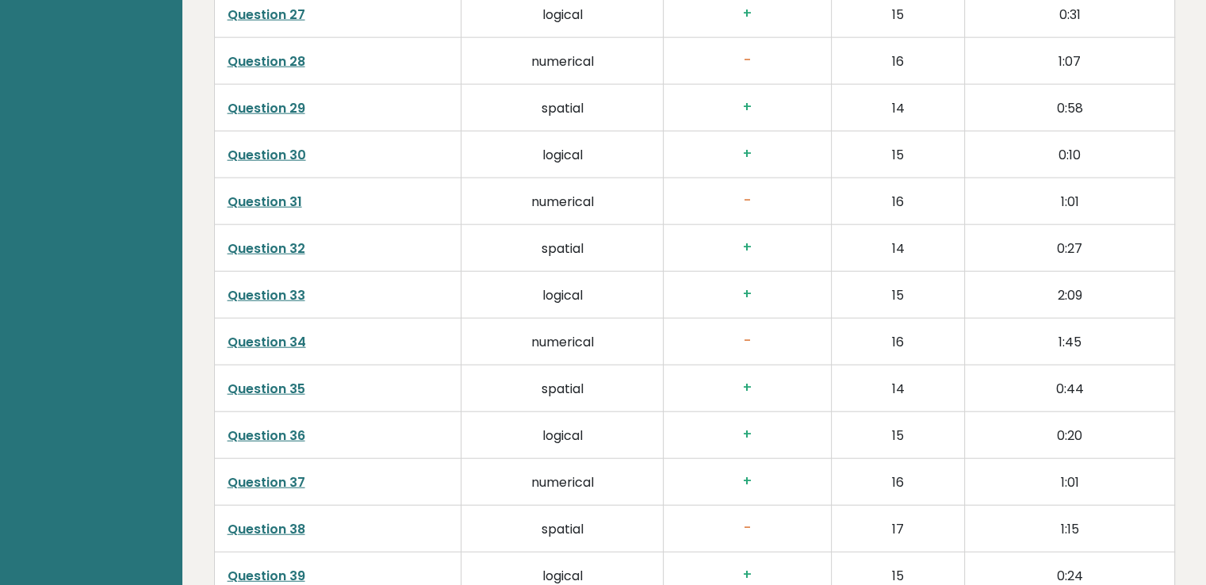
click at [286, 193] on link "Question 31" at bounding box center [265, 202] width 75 height 18
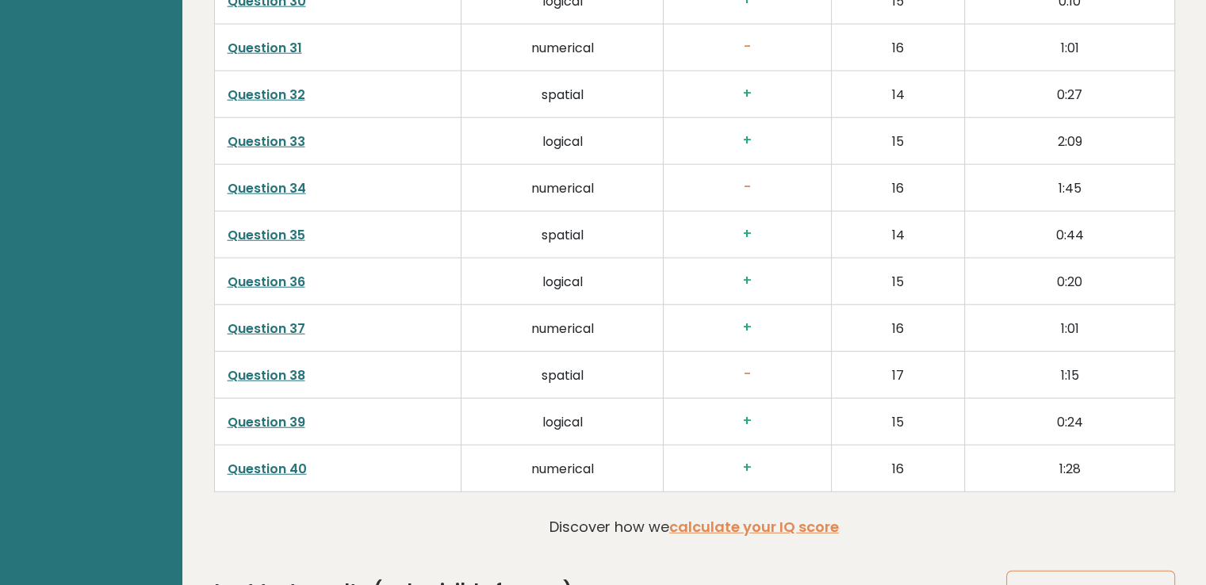
scroll to position [4004, 0]
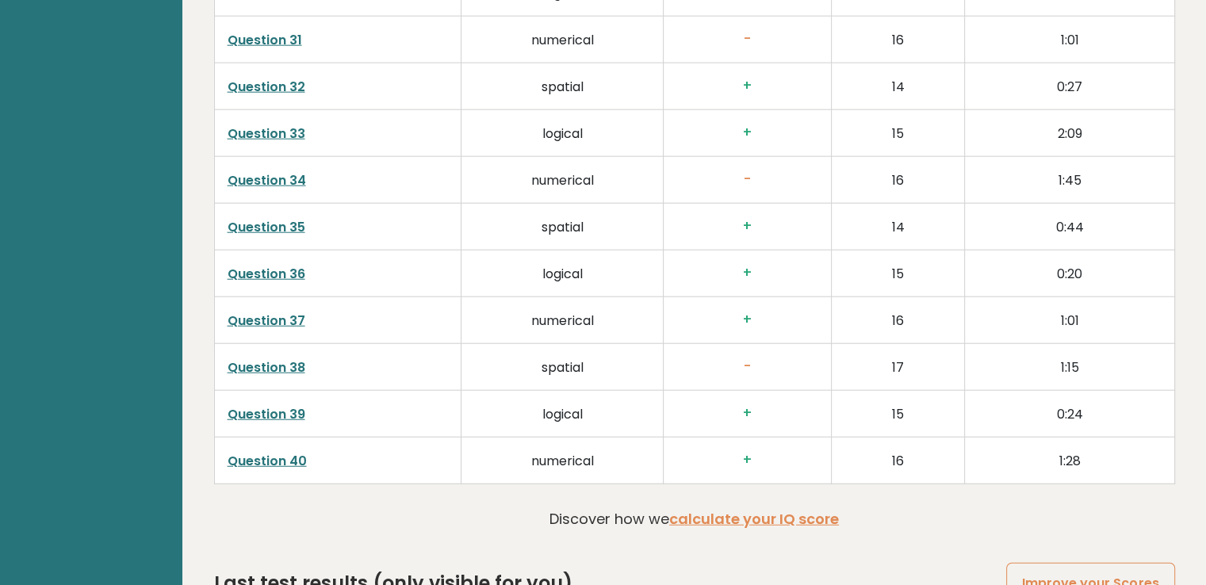
click at [289, 178] on link "Question 34" at bounding box center [267, 180] width 79 height 18
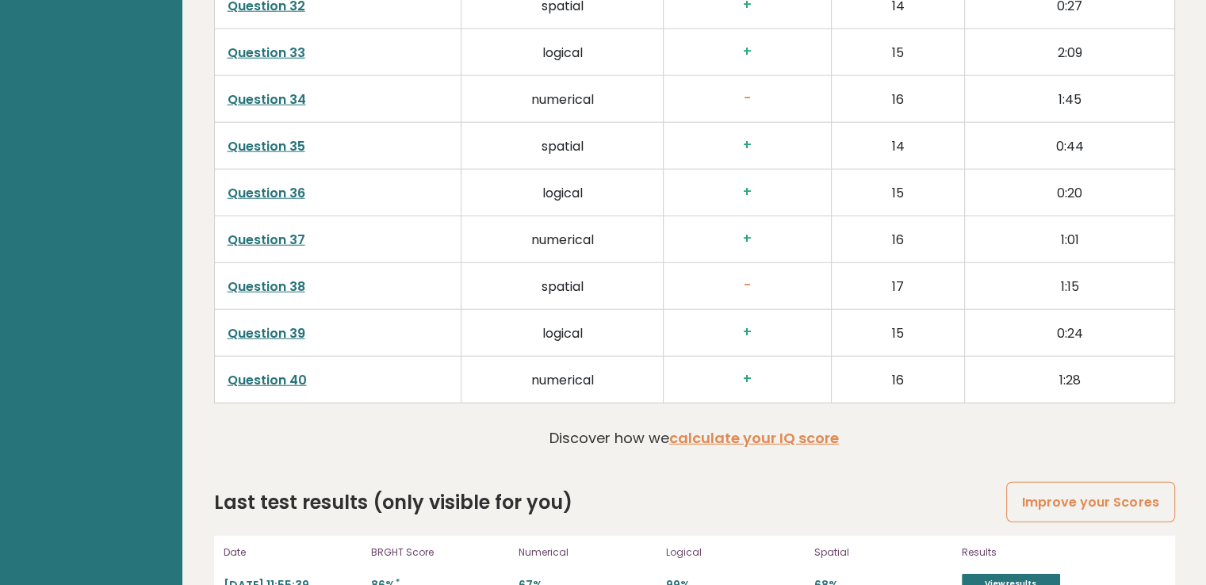
scroll to position [4119, 0]
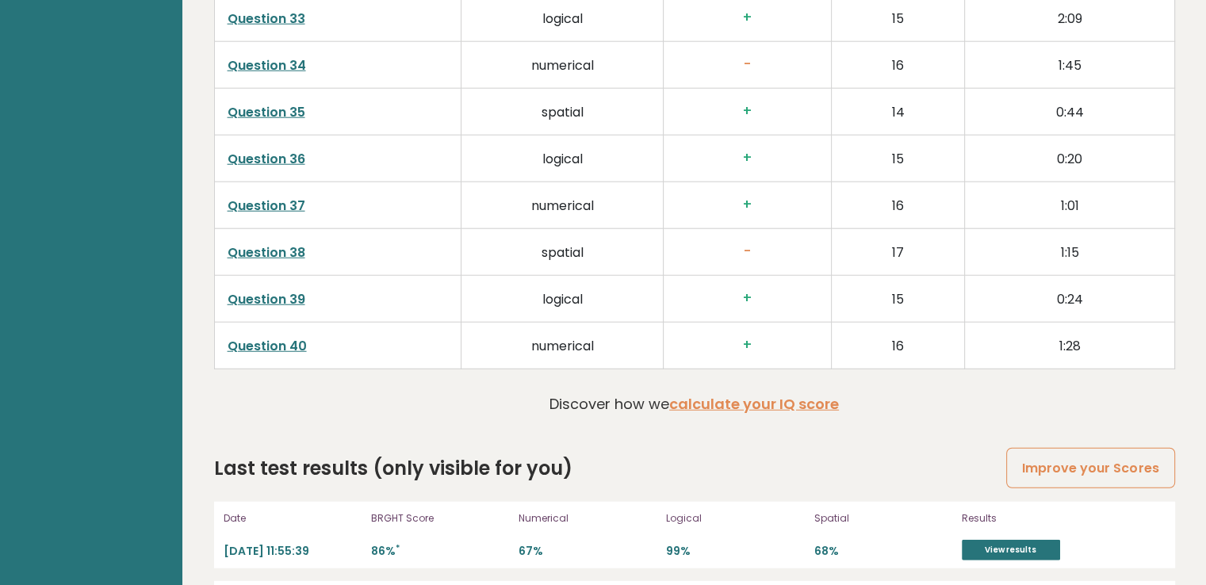
click at [266, 245] on link "Question 38" at bounding box center [267, 252] width 78 height 18
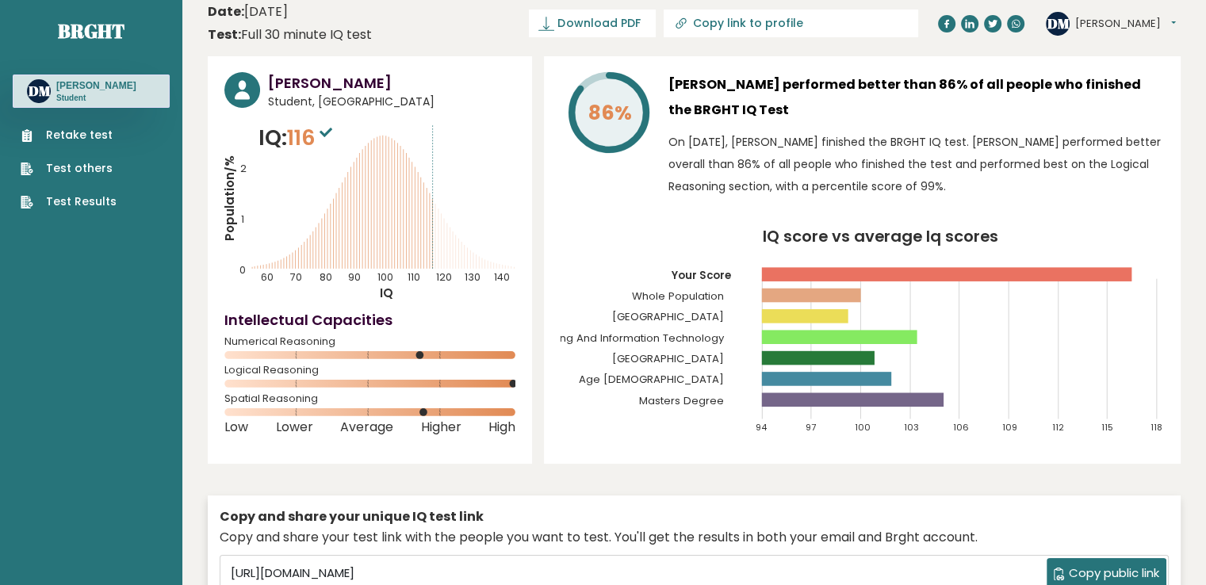
scroll to position [0, 0]
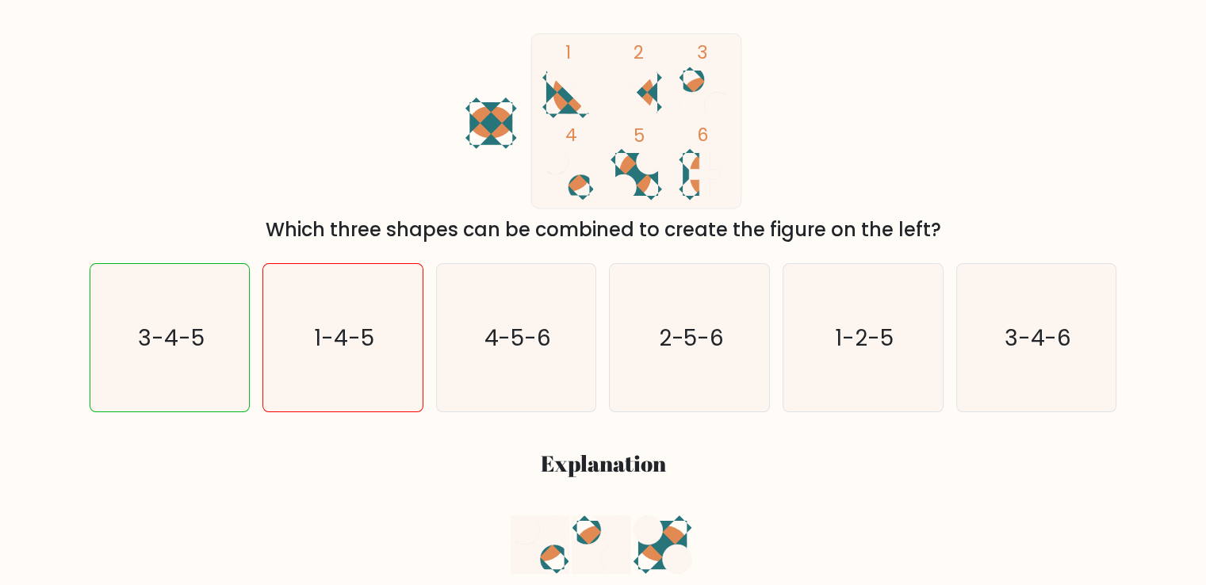
scroll to position [281, 0]
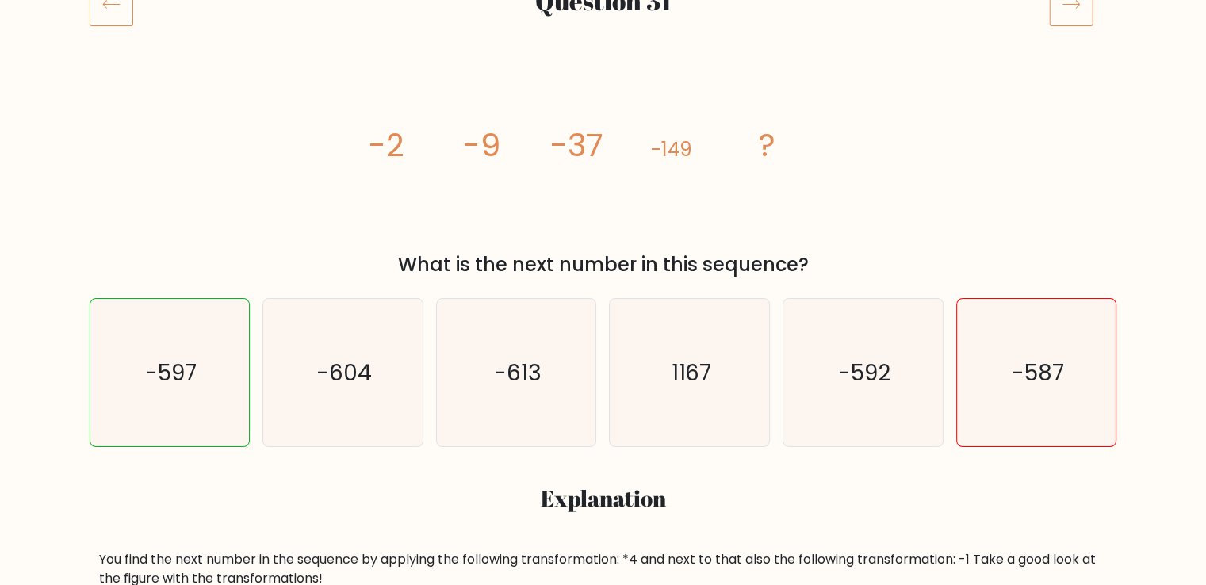
scroll to position [244, 0]
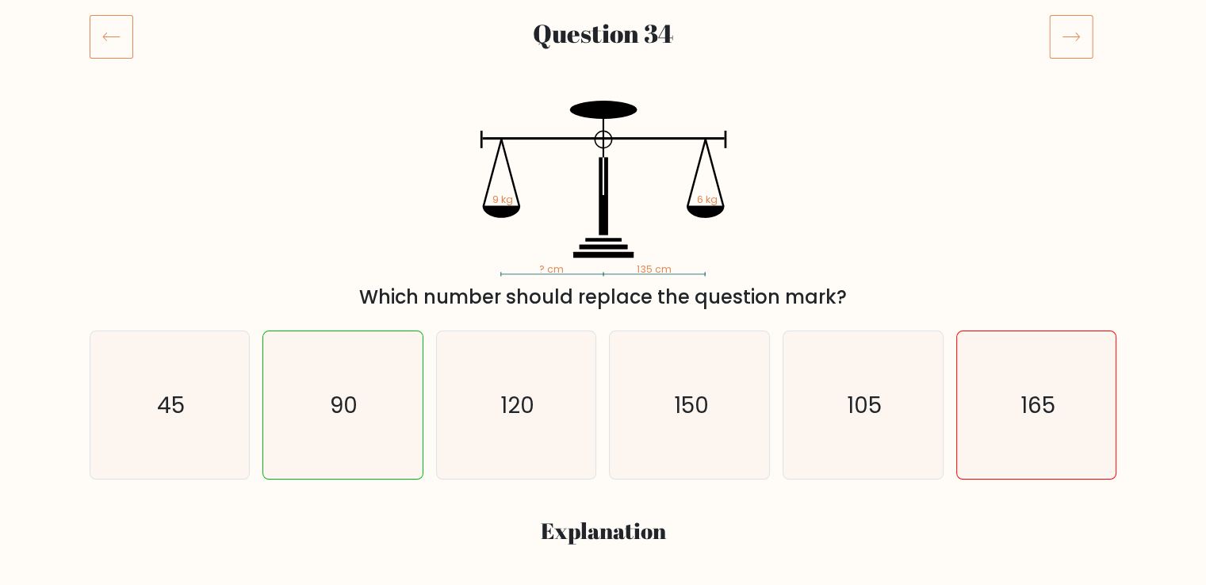
scroll to position [233, 0]
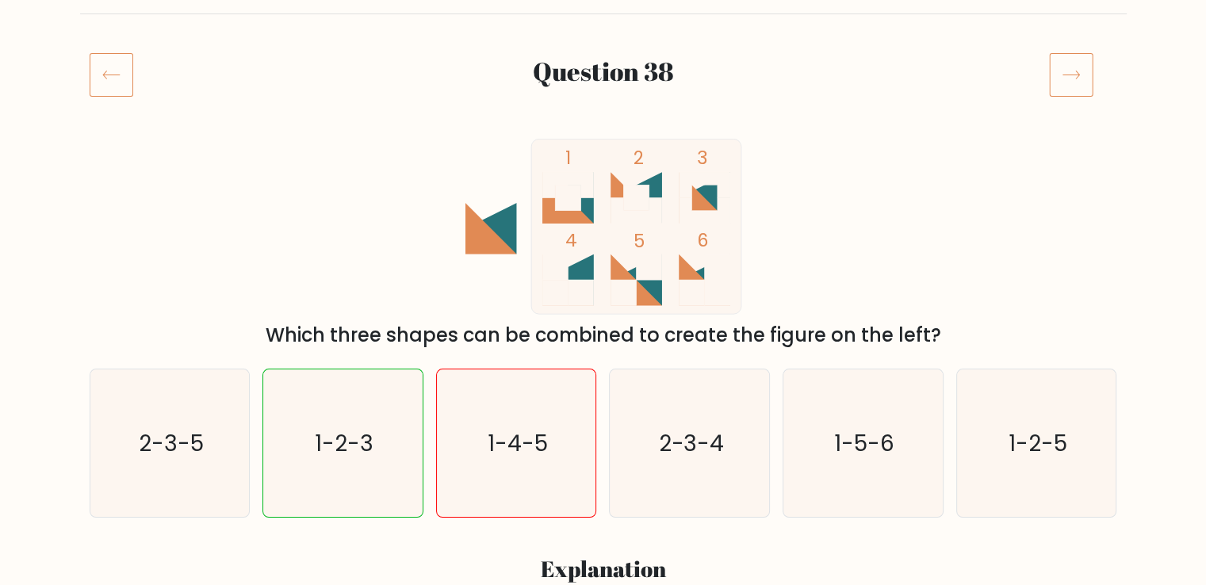
scroll to position [170, 0]
